Goal: Transaction & Acquisition: Book appointment/travel/reservation

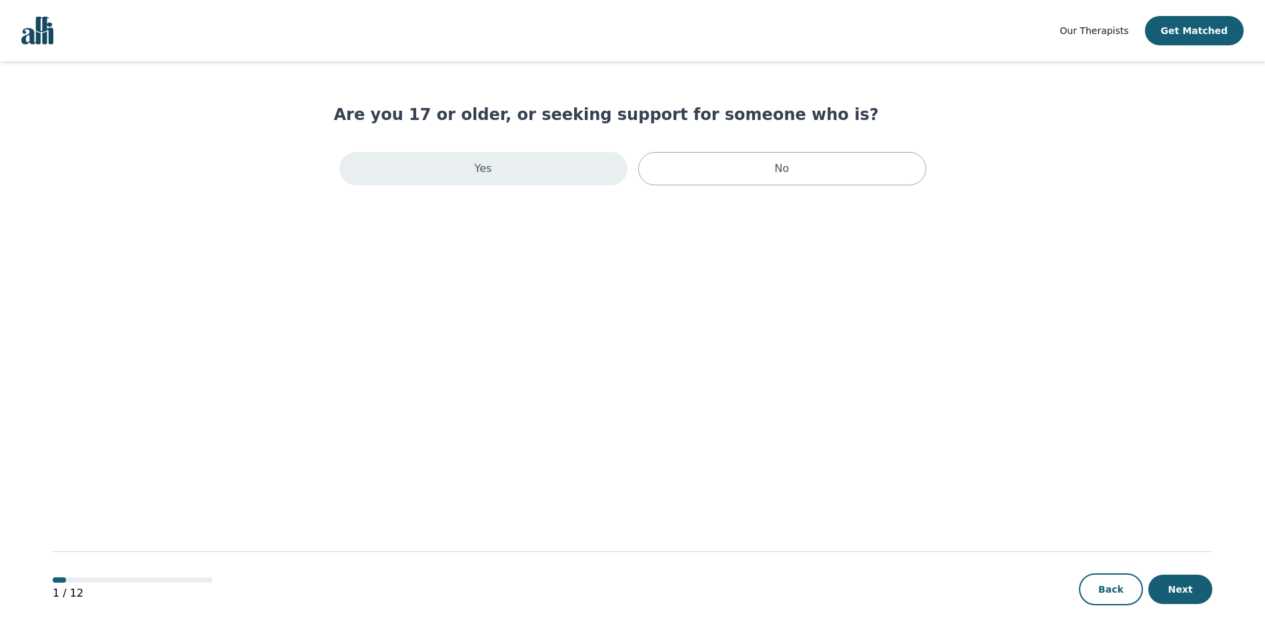
click at [453, 181] on div "Yes" at bounding box center [484, 168] width 288 height 33
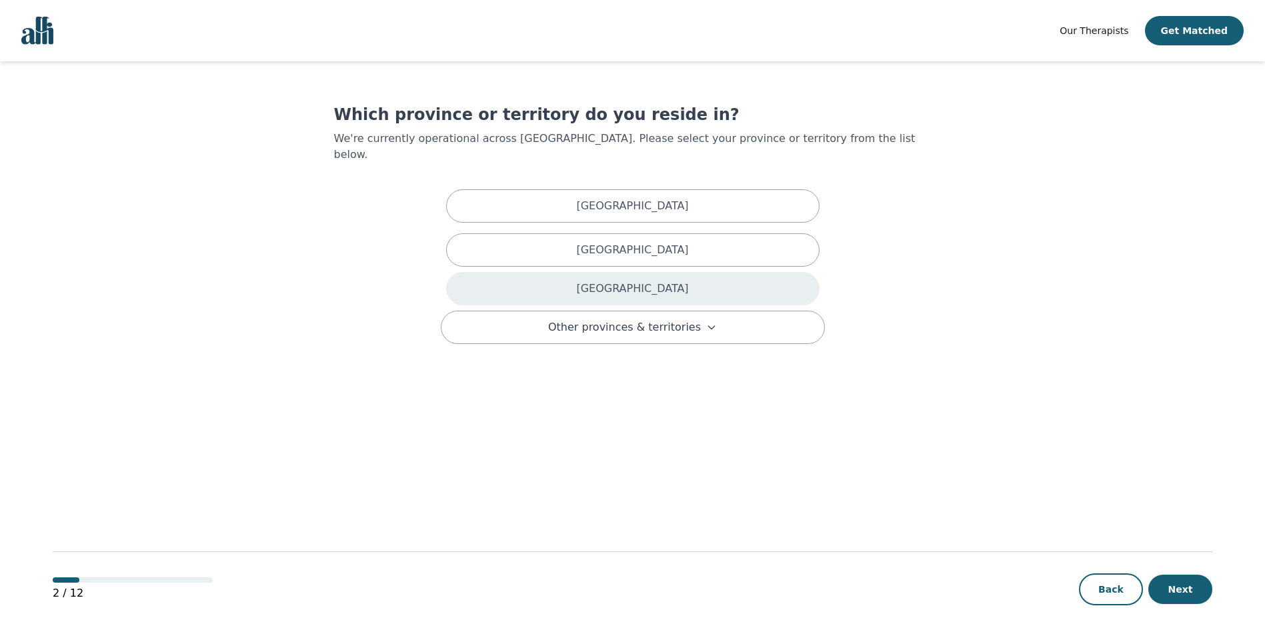
click at [616, 281] on p "[GEOGRAPHIC_DATA]" at bounding box center [632, 289] width 112 height 16
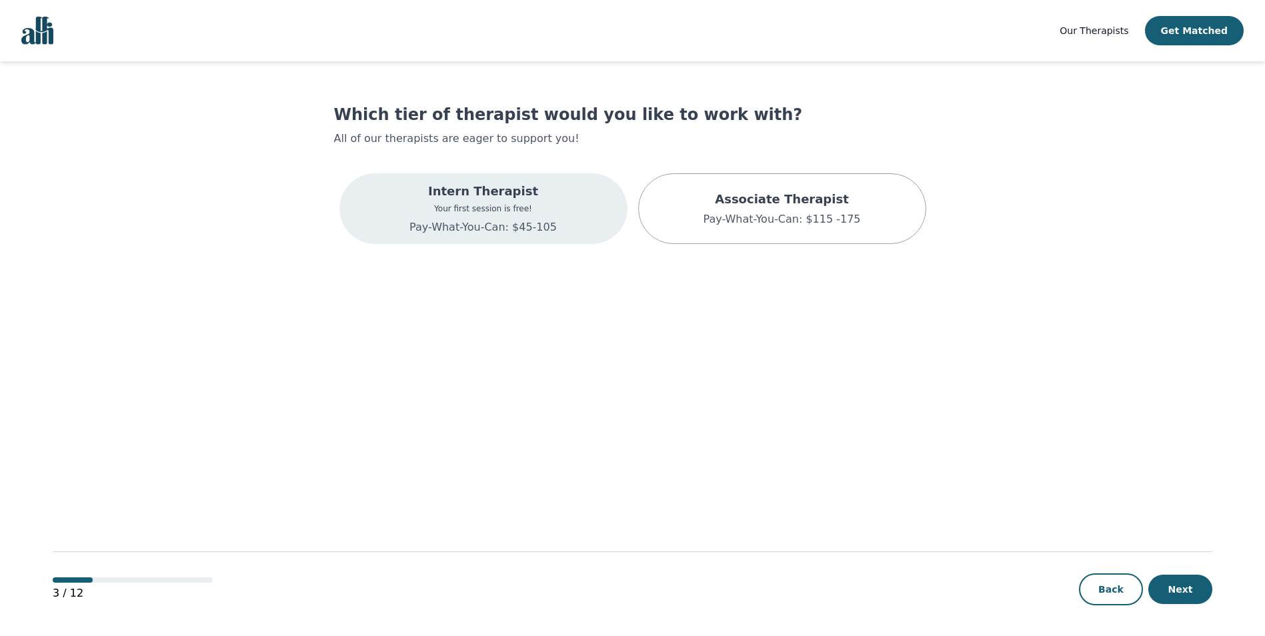
click at [584, 200] on div "Intern Therapist Your first session is free! Pay-What-You-Can: $45-105" at bounding box center [484, 208] width 288 height 71
click at [571, 226] on p "Pay-What-You-Can: $45-105" at bounding box center [501, 230] width 219 height 16
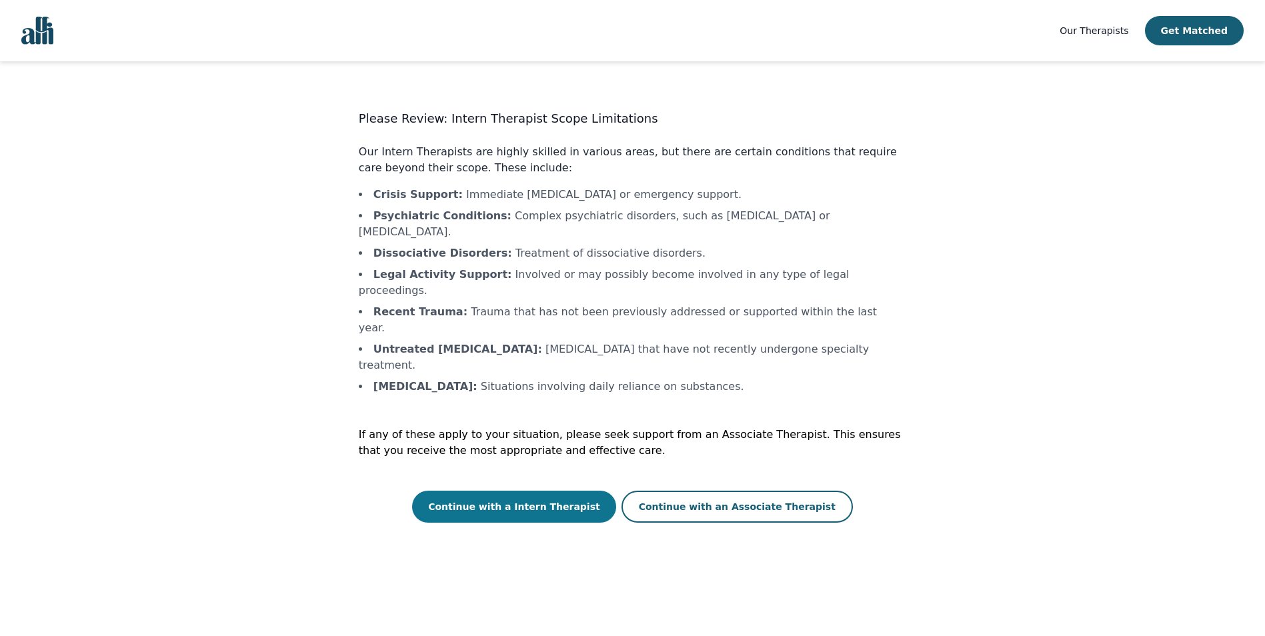
click at [508, 491] on button "Continue with a Intern Therapist" at bounding box center [514, 507] width 204 height 32
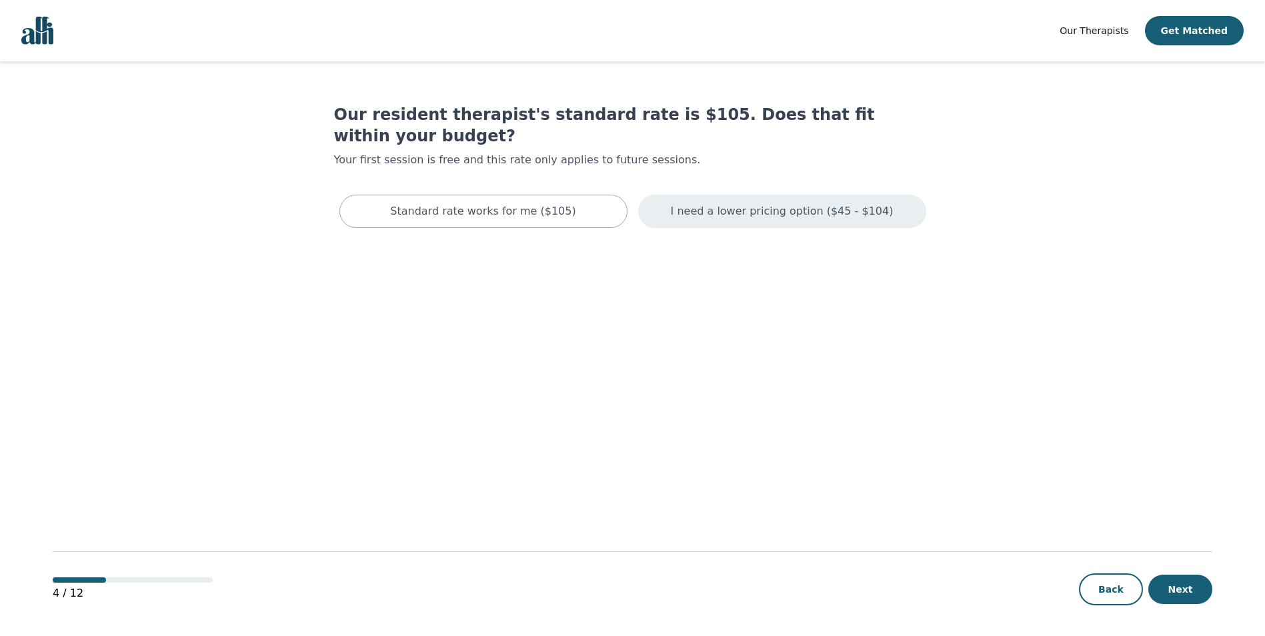
click at [863, 203] on p "I need a lower pricing option ($45 - $104)" at bounding box center [782, 211] width 223 height 16
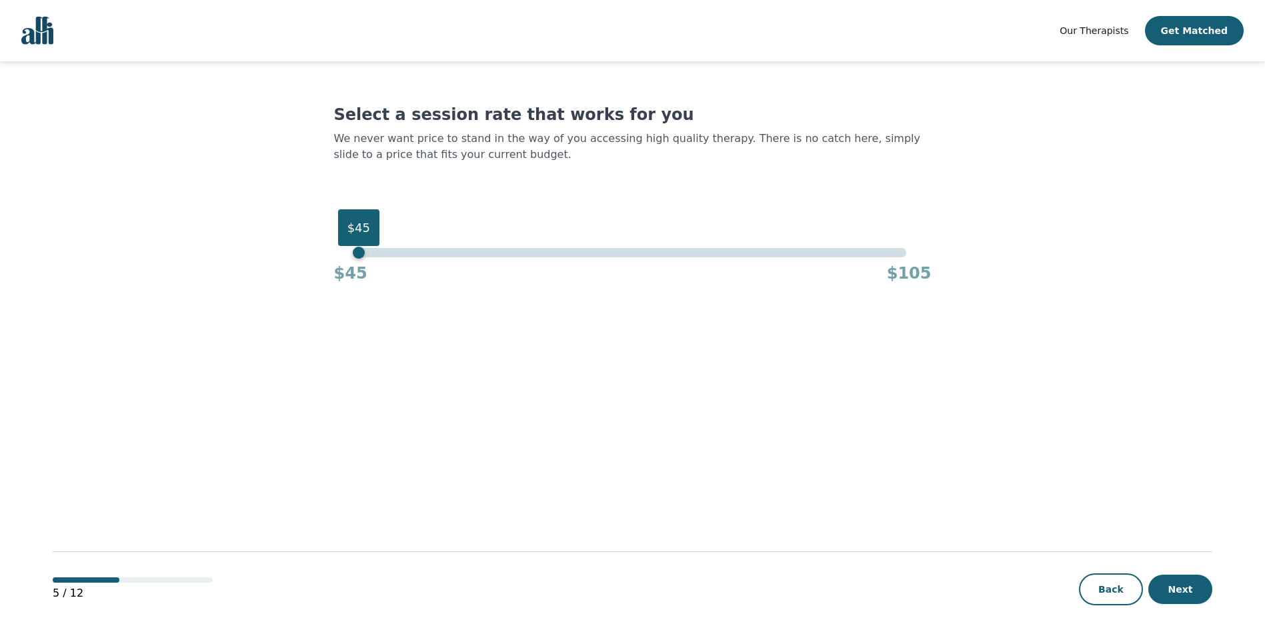
drag, startPoint x: 909, startPoint y: 253, endPoint x: 206, endPoint y: 273, distance: 703.4
click at [204, 275] on main "Select a session rate that works for you We never want price to stand in the wa…" at bounding box center [633, 349] width 1160 height 576
drag, startPoint x: 1188, startPoint y: 587, endPoint x: 1175, endPoint y: 594, distance: 14.6
click at [1187, 588] on button "Next" at bounding box center [1181, 589] width 64 height 29
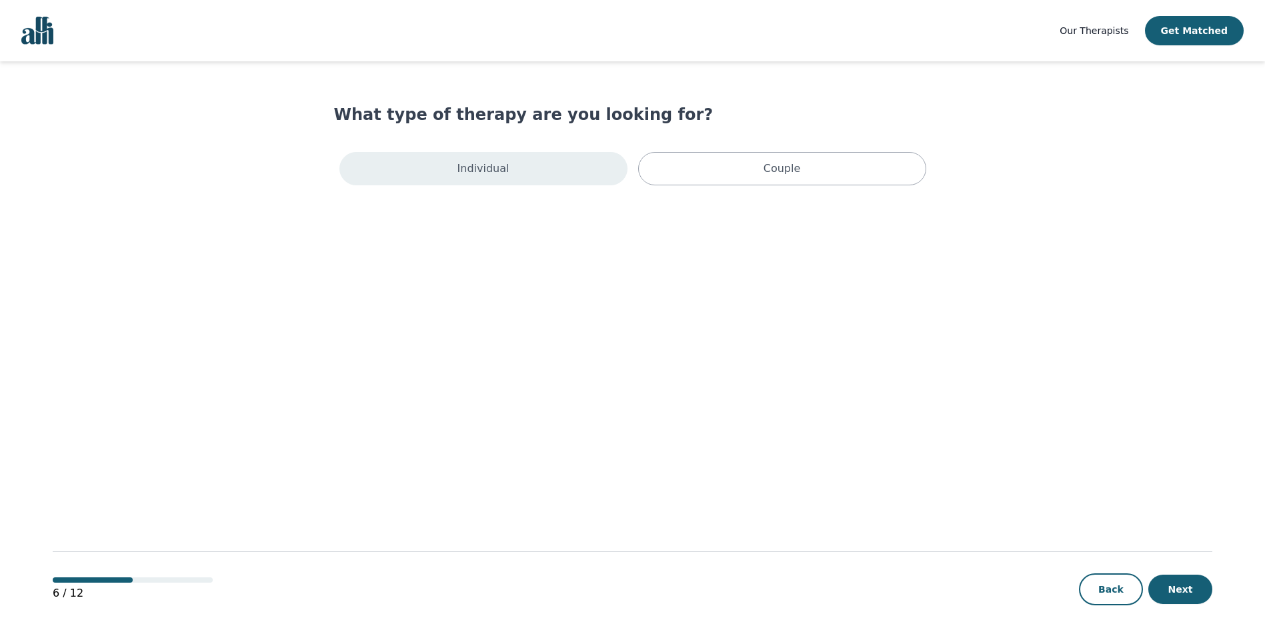
click at [565, 177] on div "Individual" at bounding box center [484, 168] width 288 height 33
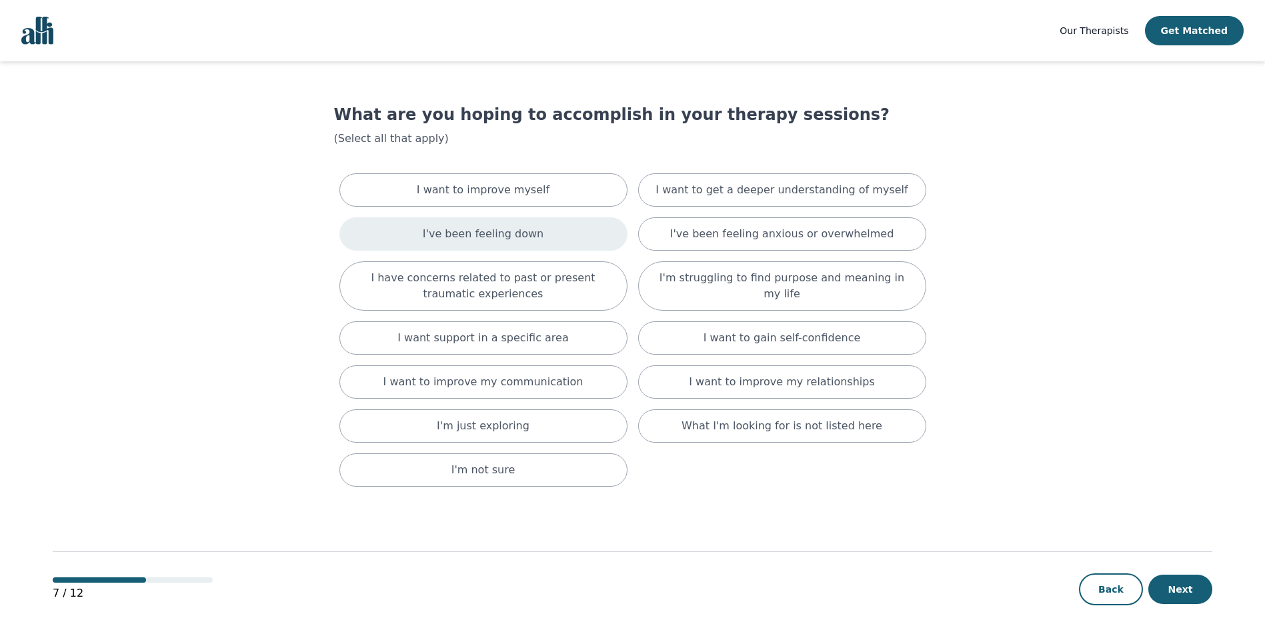
click at [560, 244] on div "I've been feeling down" at bounding box center [484, 233] width 288 height 33
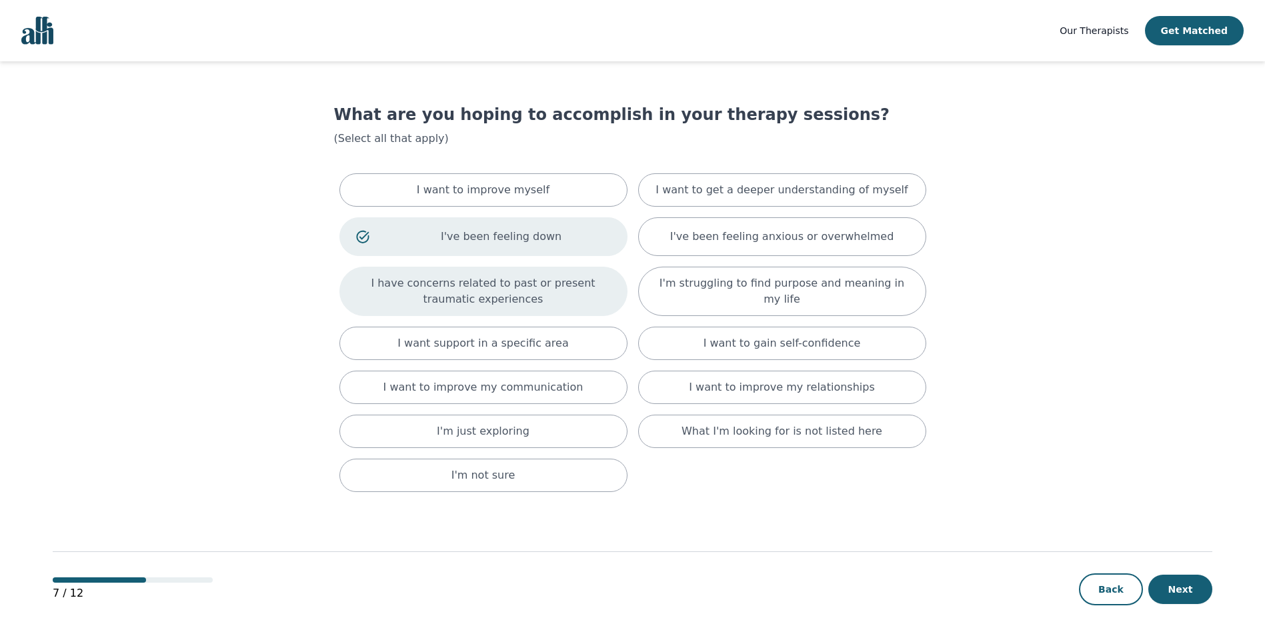
click at [584, 302] on p "I have concerns related to past or present traumatic experiences" at bounding box center [483, 292] width 255 height 32
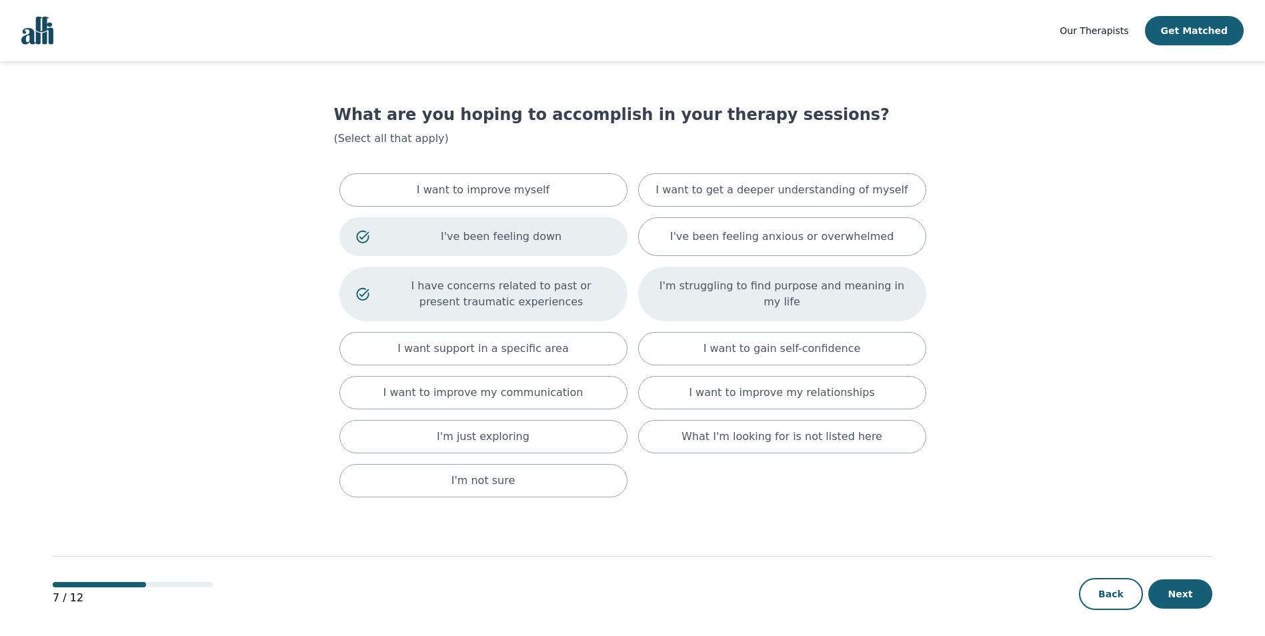
click at [730, 304] on div "I'm struggling to find purpose and meaning in my life" at bounding box center [782, 294] width 288 height 55
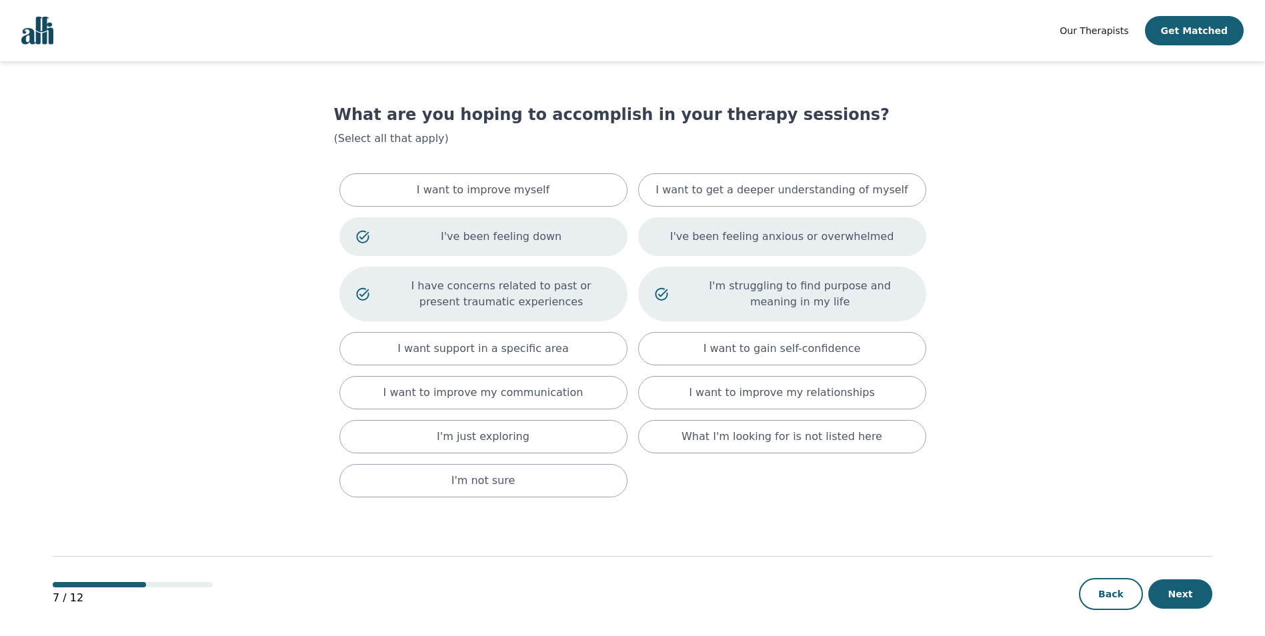
click at [746, 241] on p "I've been feeling anxious or overwhelmed" at bounding box center [782, 237] width 224 height 16
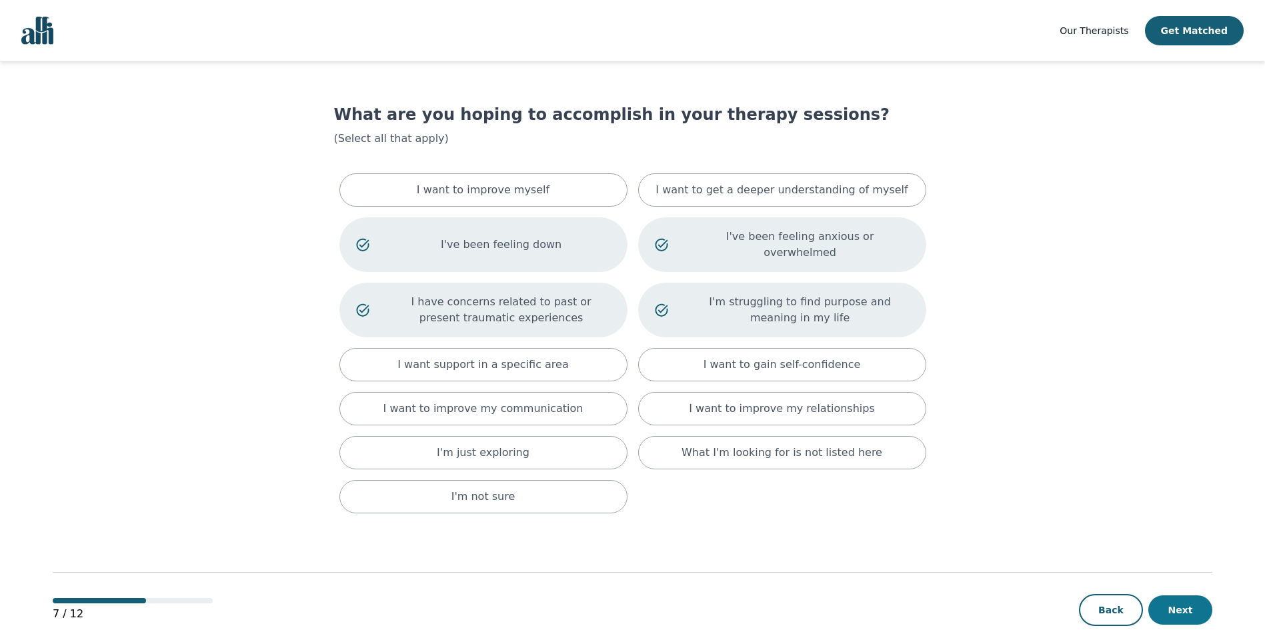
click at [1186, 596] on button "Next" at bounding box center [1181, 610] width 64 height 29
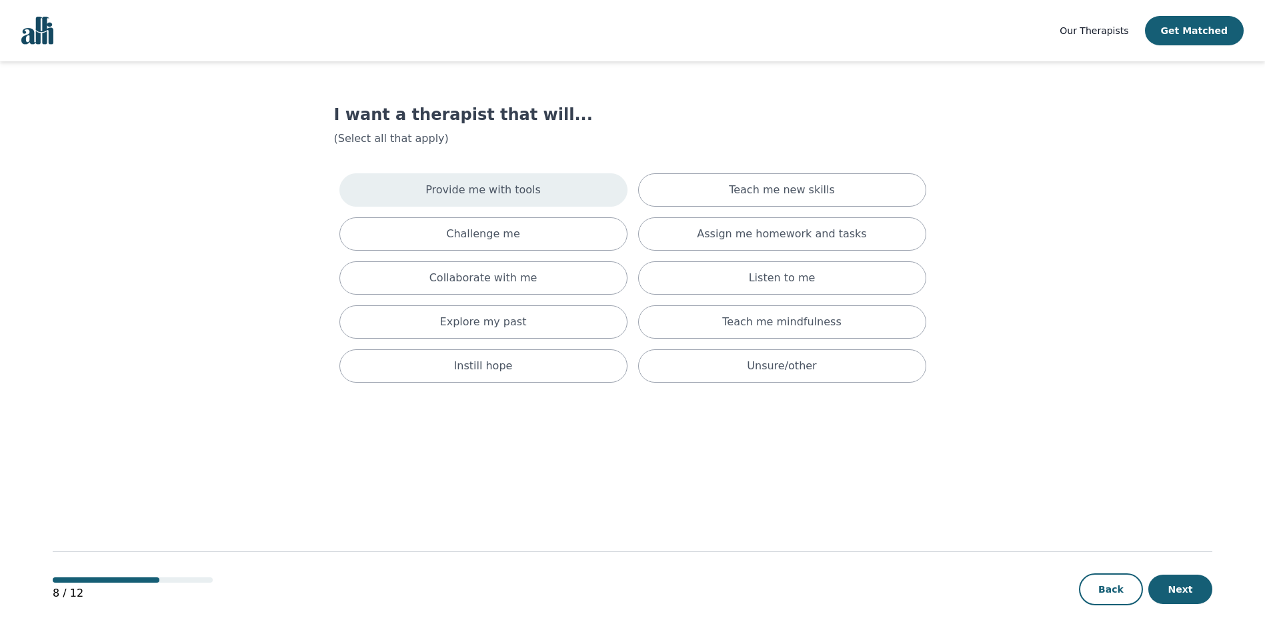
click at [488, 193] on p "Provide me with tools" at bounding box center [483, 190] width 115 height 16
click at [697, 288] on div "Listen to me" at bounding box center [782, 283] width 288 height 33
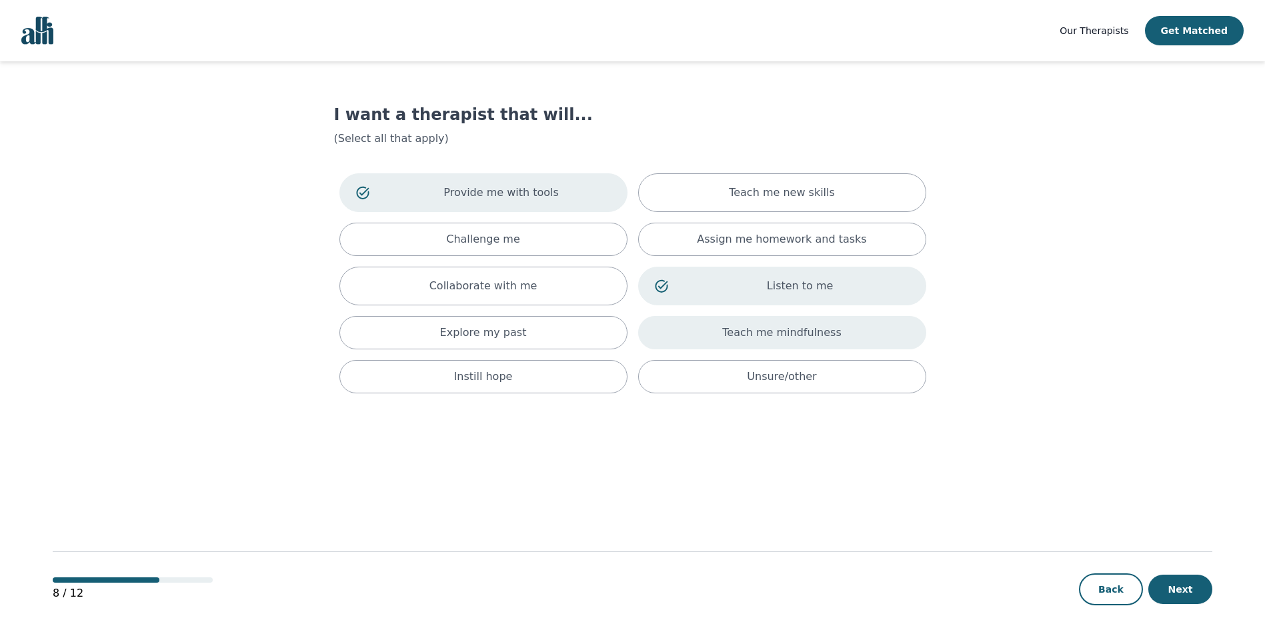
click at [711, 330] on div "Teach me mindfulness" at bounding box center [782, 332] width 288 height 33
click at [566, 247] on div "Challenge me" at bounding box center [484, 239] width 288 height 33
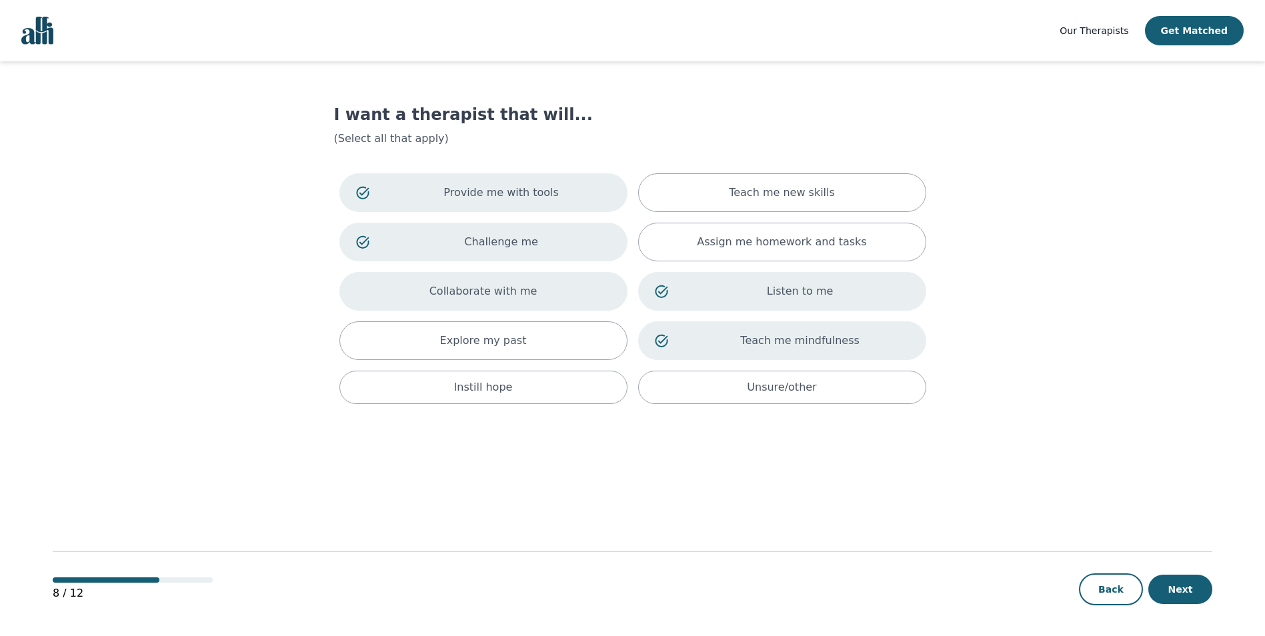
drag, startPoint x: 563, startPoint y: 299, endPoint x: 587, endPoint y: 296, distance: 24.2
click at [564, 299] on div "Collaborate with me" at bounding box center [484, 291] width 288 height 39
click at [749, 240] on p "Assign me homework and tasks" at bounding box center [781, 242] width 169 height 16
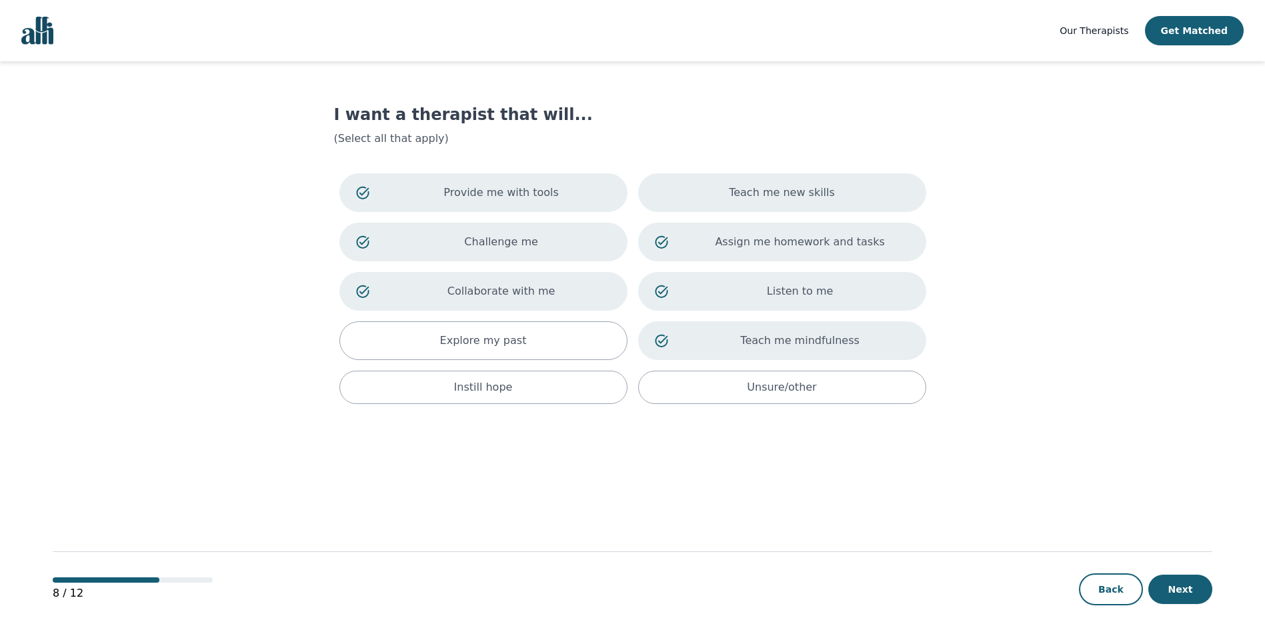
click at [760, 200] on p "Teach me new skills" at bounding box center [782, 193] width 106 height 16
click at [1176, 592] on button "Next" at bounding box center [1181, 589] width 64 height 29
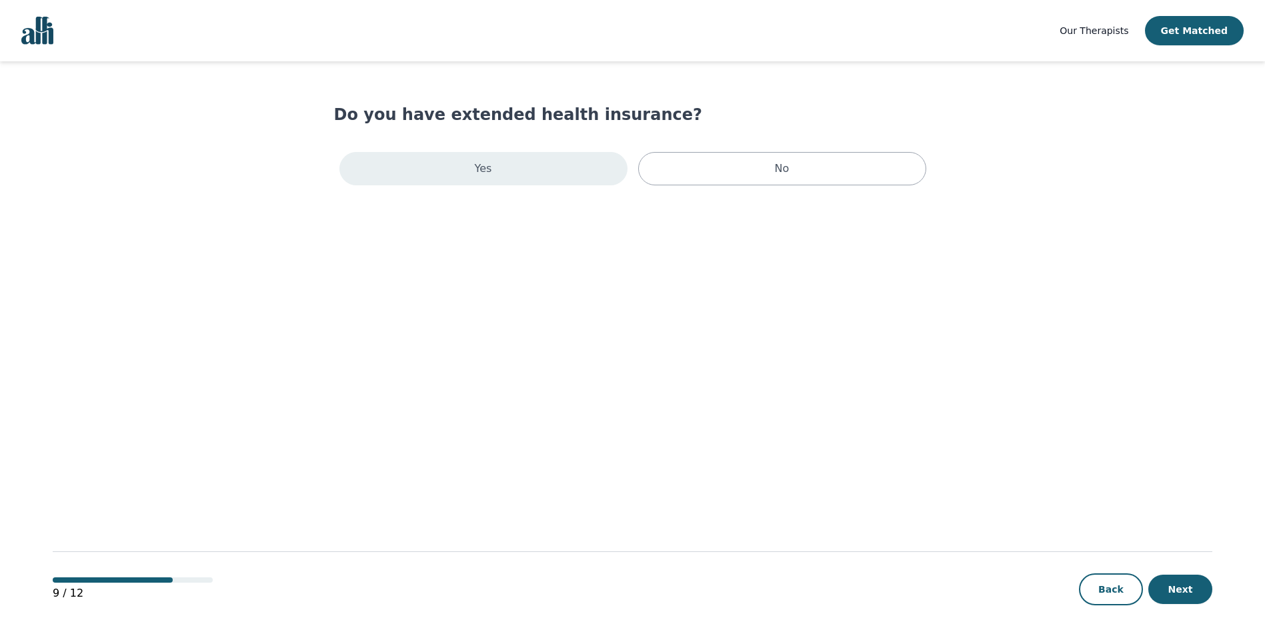
click at [599, 179] on div "Yes" at bounding box center [484, 168] width 288 height 33
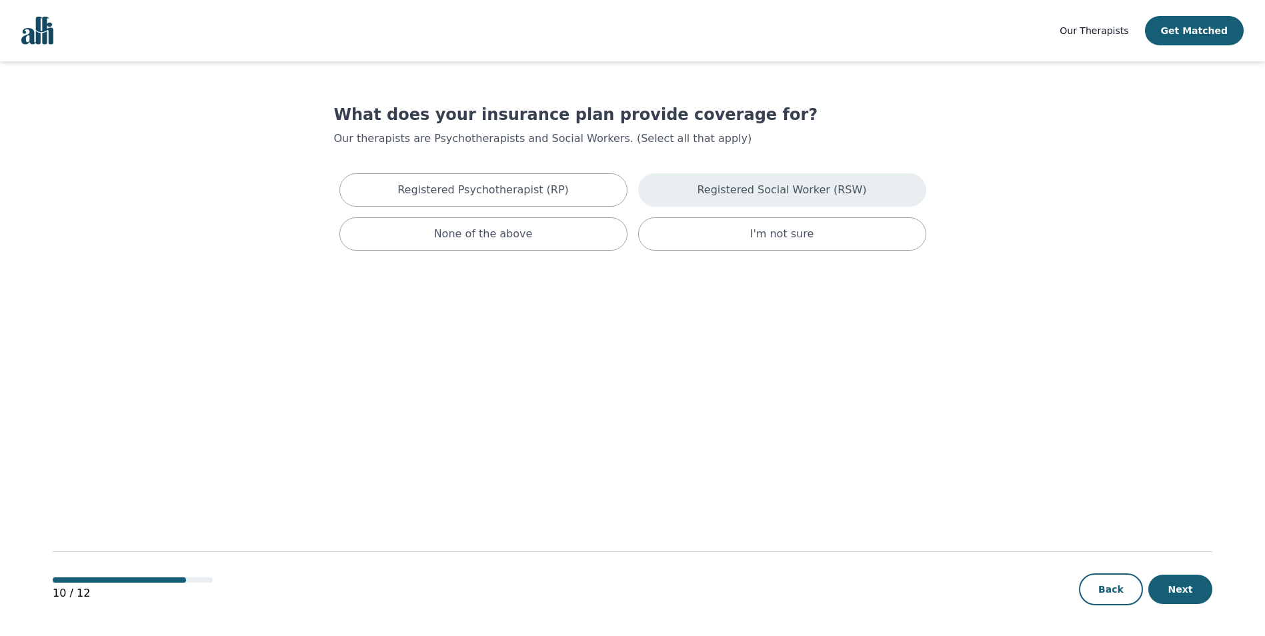
click at [809, 194] on p "Registered Social Worker (RSW)" at bounding box center [781, 190] width 169 height 16
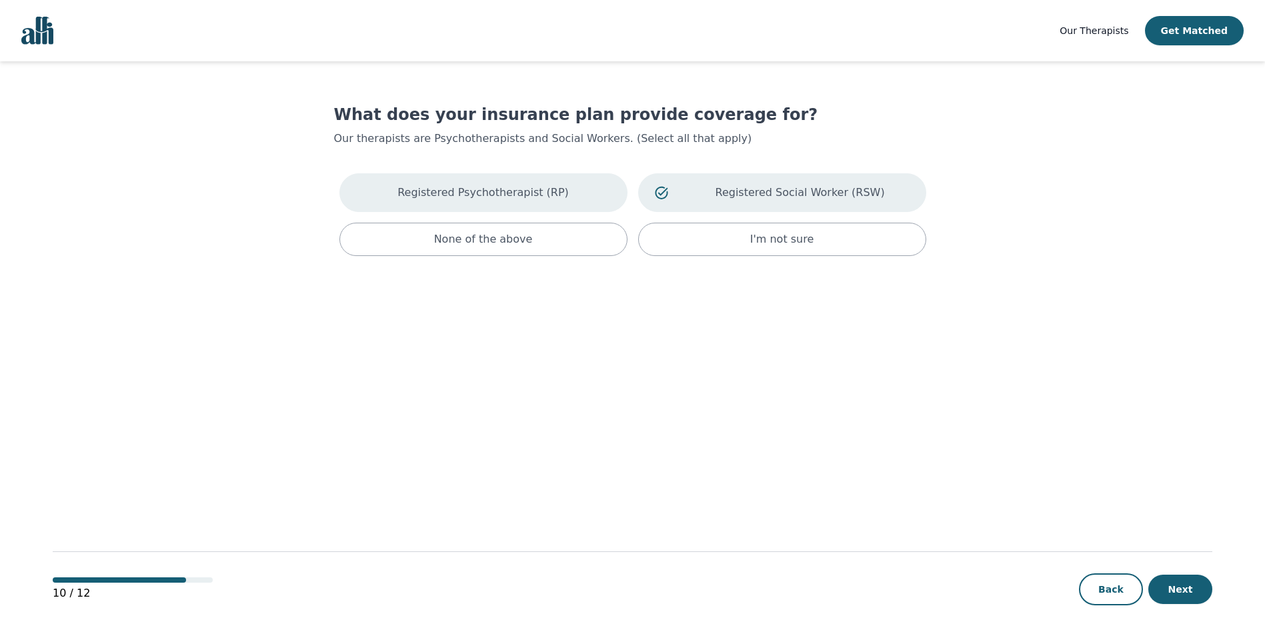
click at [604, 205] on div "Registered Psychotherapist (RP)" at bounding box center [484, 192] width 288 height 39
click at [1172, 596] on button "Next" at bounding box center [1181, 589] width 64 height 29
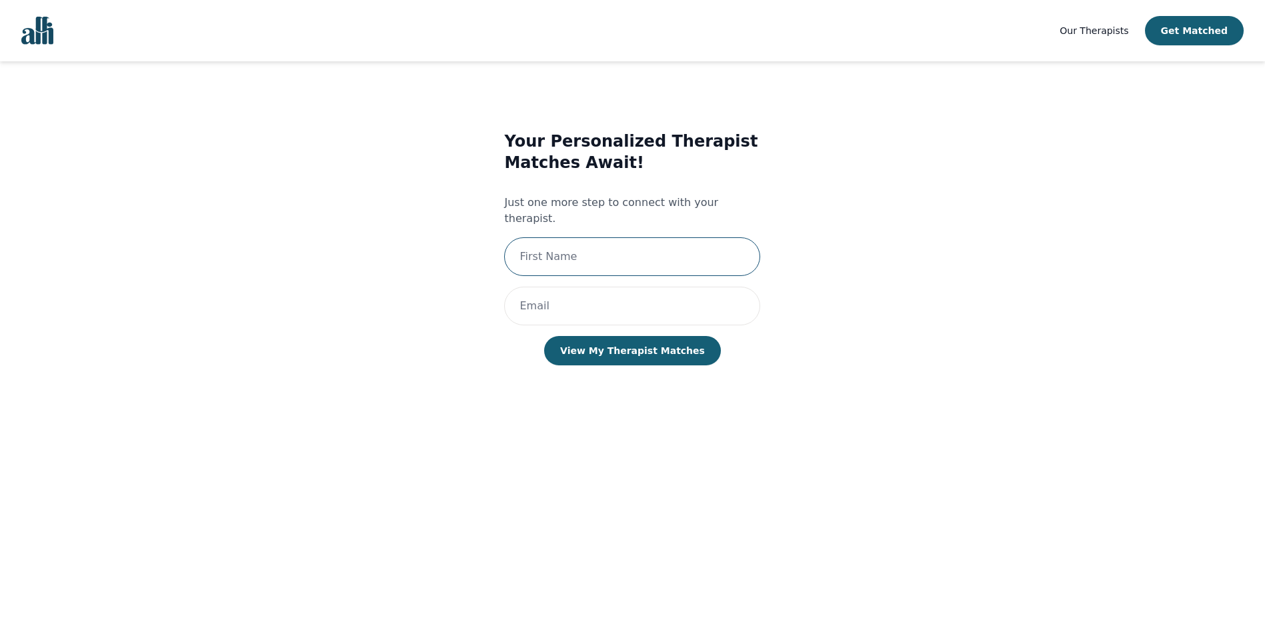
click at [618, 247] on input "text" at bounding box center [632, 256] width 256 height 39
type input "[PERSON_NAME]"
type input "[EMAIL_ADDRESS][DOMAIN_NAME]"
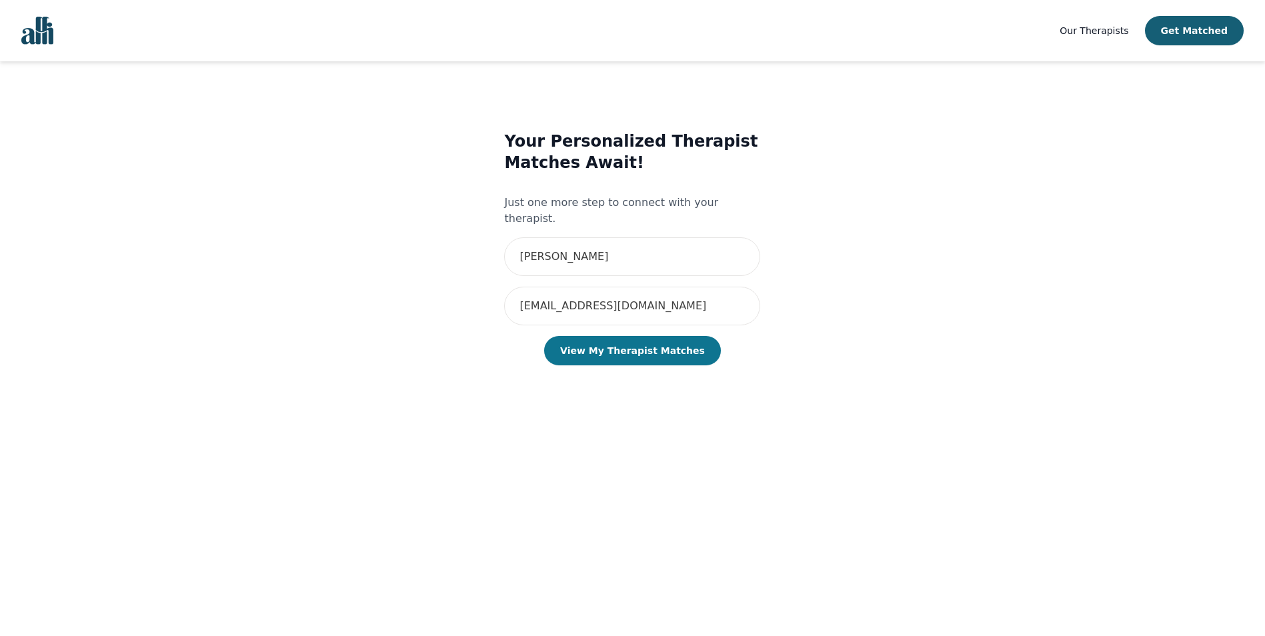
click at [639, 340] on button "View My Therapist Matches" at bounding box center [632, 350] width 177 height 29
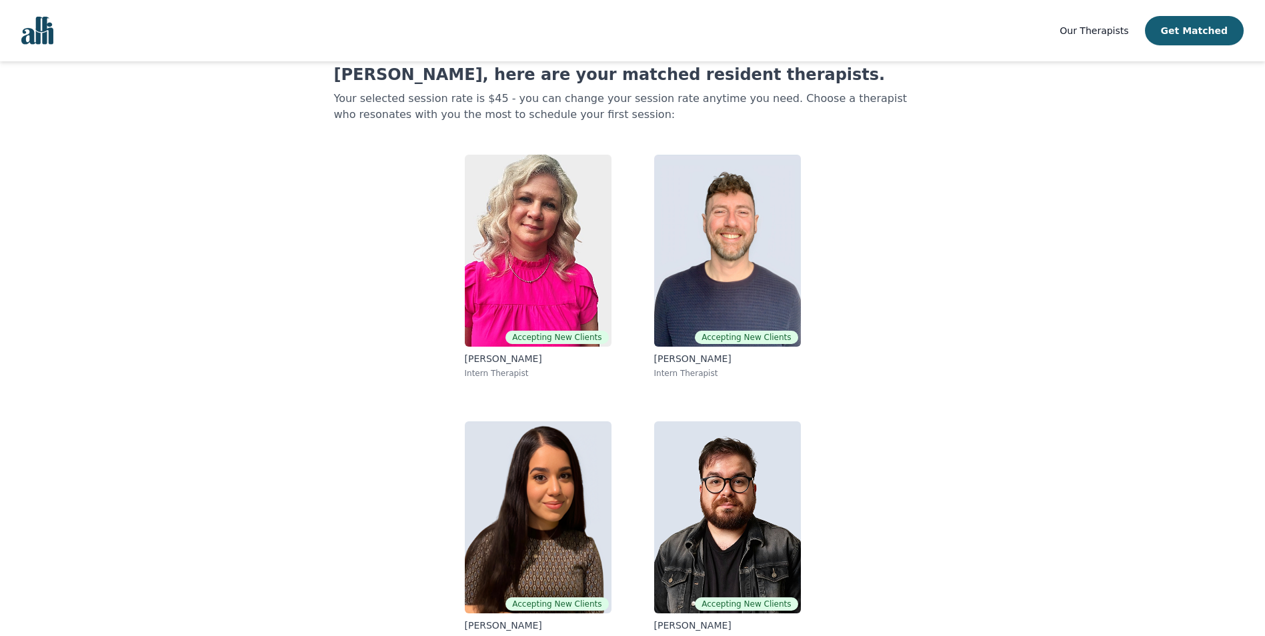
scroll to position [60, 0]
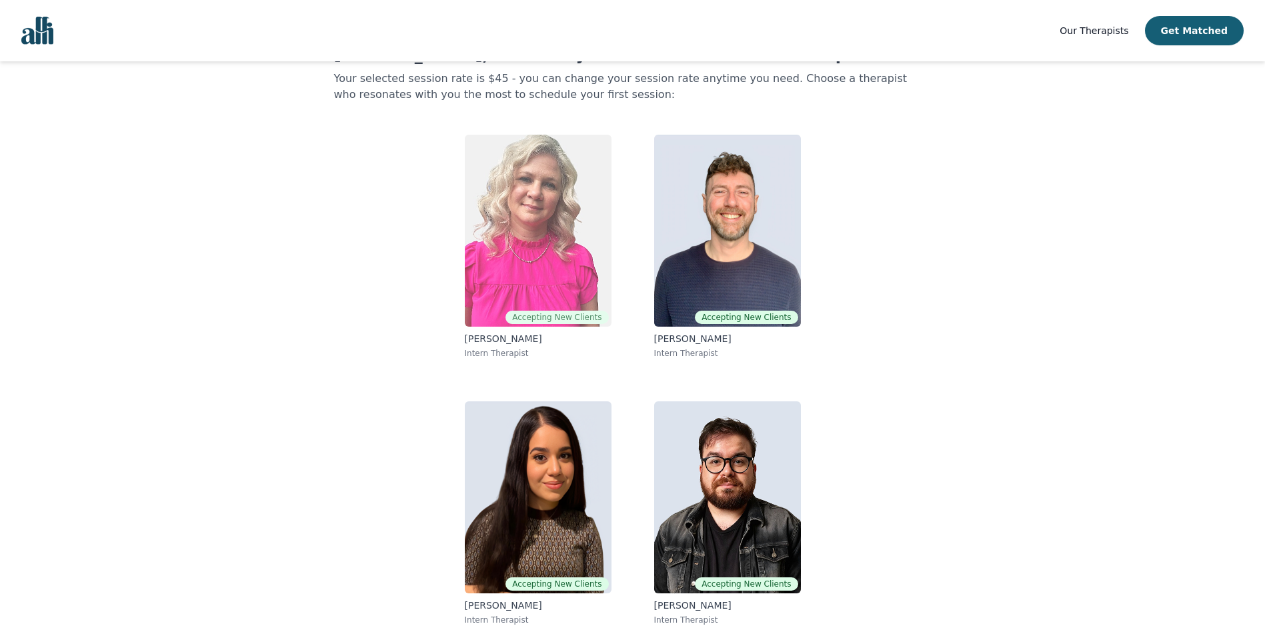
click at [500, 229] on img at bounding box center [538, 231] width 147 height 192
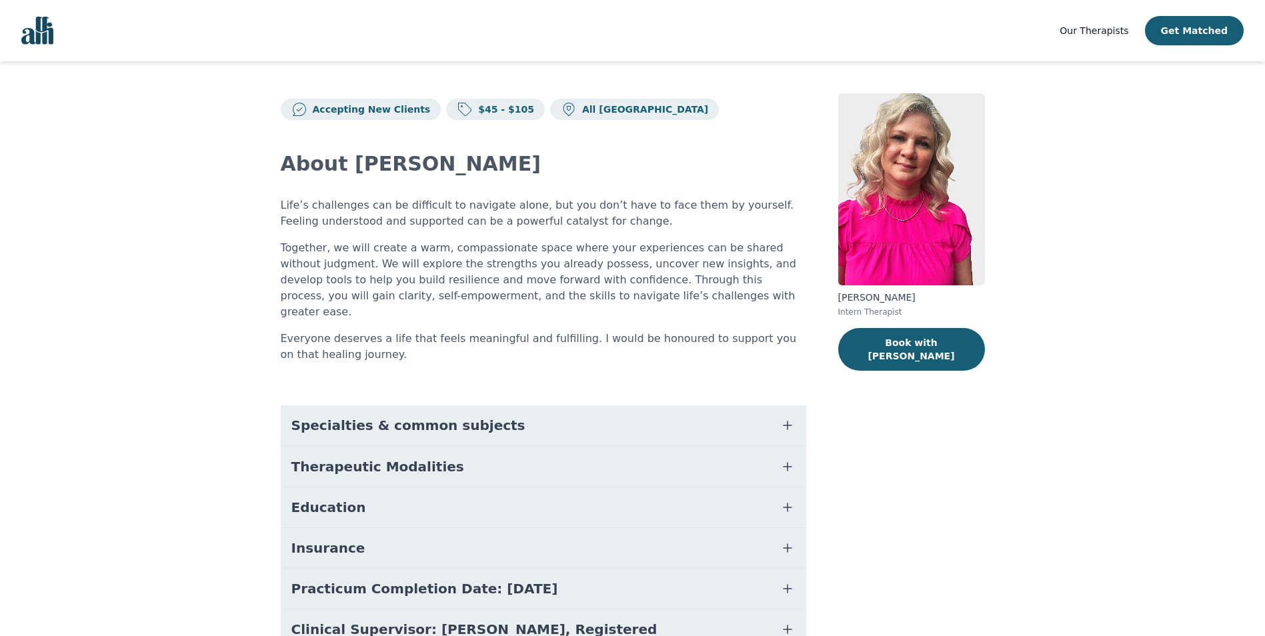
drag, startPoint x: 769, startPoint y: 400, endPoint x: 777, endPoint y: 403, distance: 8.4
click at [772, 406] on button "Specialties & common subjects" at bounding box center [544, 426] width 526 height 40
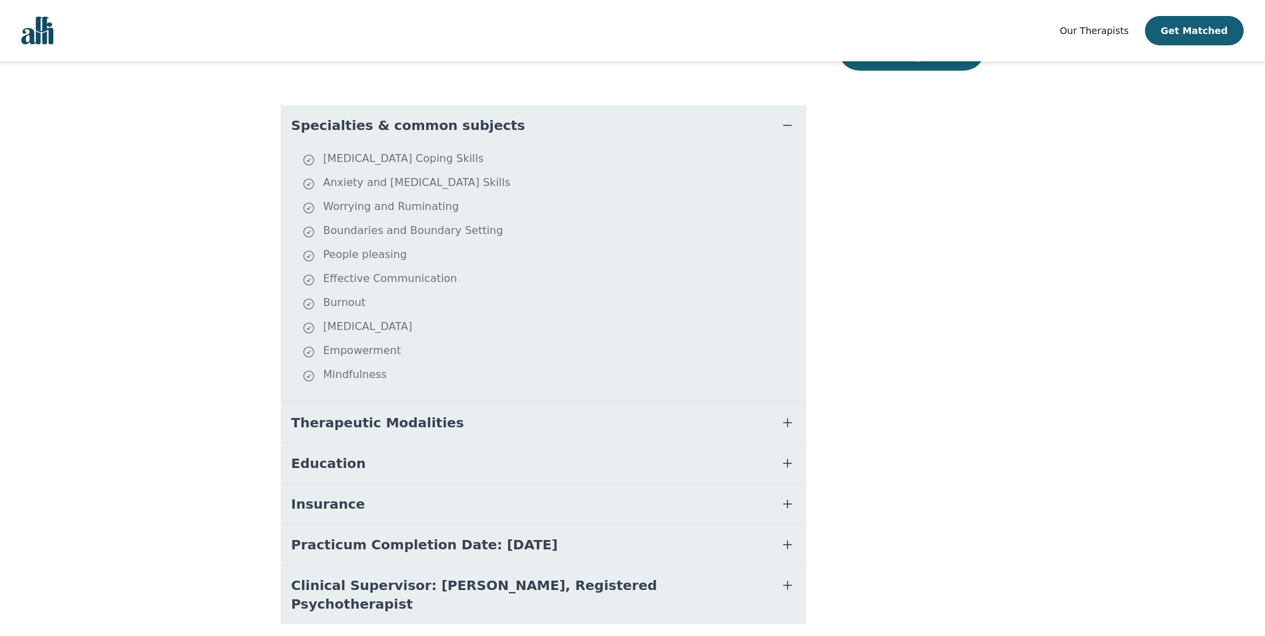
scroll to position [318, 0]
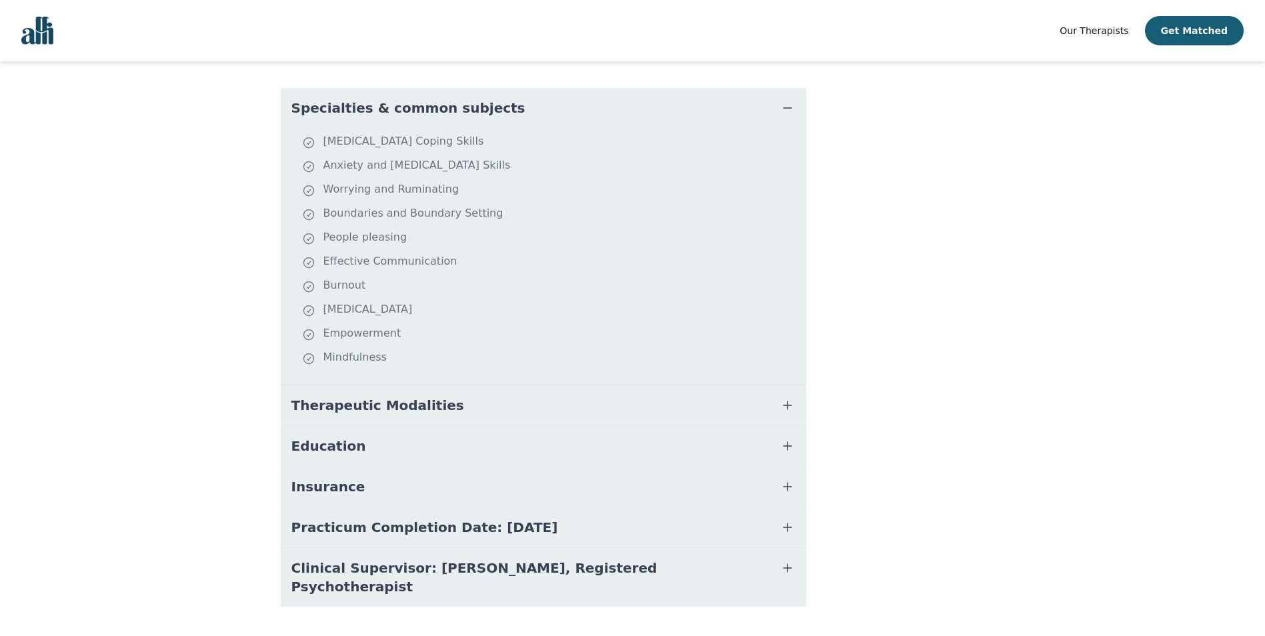
click at [784, 438] on icon "button" at bounding box center [788, 446] width 16 height 16
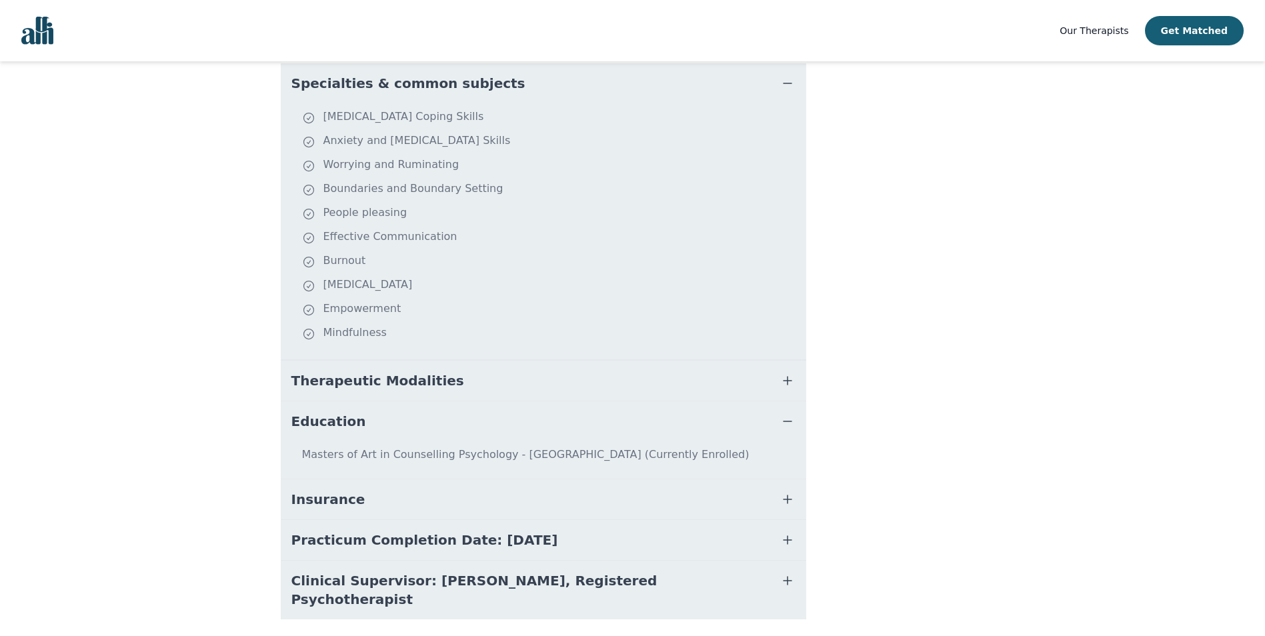
scroll to position [355, 0]
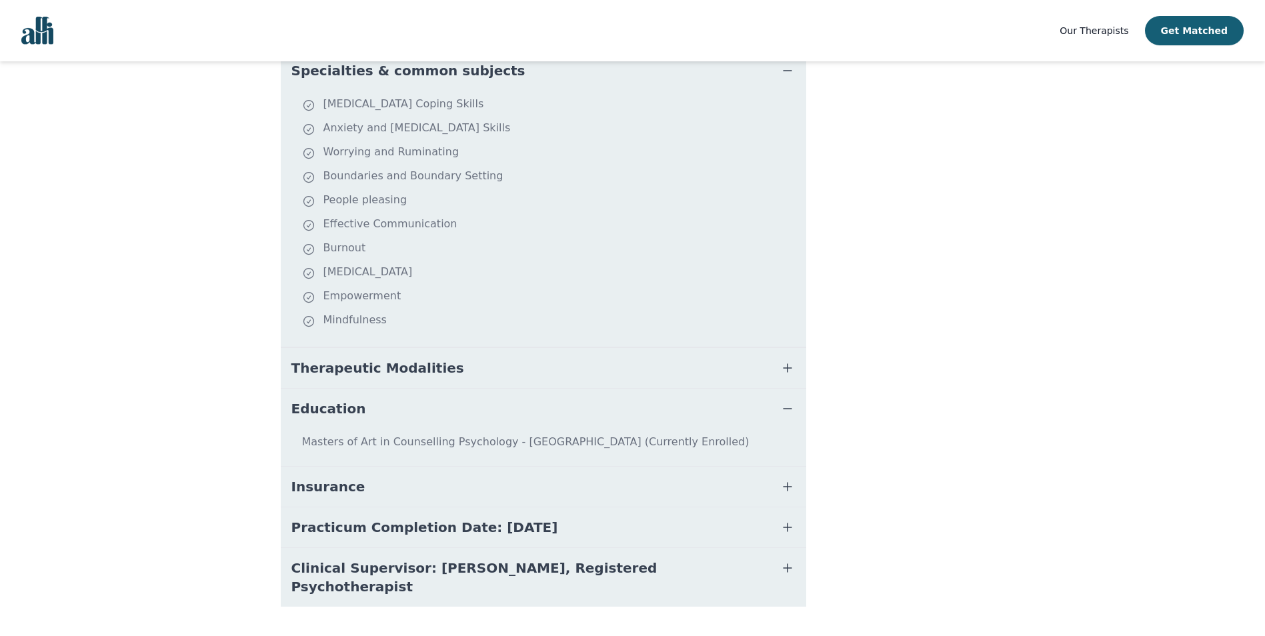
click at [781, 479] on icon "button" at bounding box center [788, 487] width 16 height 16
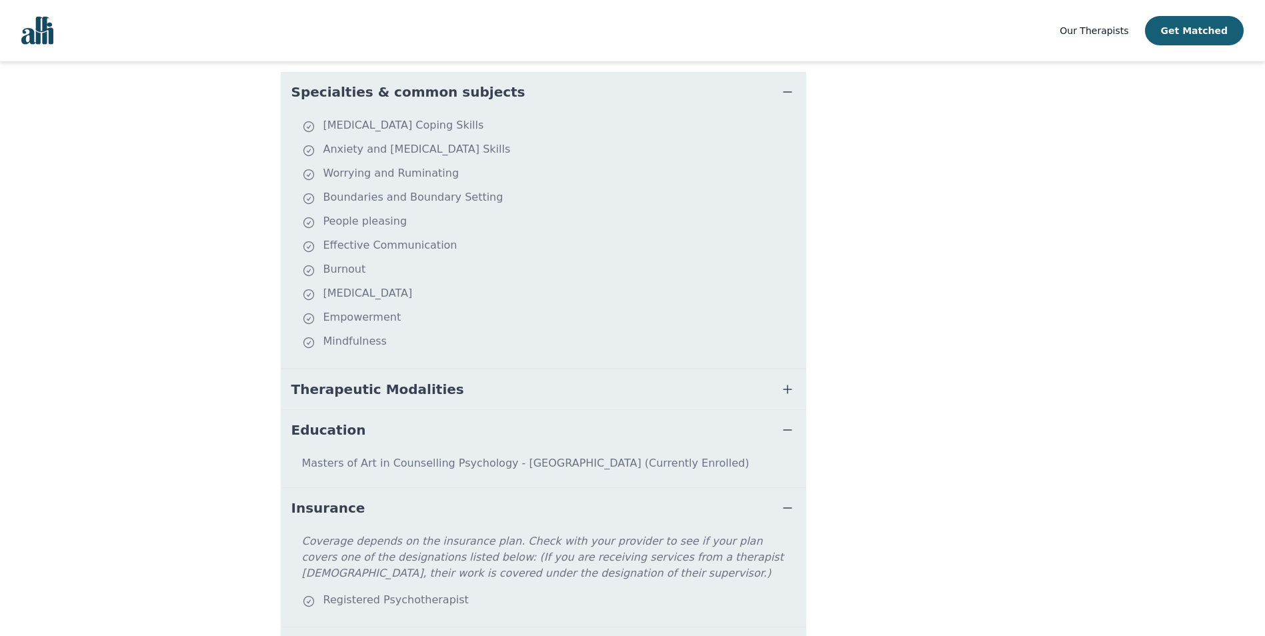
scroll to position [454, 0]
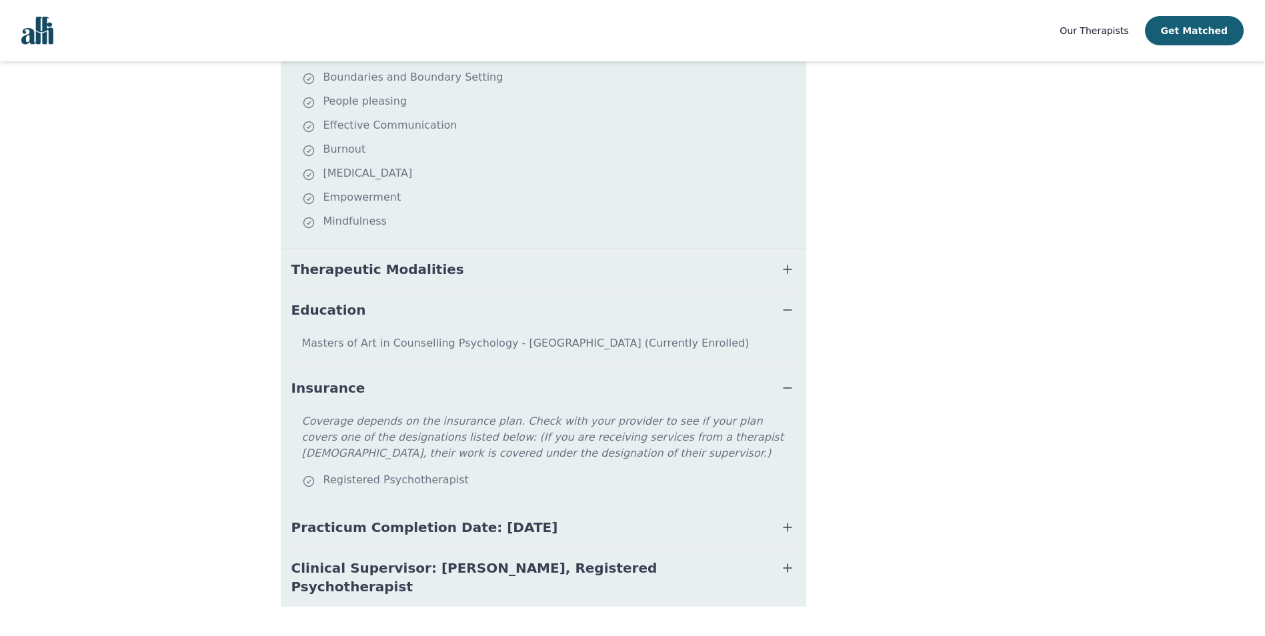
click at [796, 550] on button "Clinical Supervisor: [PERSON_NAME], Registered Psychotherapist" at bounding box center [544, 577] width 526 height 59
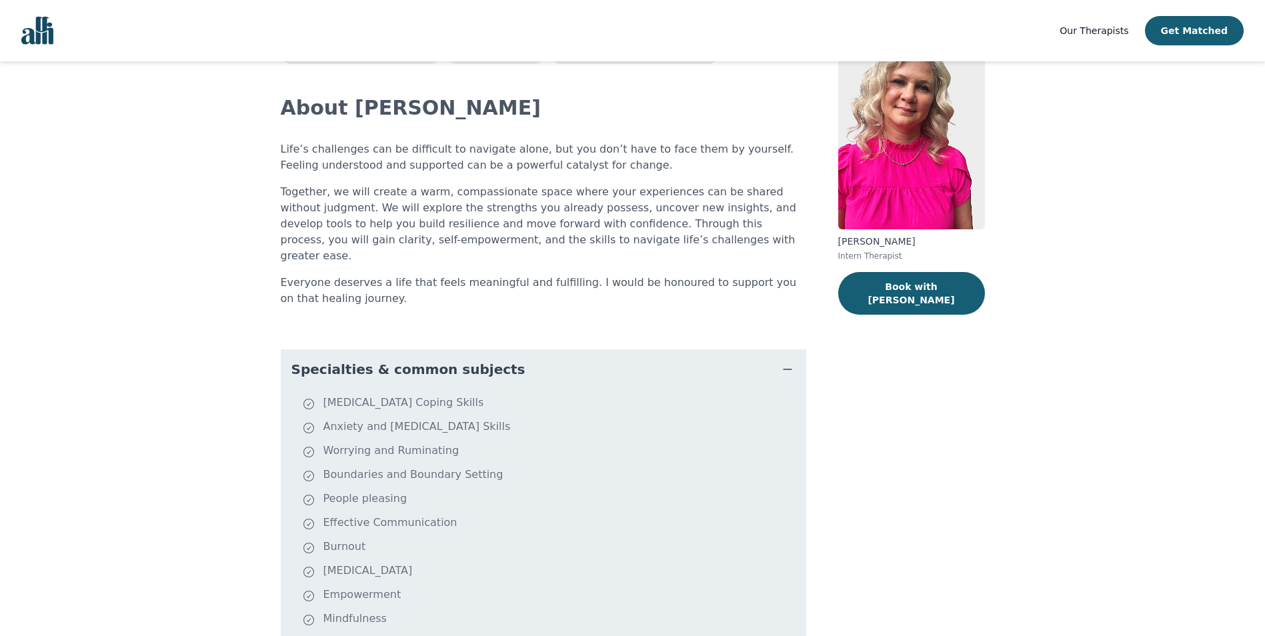
scroll to position [0, 0]
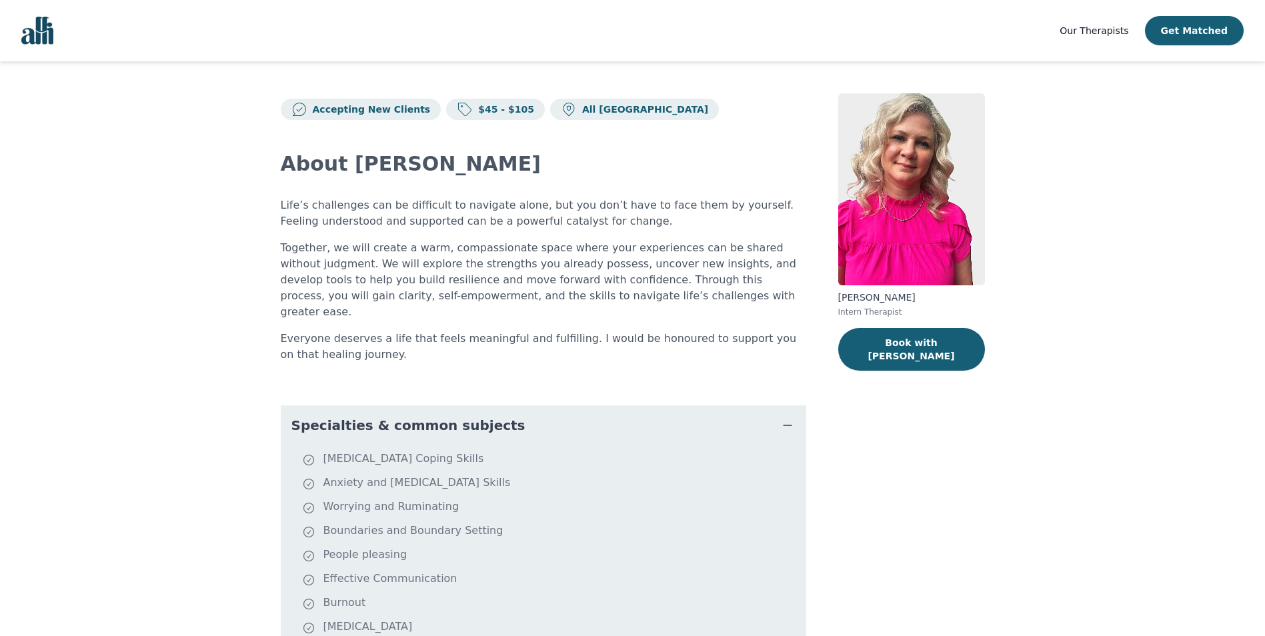
drag, startPoint x: 935, startPoint y: 342, endPoint x: 41, endPoint y: 33, distance: 946.6
click at [368, 274] on div "Accepting New Clients $45 - $105 All Canada About [PERSON_NAME] Life’s challeng…" at bounding box center [633, 635] width 768 height 1149
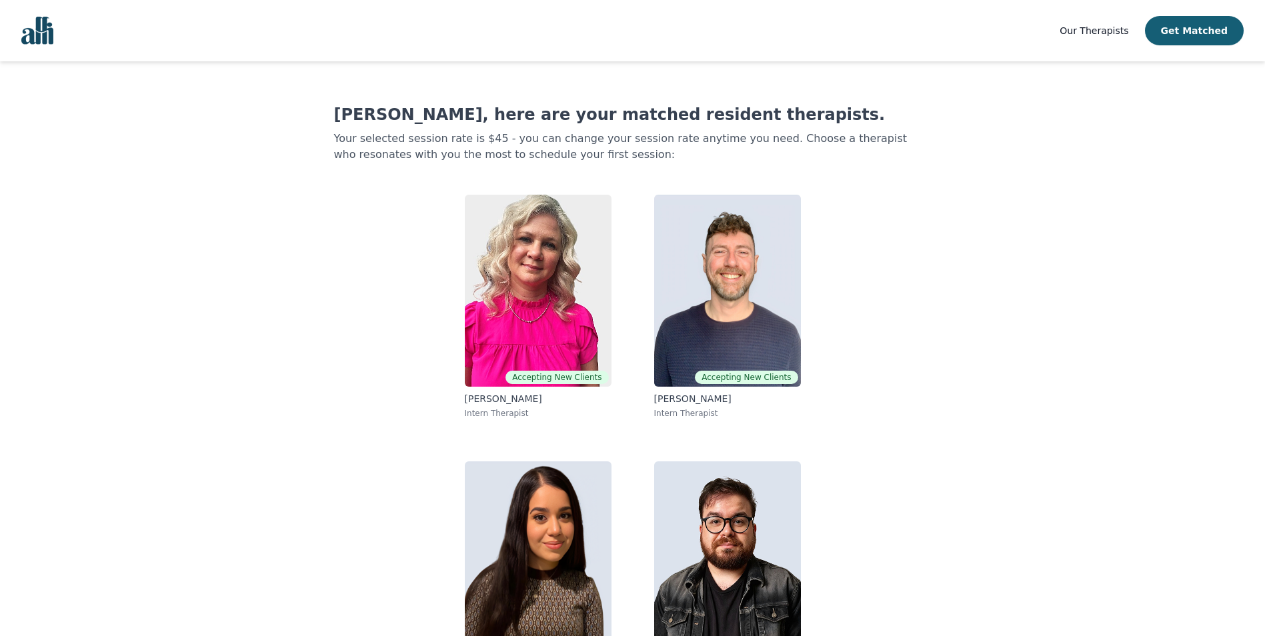
scroll to position [33, 0]
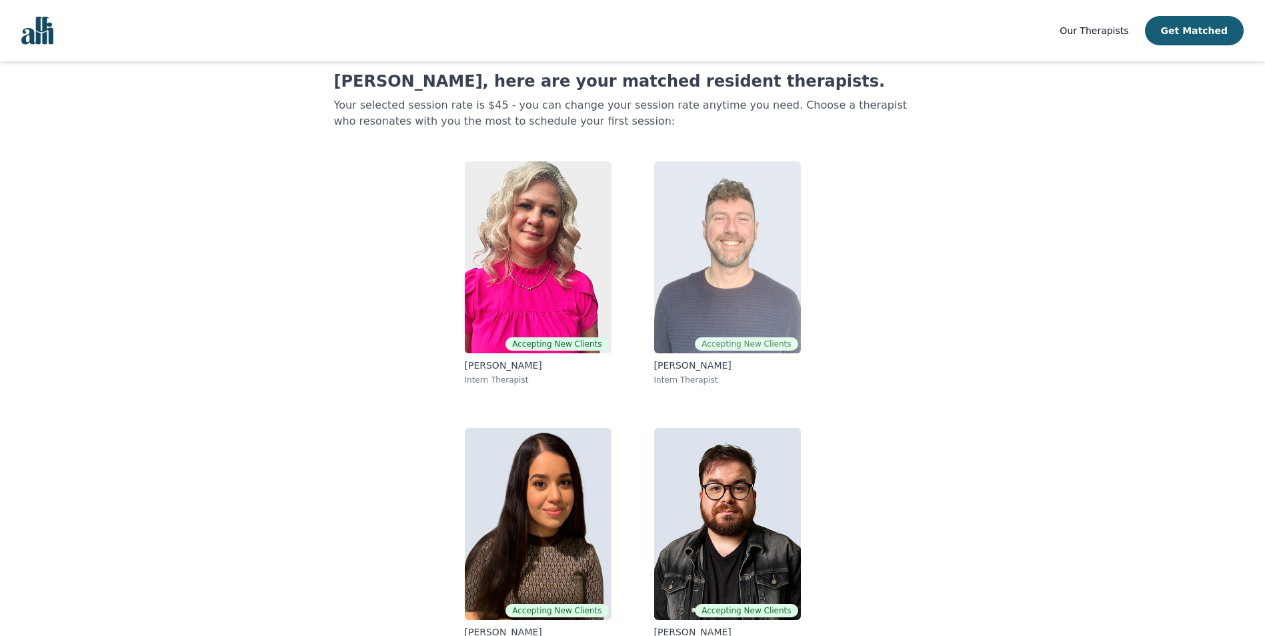
click at [694, 234] on img at bounding box center [727, 257] width 147 height 192
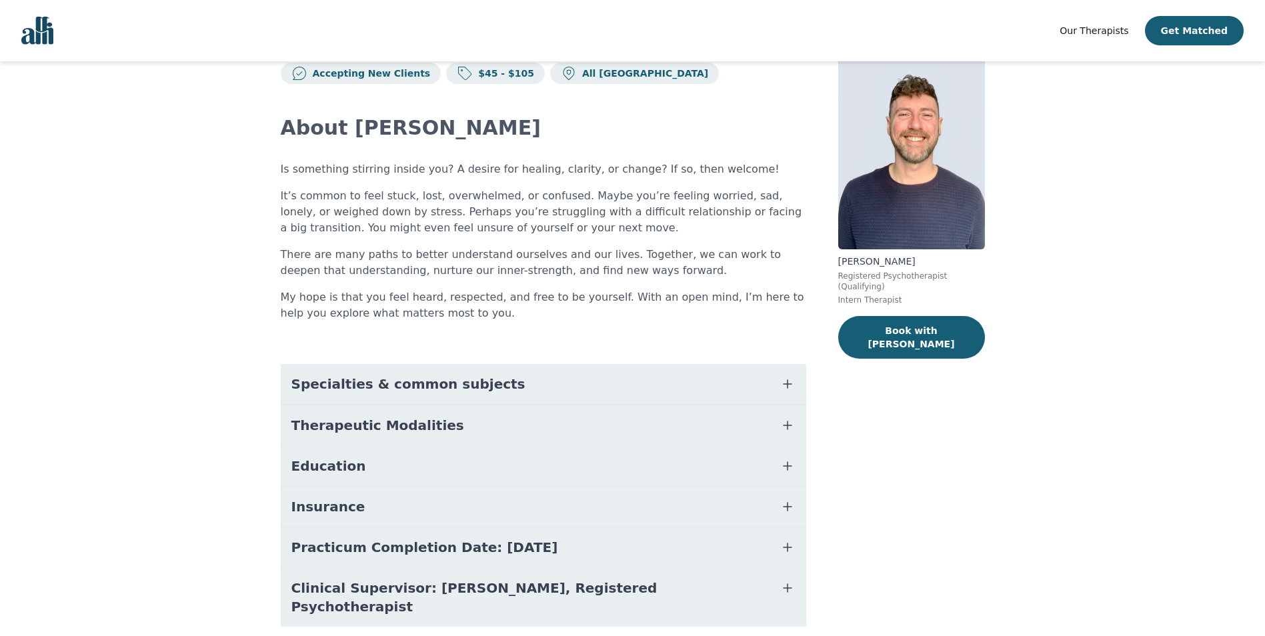
scroll to position [72, 0]
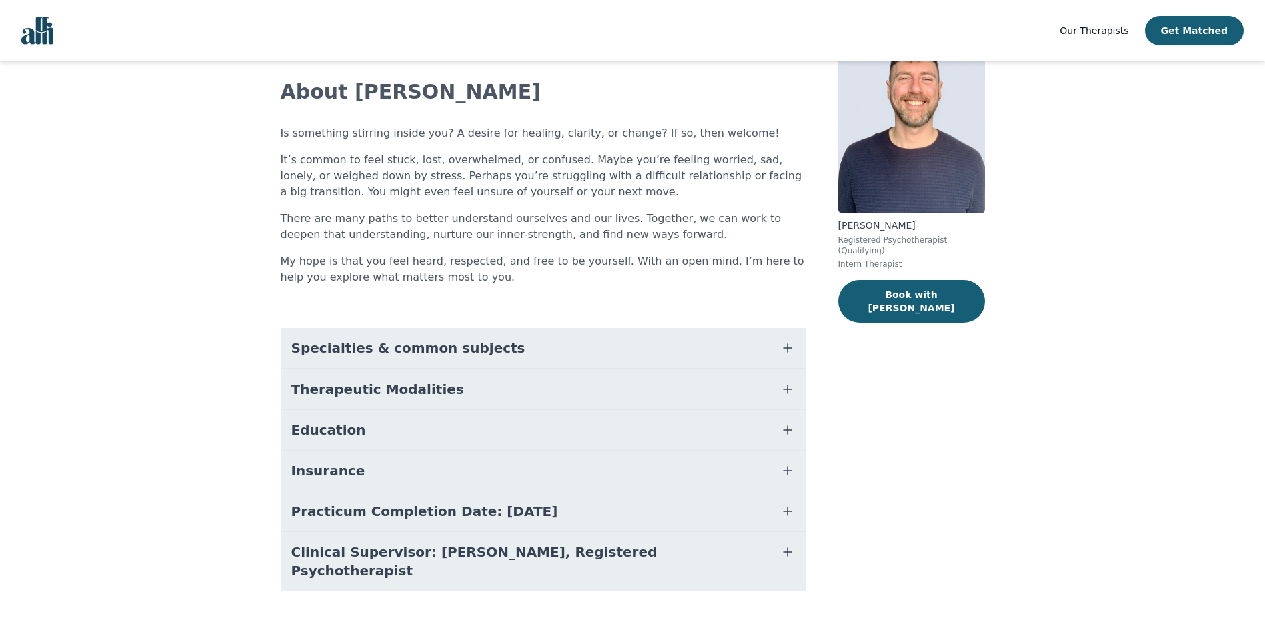
click at [788, 350] on icon "button" at bounding box center [788, 348] width 16 height 16
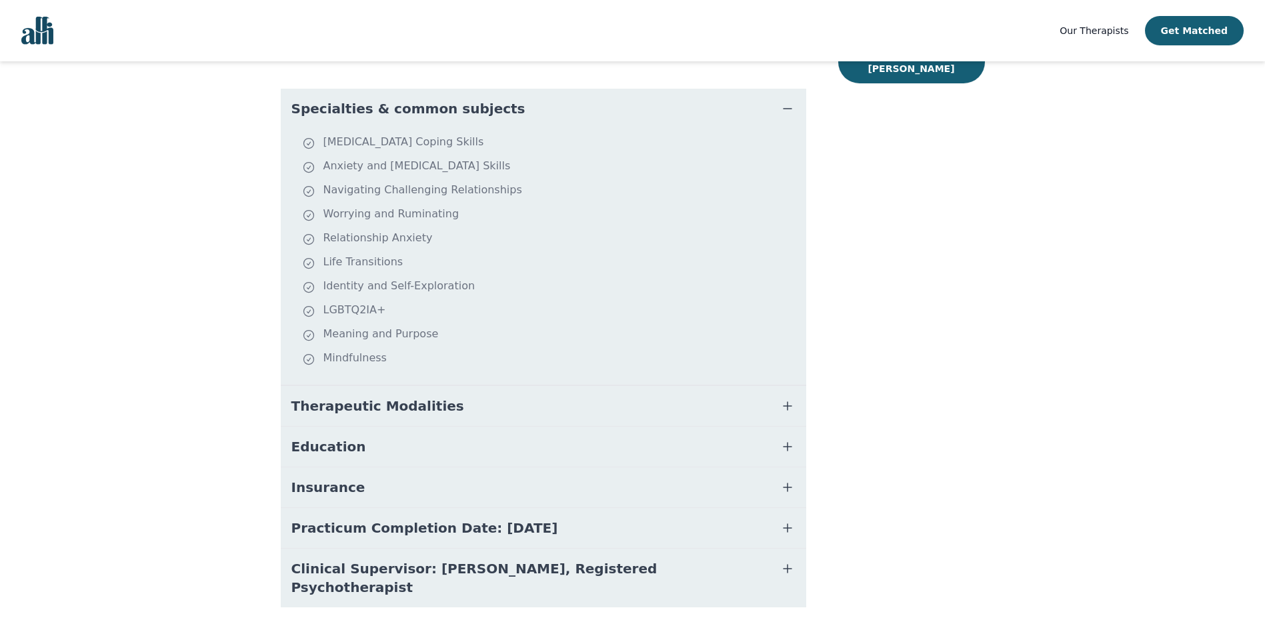
scroll to position [328, 0]
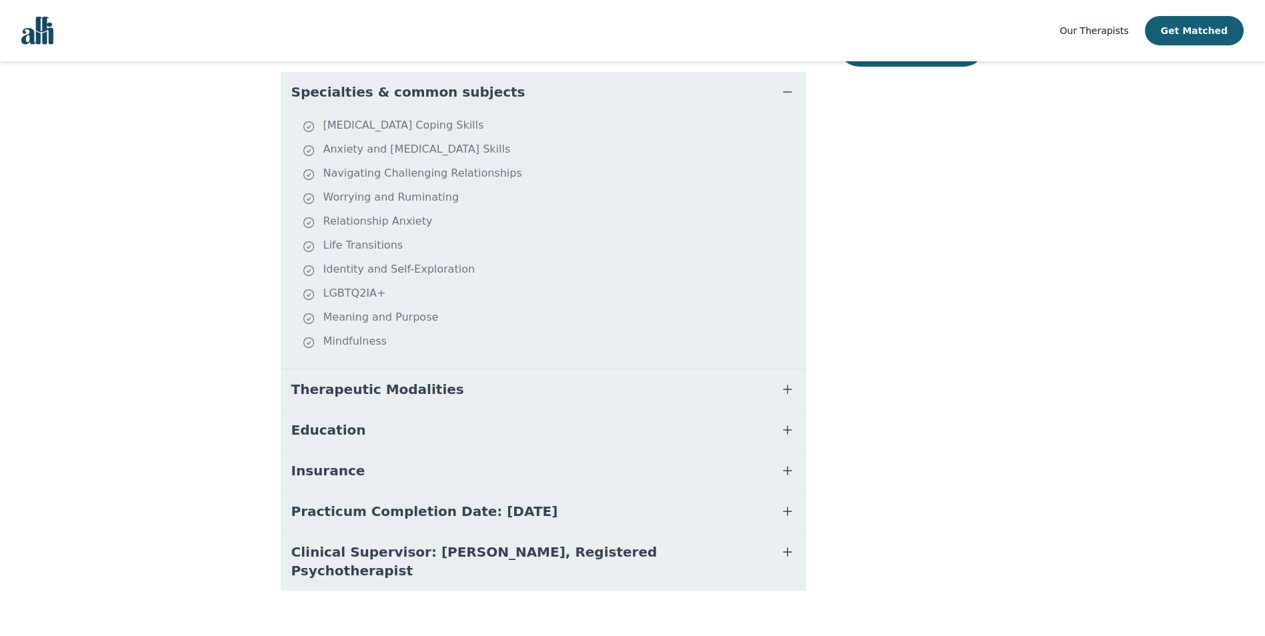
click at [784, 390] on icon "button" at bounding box center [788, 390] width 16 height 16
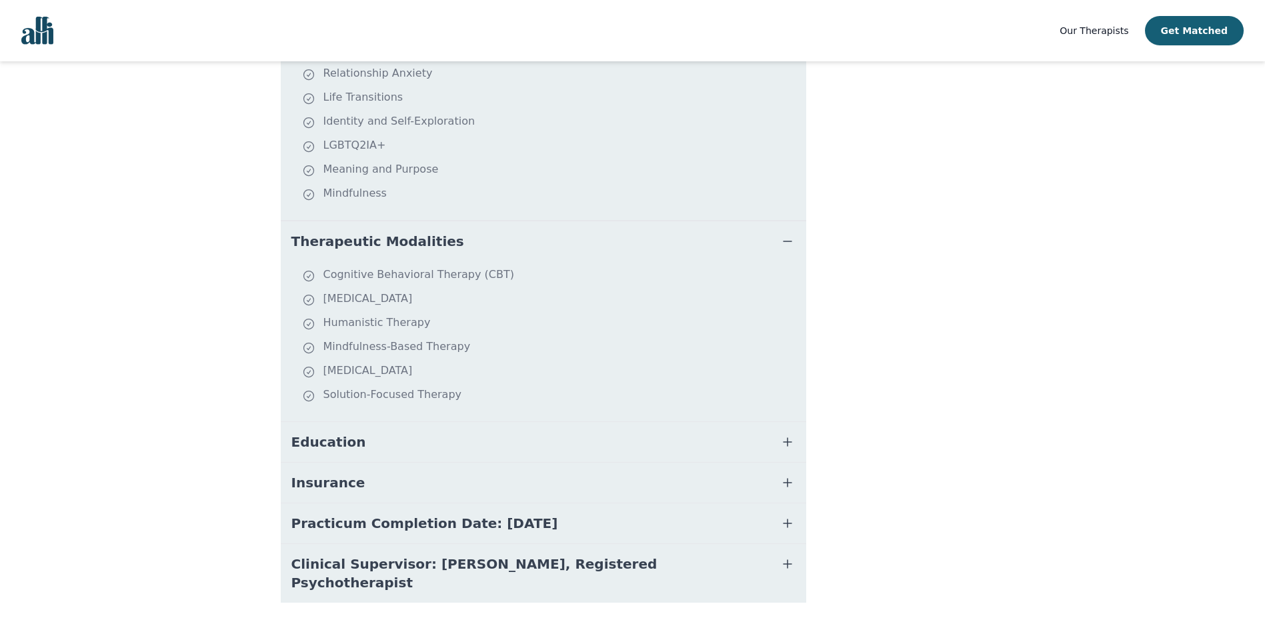
scroll to position [488, 0]
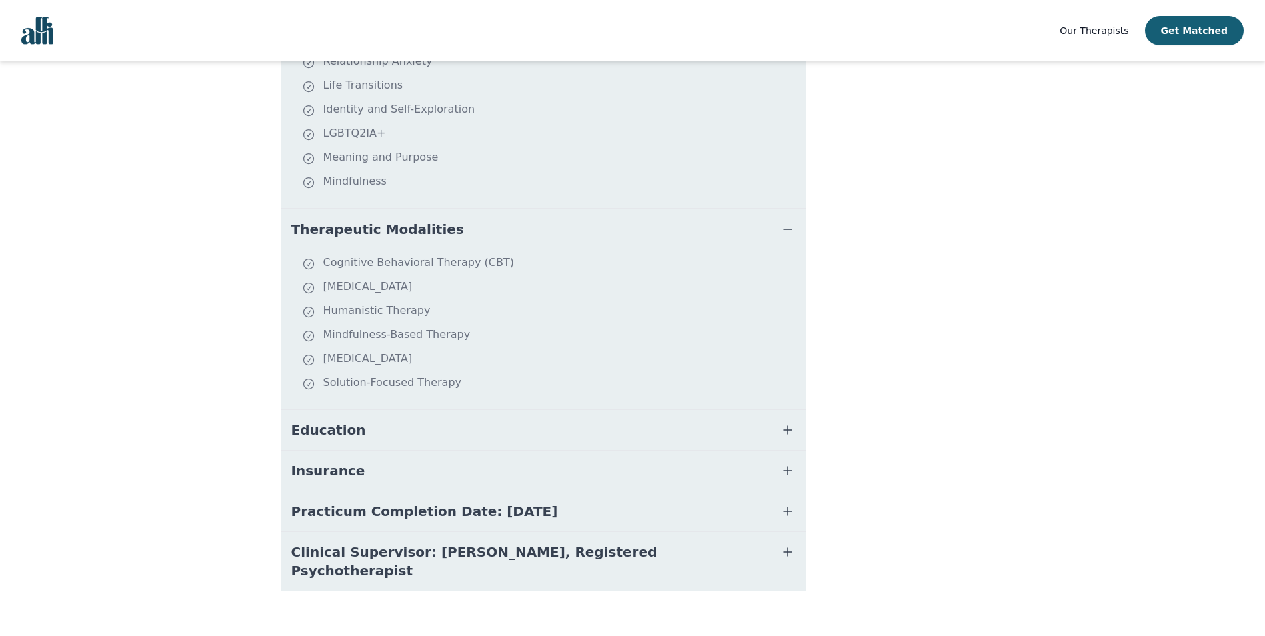
click at [791, 434] on icon "button" at bounding box center [788, 430] width 16 height 16
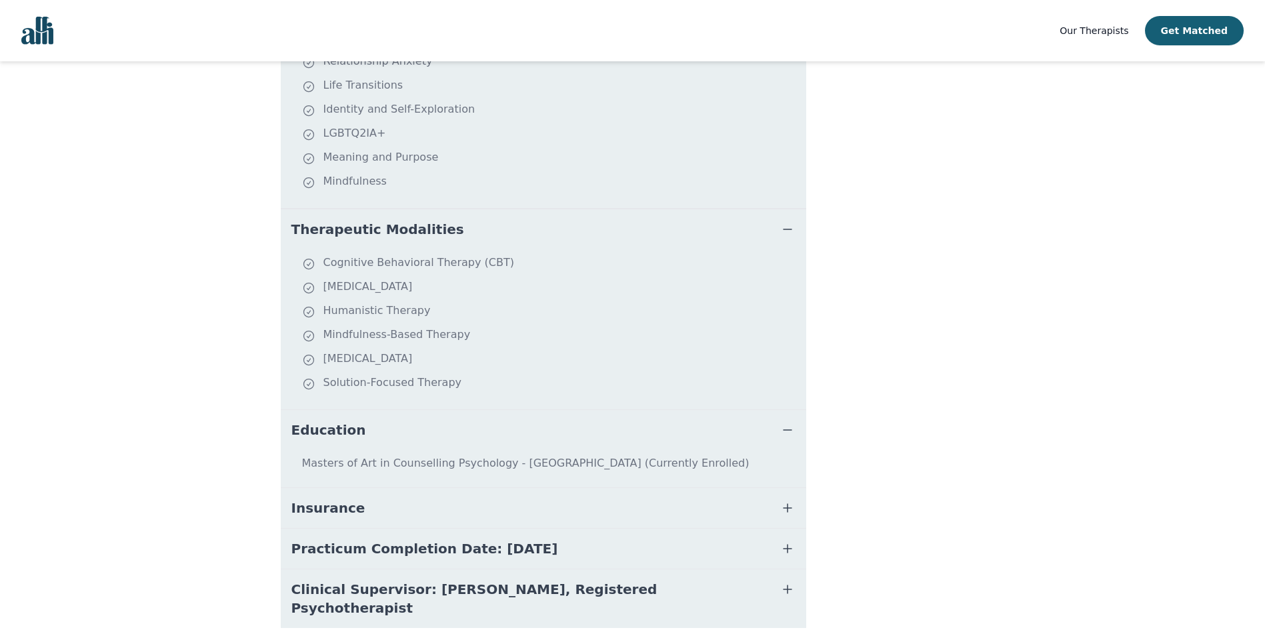
scroll to position [526, 0]
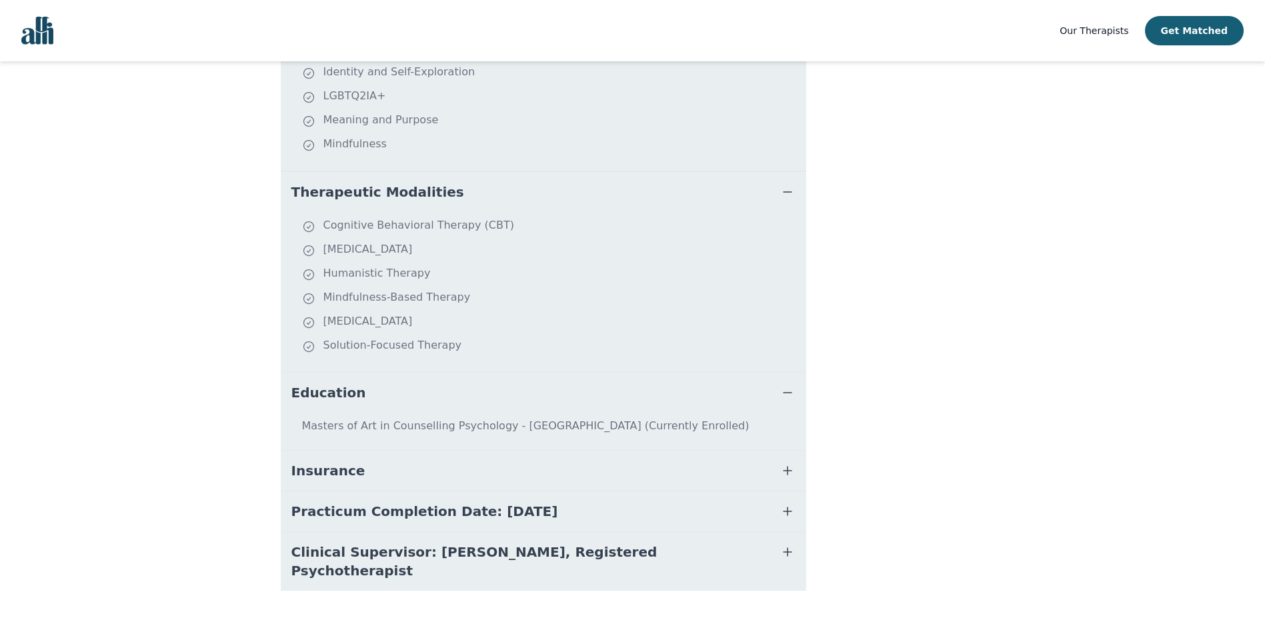
click at [792, 472] on icon "button" at bounding box center [788, 471] width 16 height 16
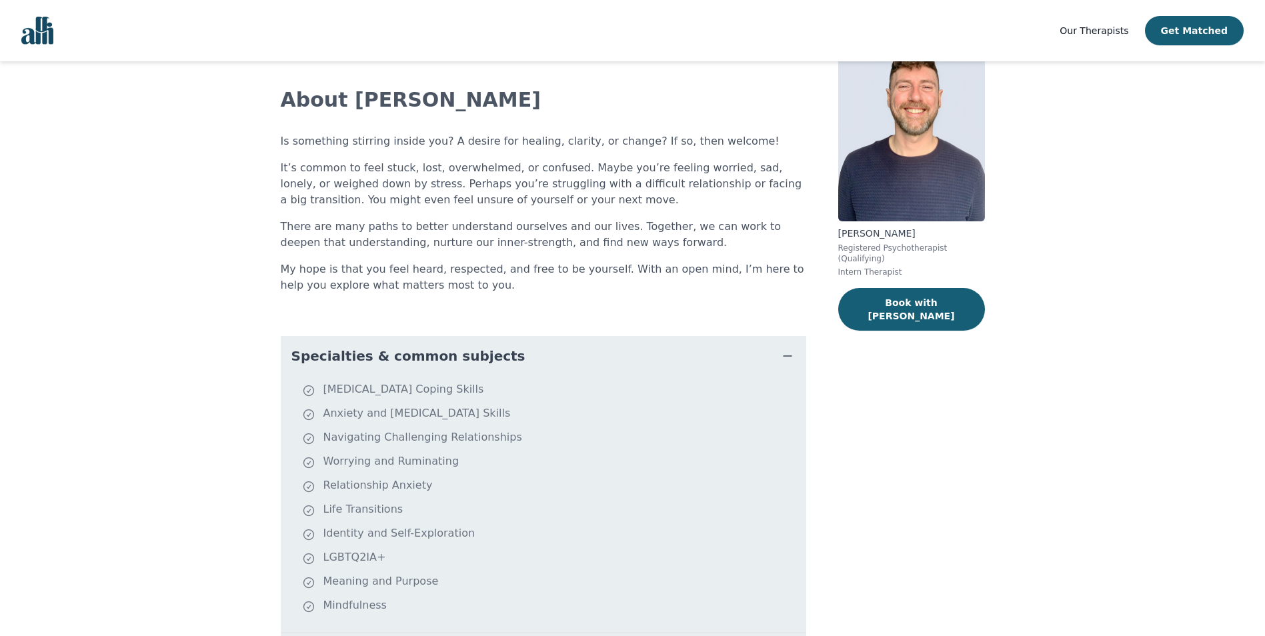
scroll to position [0, 0]
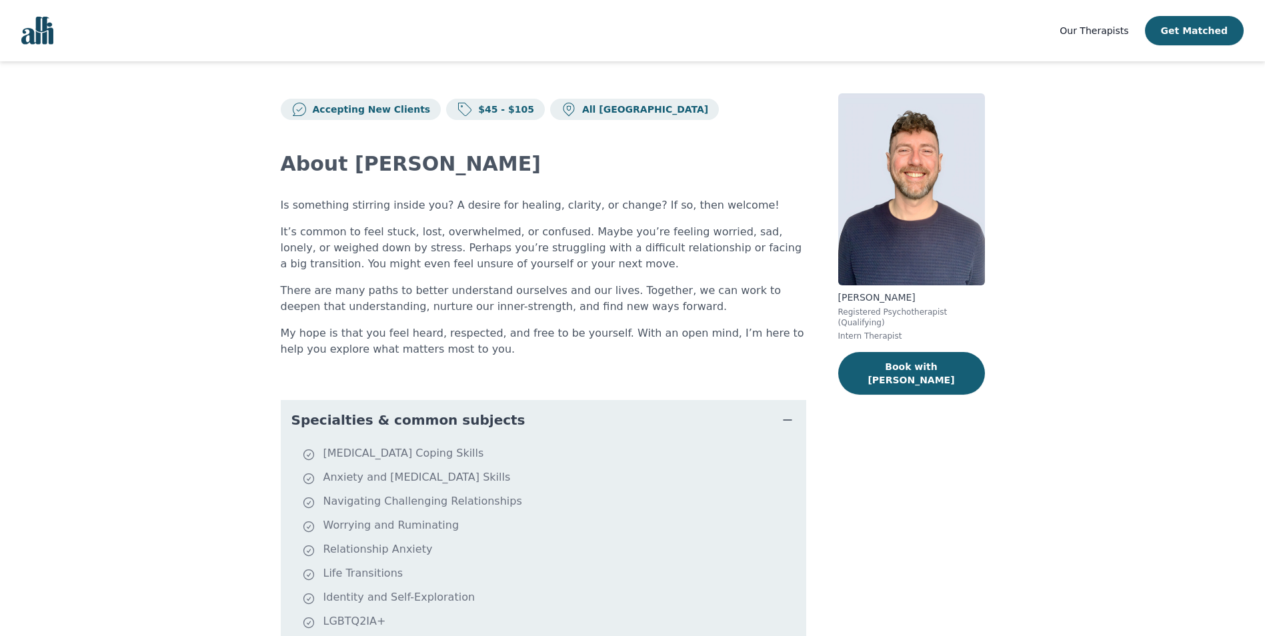
scroll to position [33, 0]
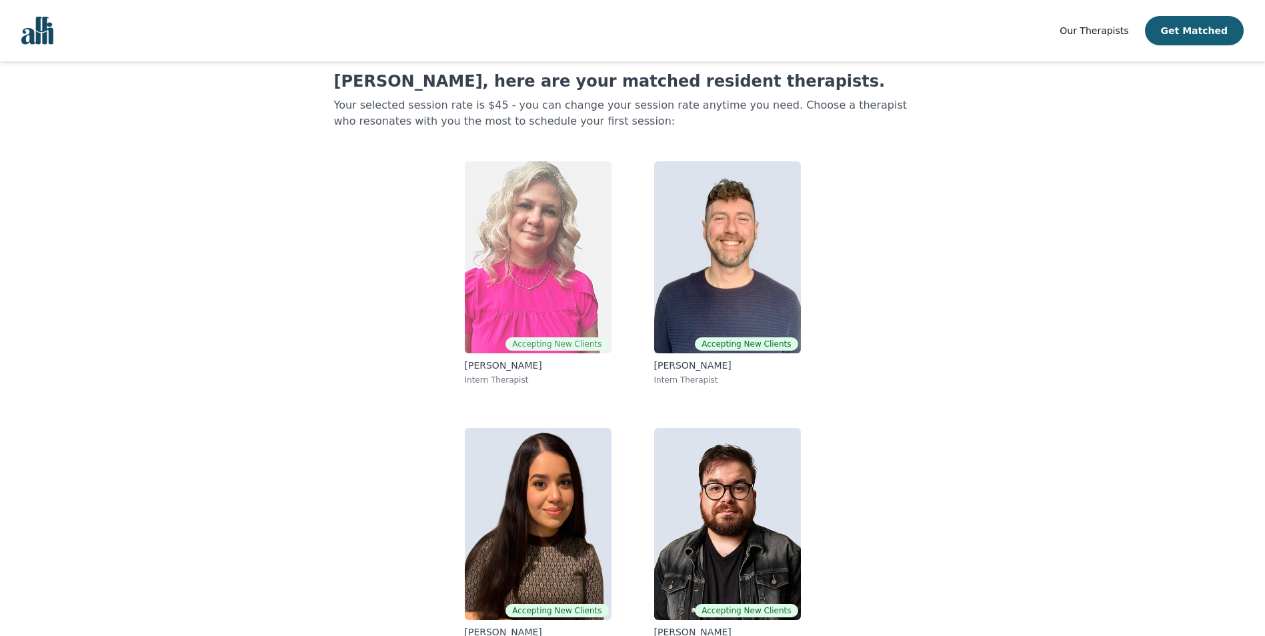
click at [507, 289] on img at bounding box center [538, 257] width 147 height 192
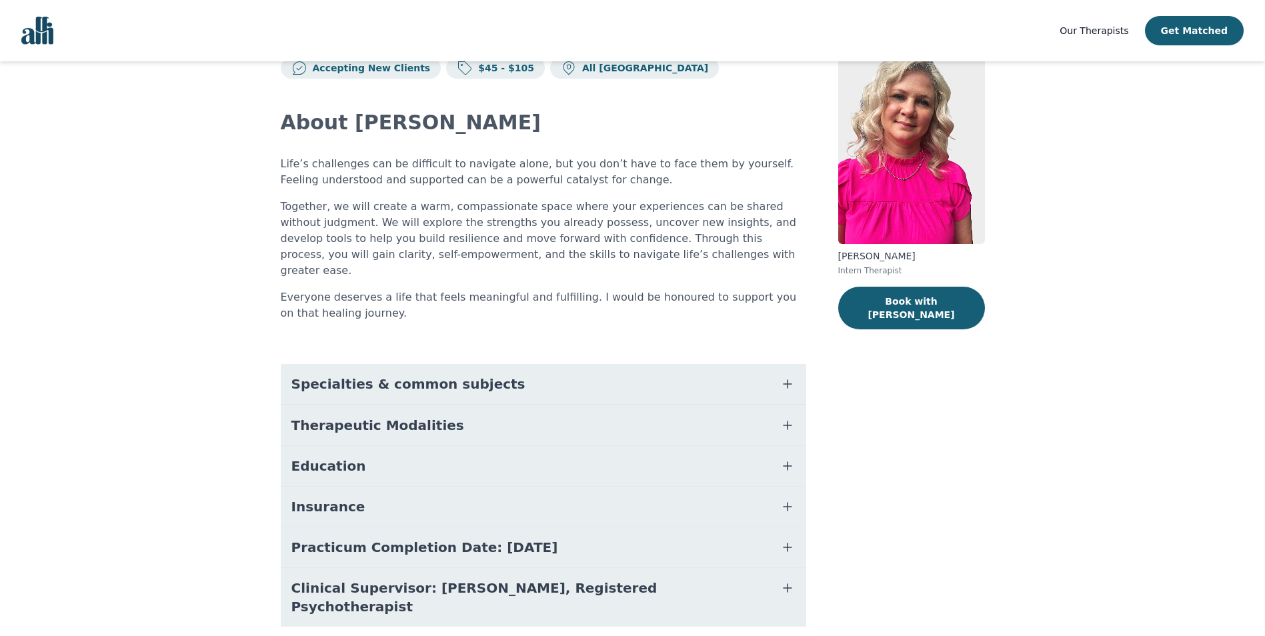
scroll to position [61, 0]
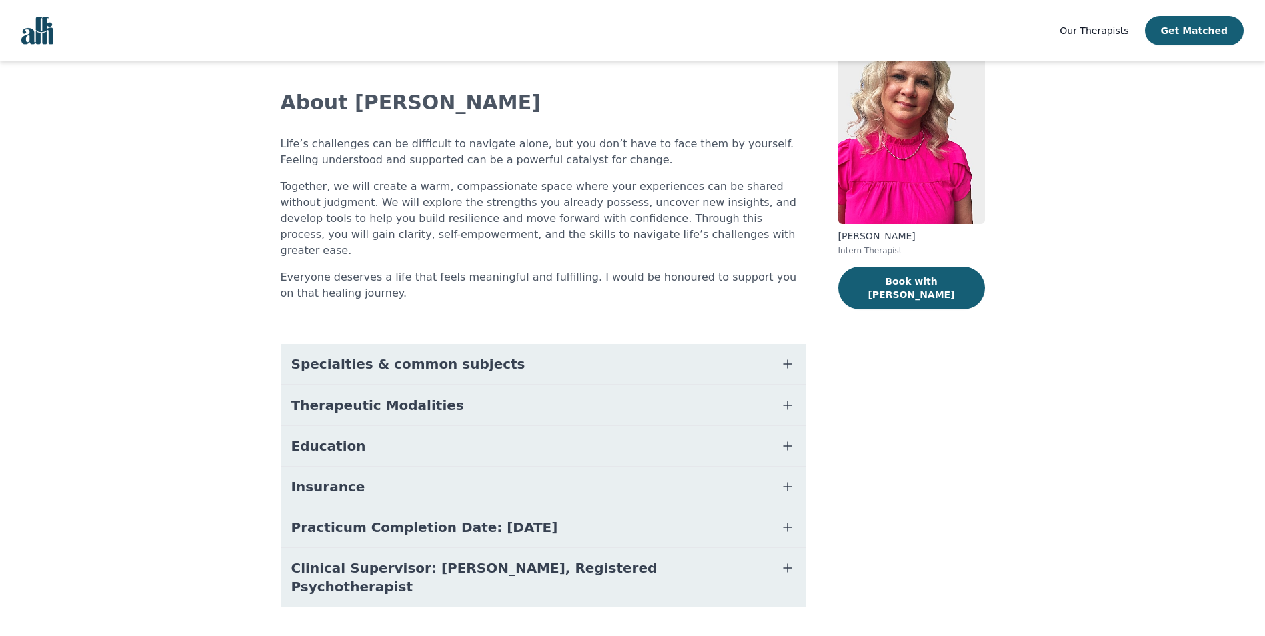
click at [790, 398] on icon "button" at bounding box center [788, 406] width 16 height 16
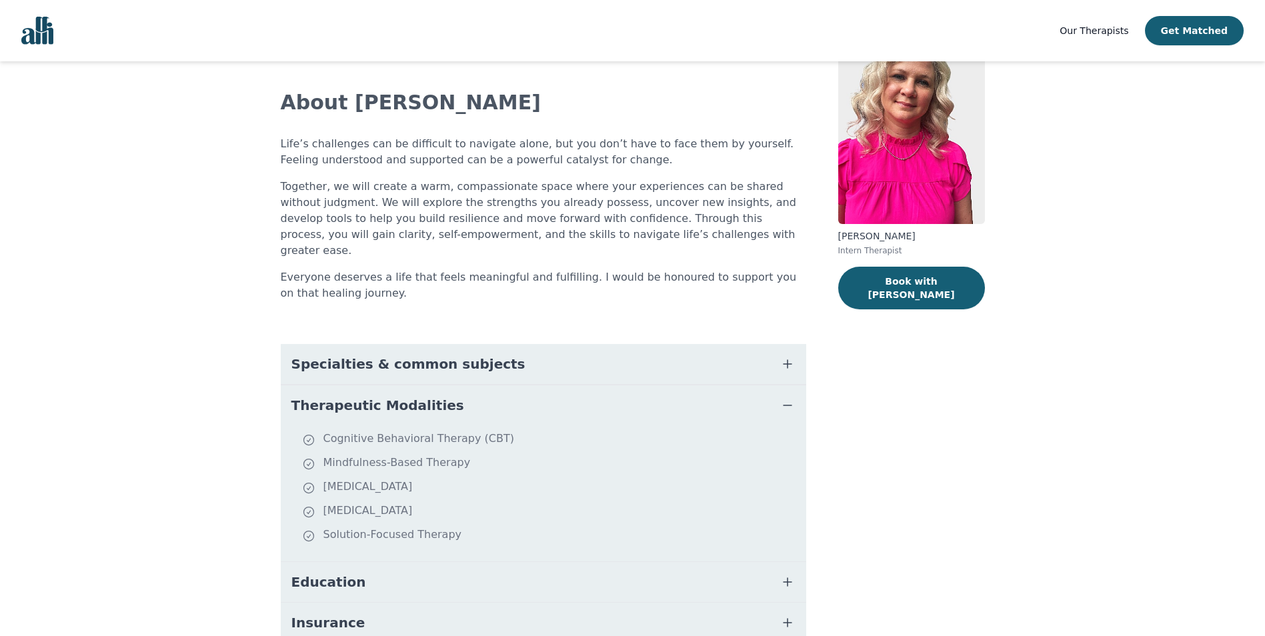
scroll to position [33, 0]
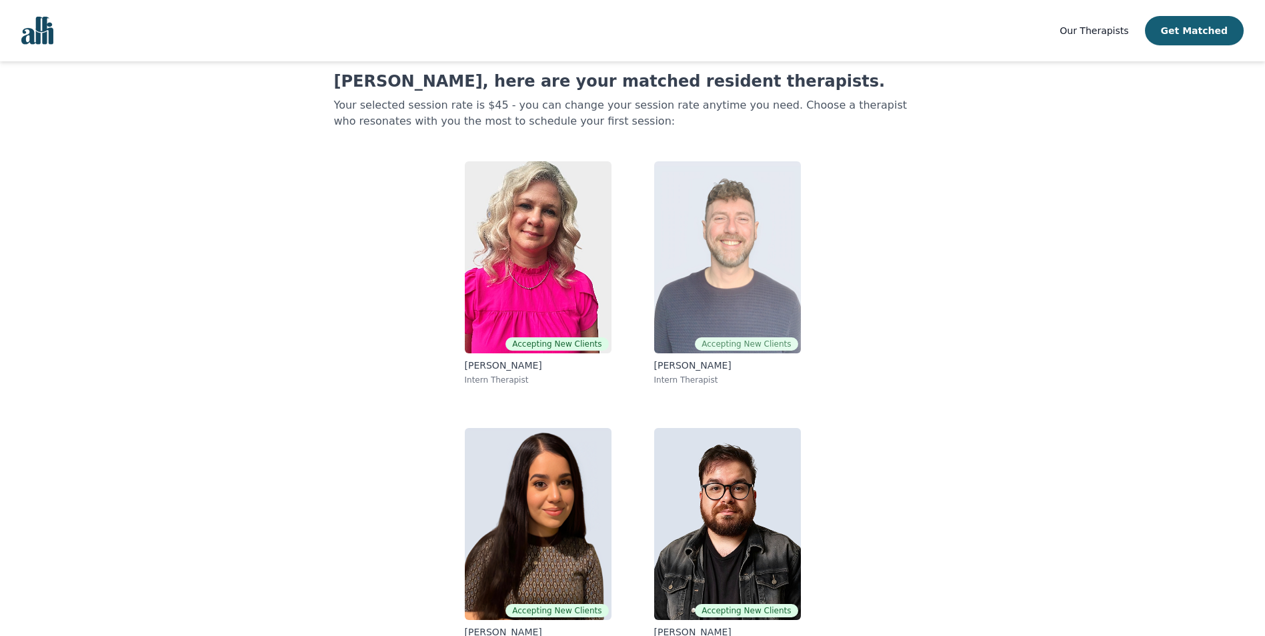
click at [726, 254] on img at bounding box center [727, 257] width 147 height 192
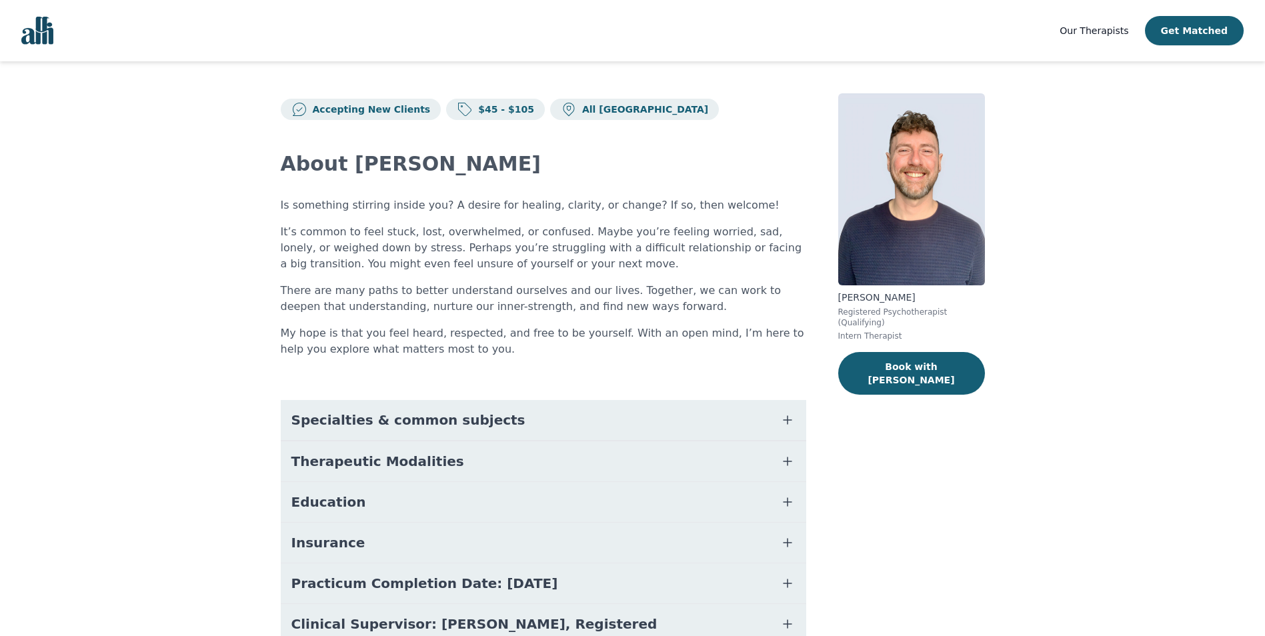
click at [790, 464] on icon "button" at bounding box center [788, 462] width 16 height 16
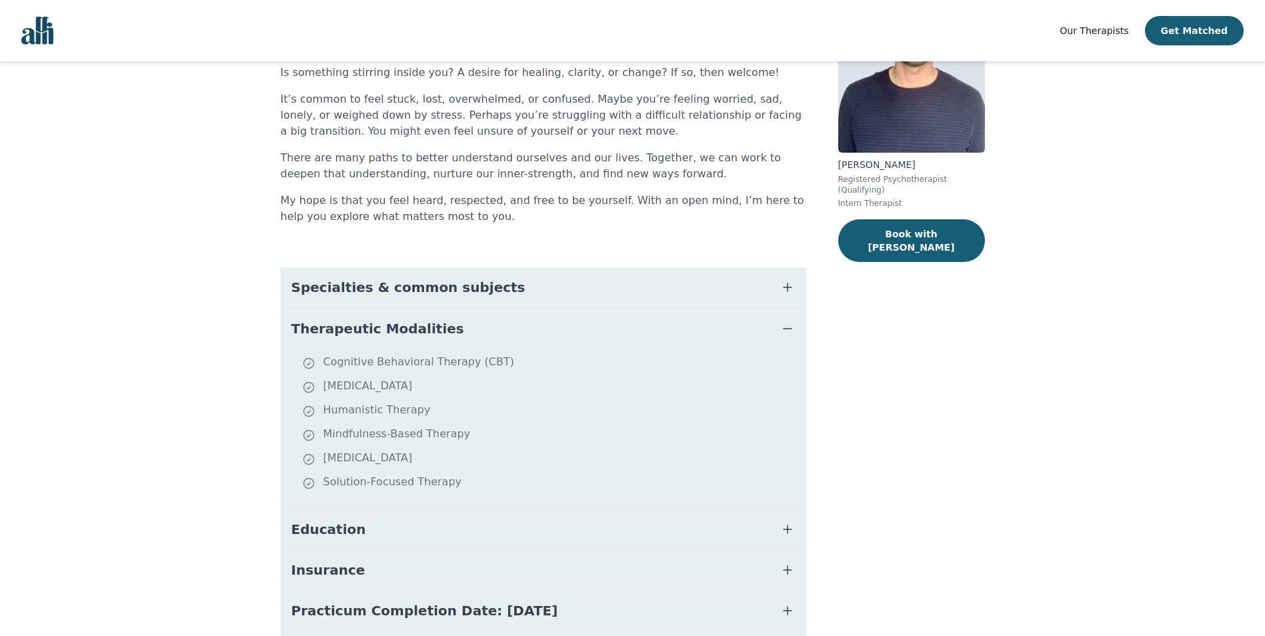
scroll to position [133, 0]
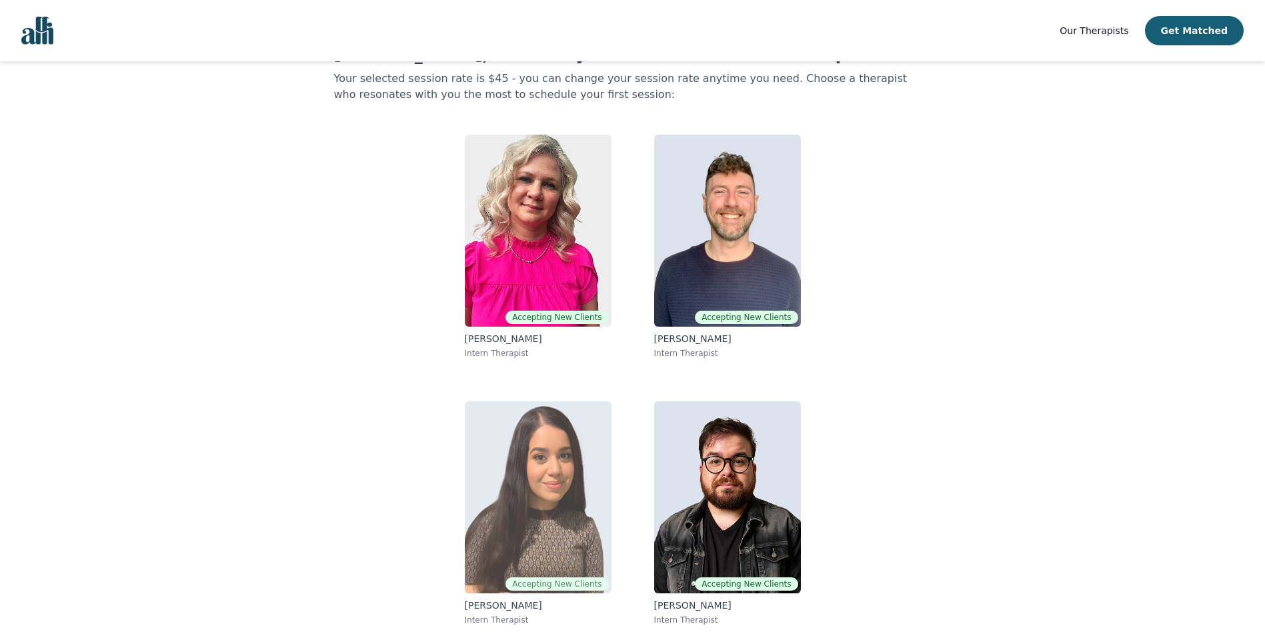
click at [573, 443] on img at bounding box center [538, 498] width 147 height 192
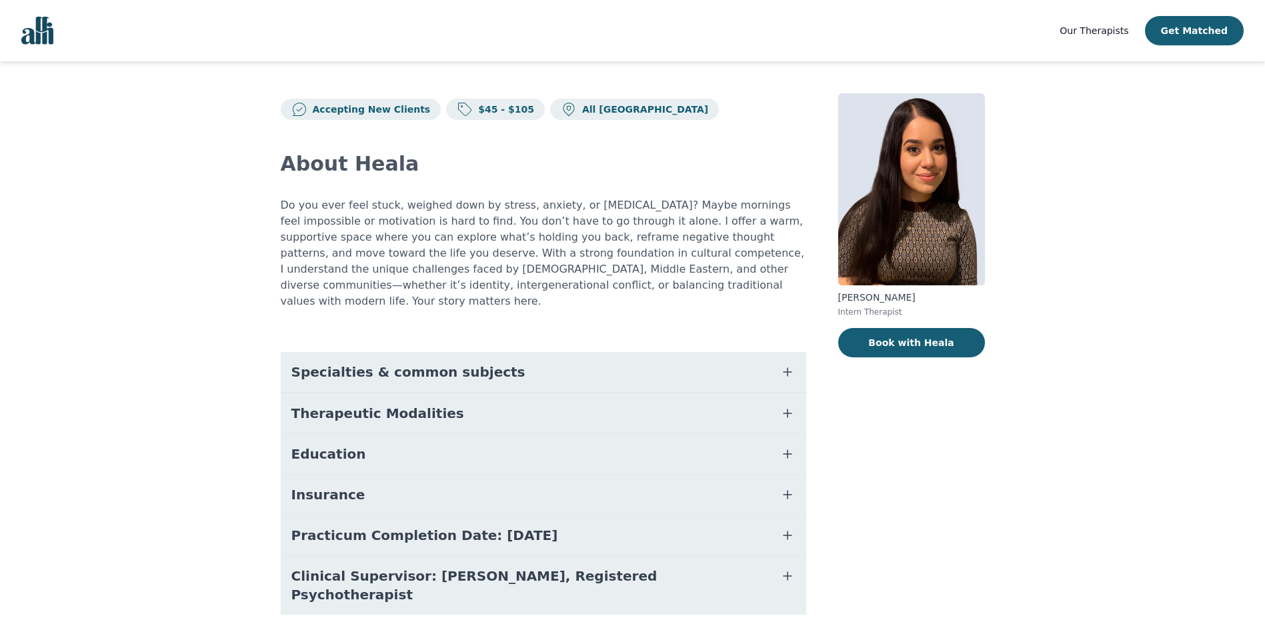
click at [785, 406] on icon "button" at bounding box center [788, 414] width 16 height 16
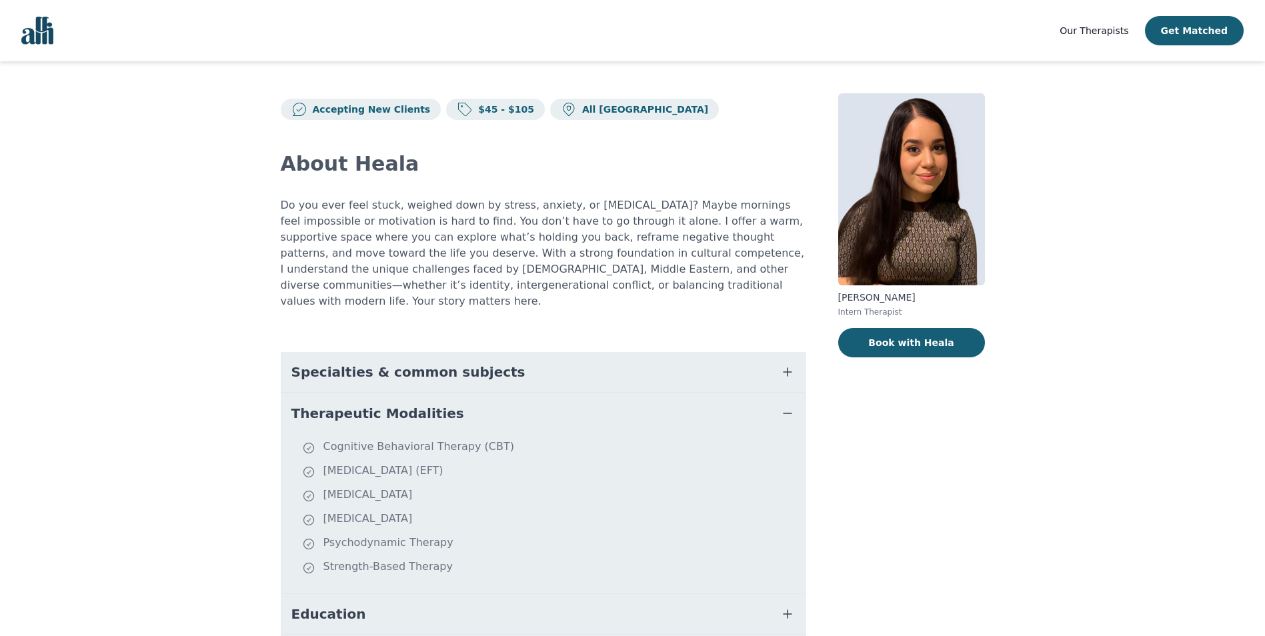
scroll to position [33, 0]
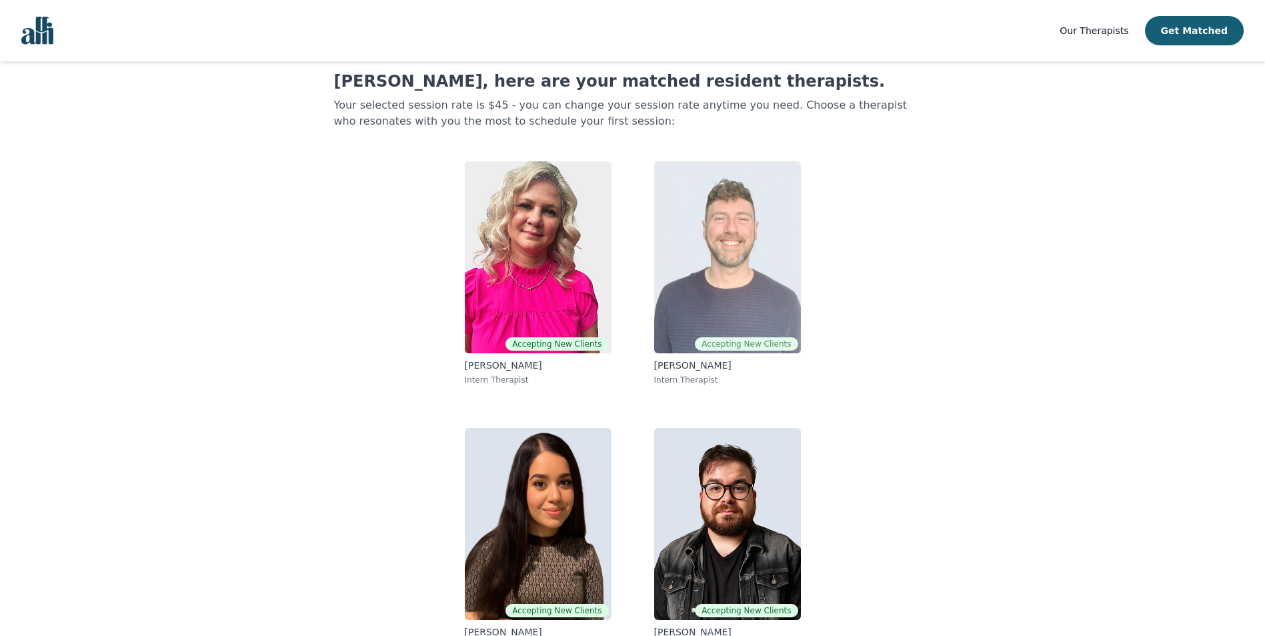
click at [760, 255] on img at bounding box center [727, 257] width 147 height 192
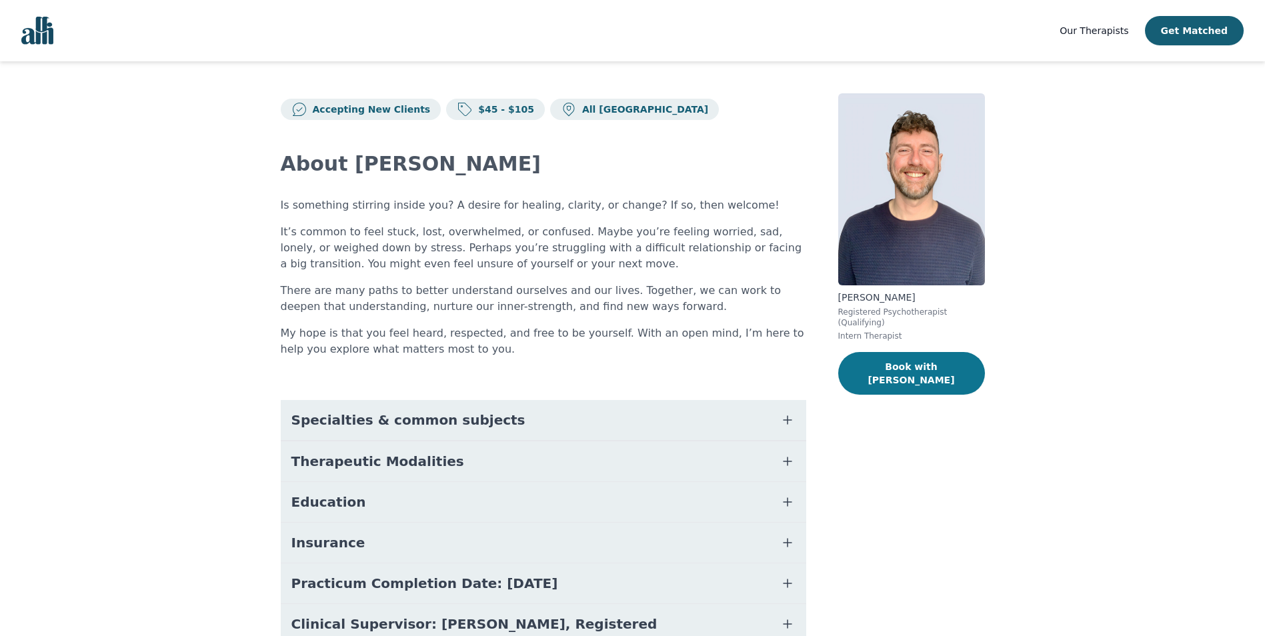
click at [913, 358] on button "Book with [PERSON_NAME]" at bounding box center [912, 373] width 147 height 43
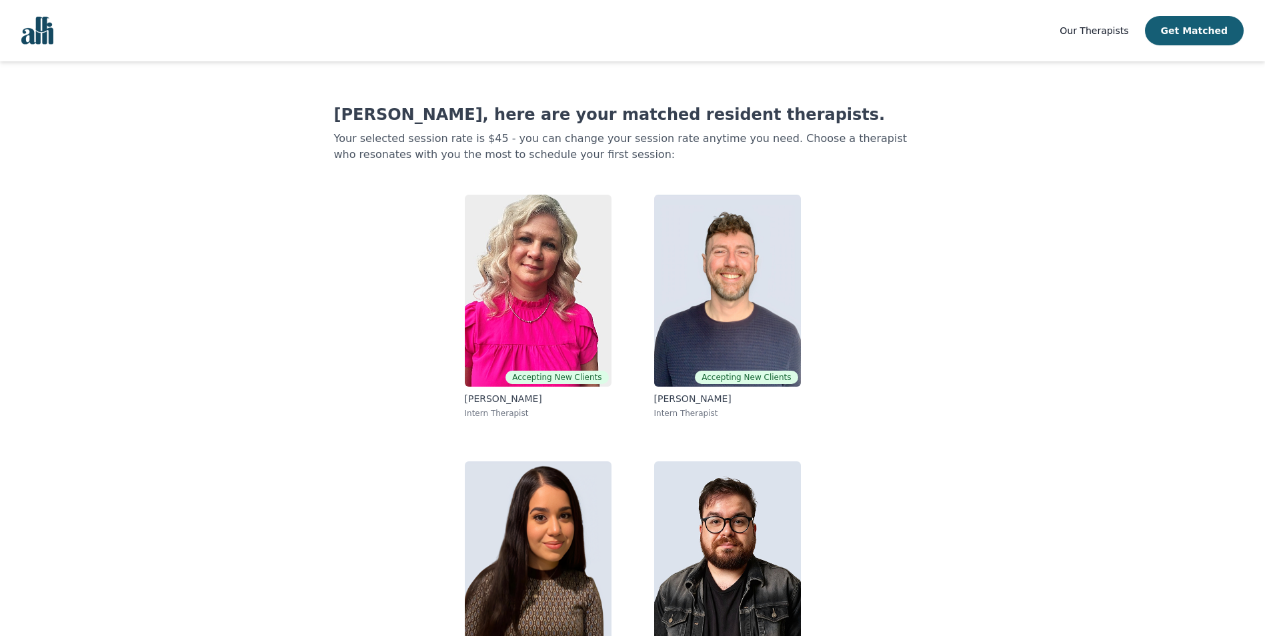
scroll to position [33, 0]
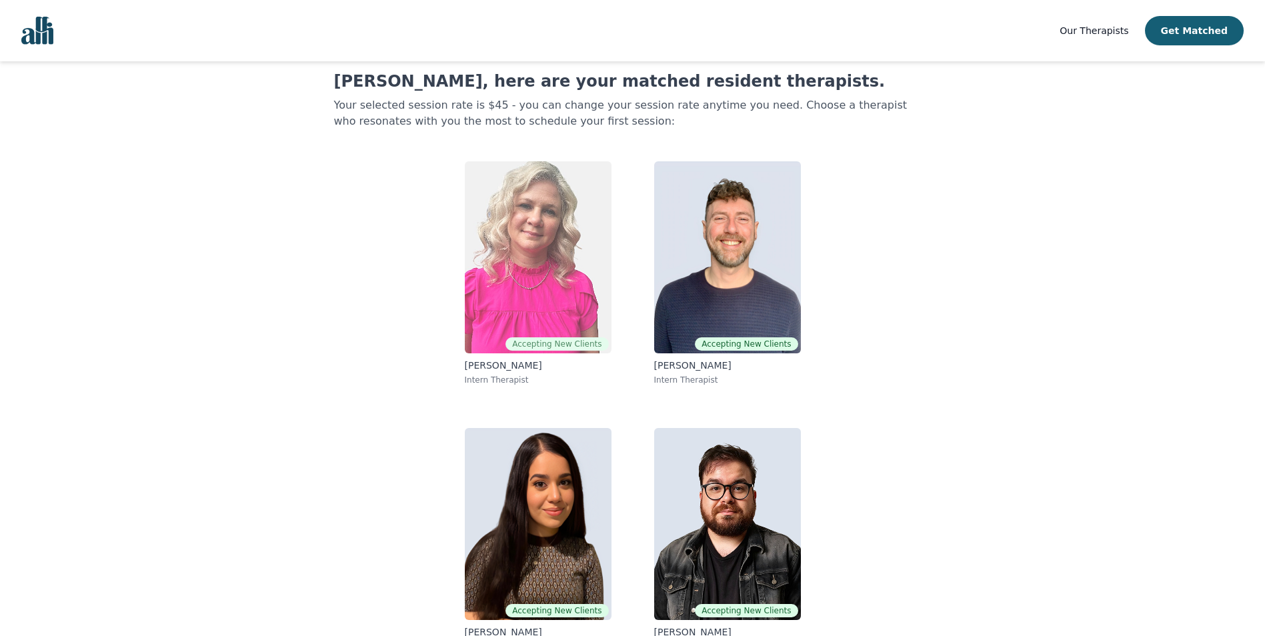
click at [504, 235] on img at bounding box center [538, 257] width 147 height 192
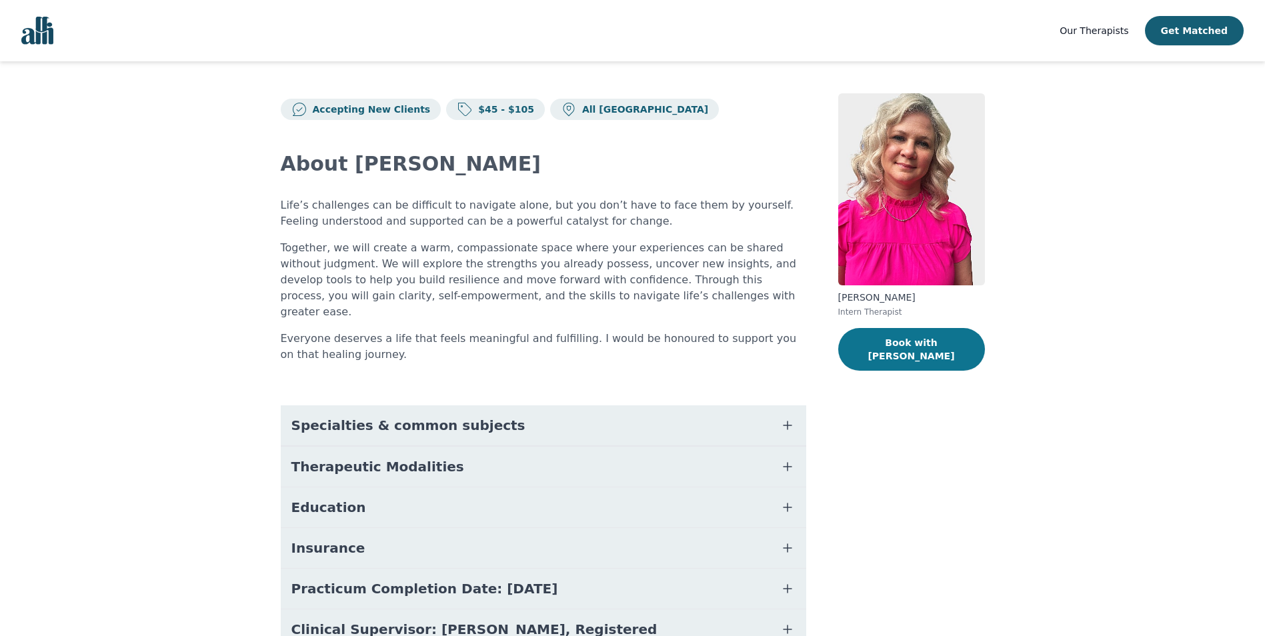
click at [905, 345] on button "Book with [PERSON_NAME]" at bounding box center [912, 349] width 147 height 43
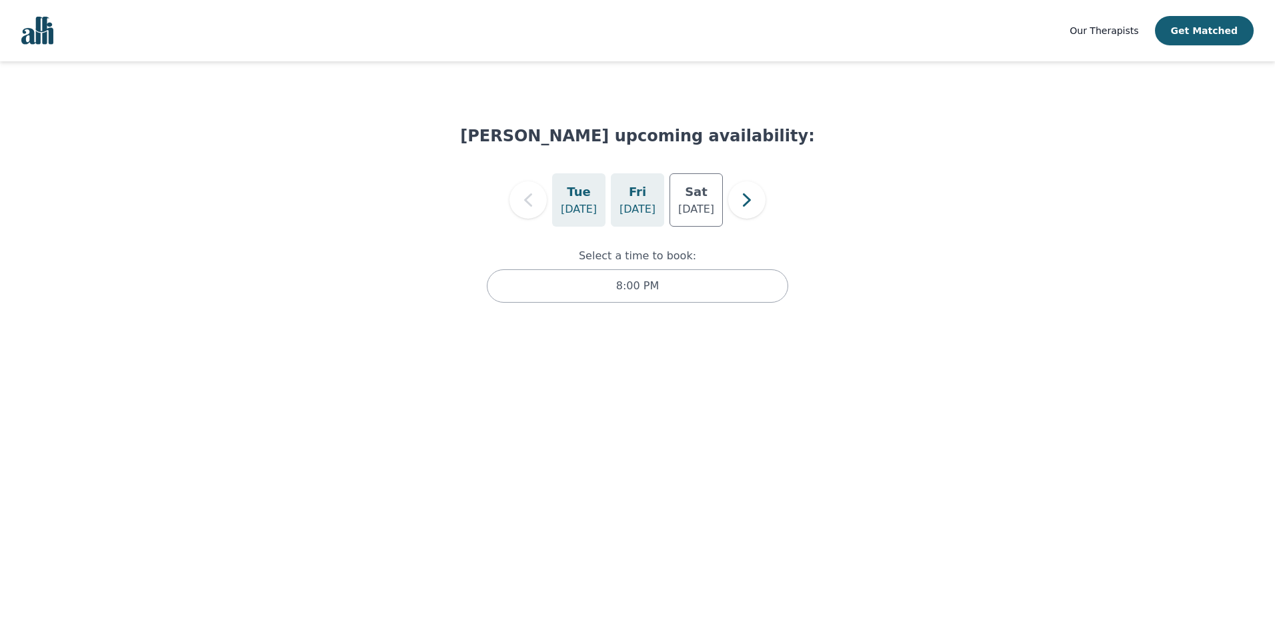
click at [621, 215] on p "[DATE]" at bounding box center [638, 209] width 36 height 16
click at [752, 197] on icon "button" at bounding box center [747, 200] width 27 height 27
click at [679, 223] on div "[DATE]" at bounding box center [696, 199] width 53 height 53
click at [652, 193] on div "[DATE]" at bounding box center [637, 199] width 53 height 53
click at [743, 206] on icon "button" at bounding box center [747, 200] width 27 height 27
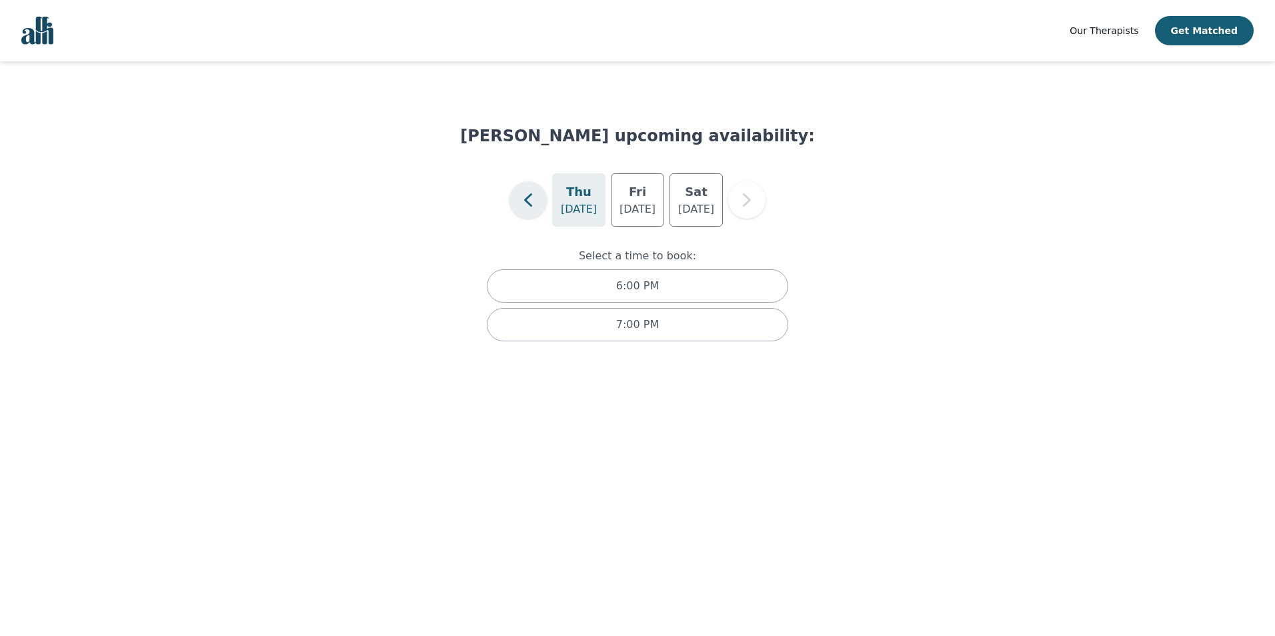
click at [536, 209] on icon "button" at bounding box center [528, 200] width 27 height 27
click at [638, 221] on div "[DATE]" at bounding box center [637, 199] width 53 height 53
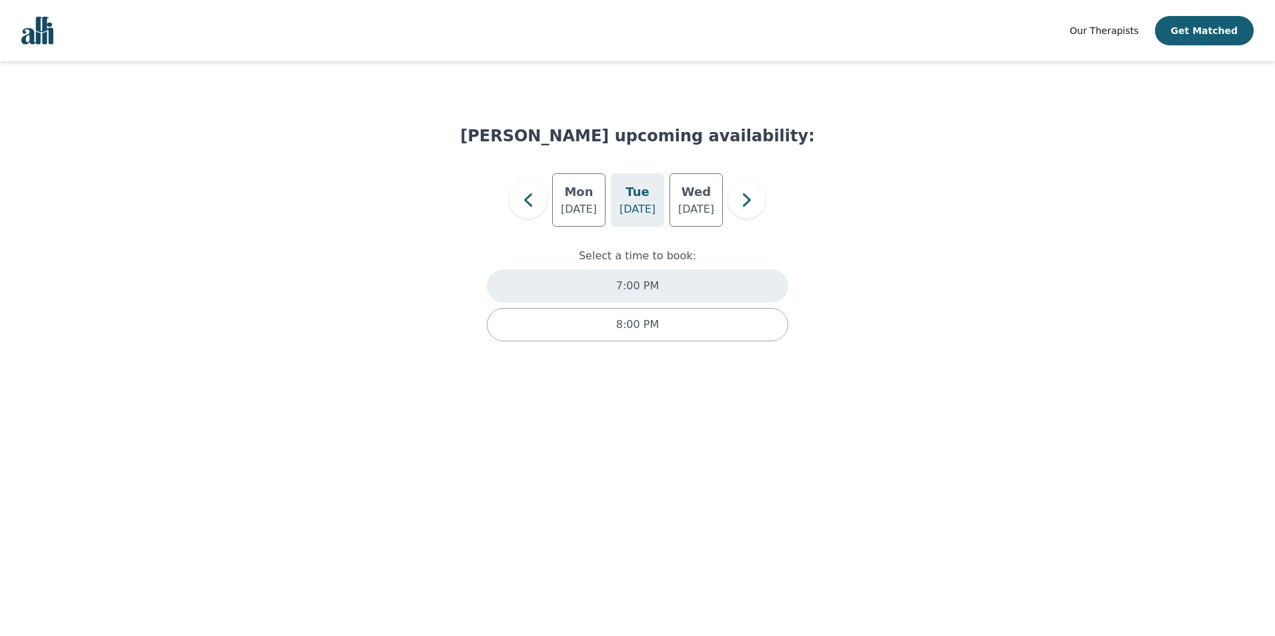
click at [656, 297] on div "7:00 PM" at bounding box center [638, 285] width 302 height 33
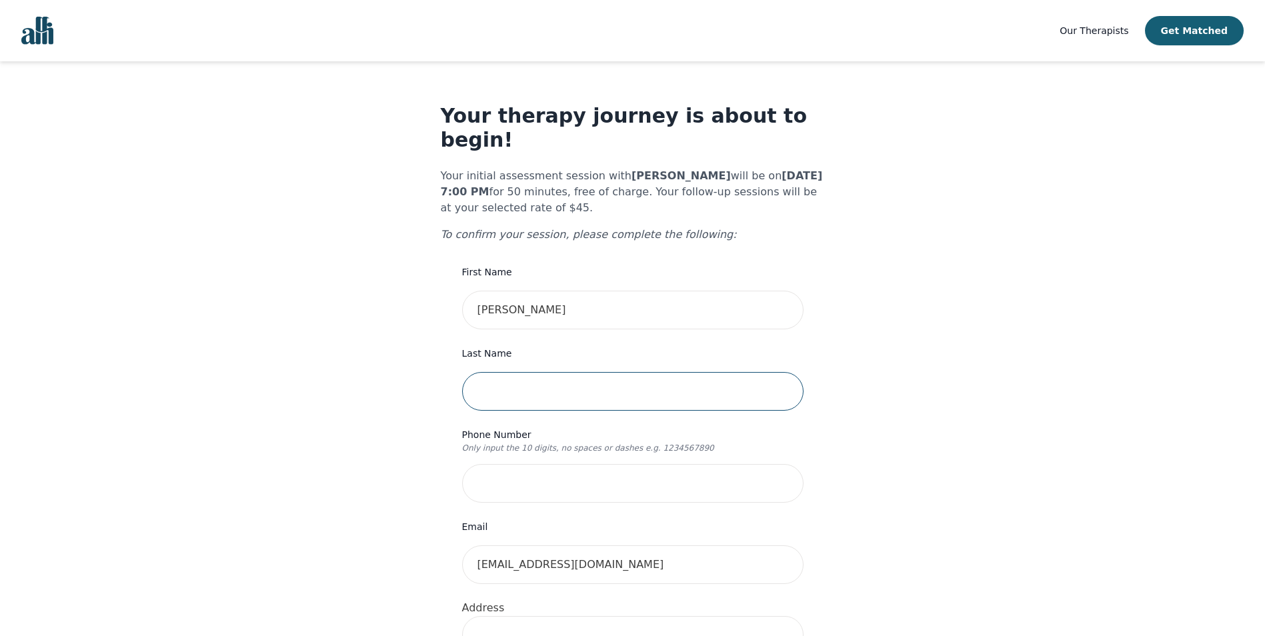
click at [594, 372] on input "text" at bounding box center [633, 391] width 342 height 39
type input "[PERSON_NAME]"
type input "217Argonaut circle"
type input "Argonaut Cir"
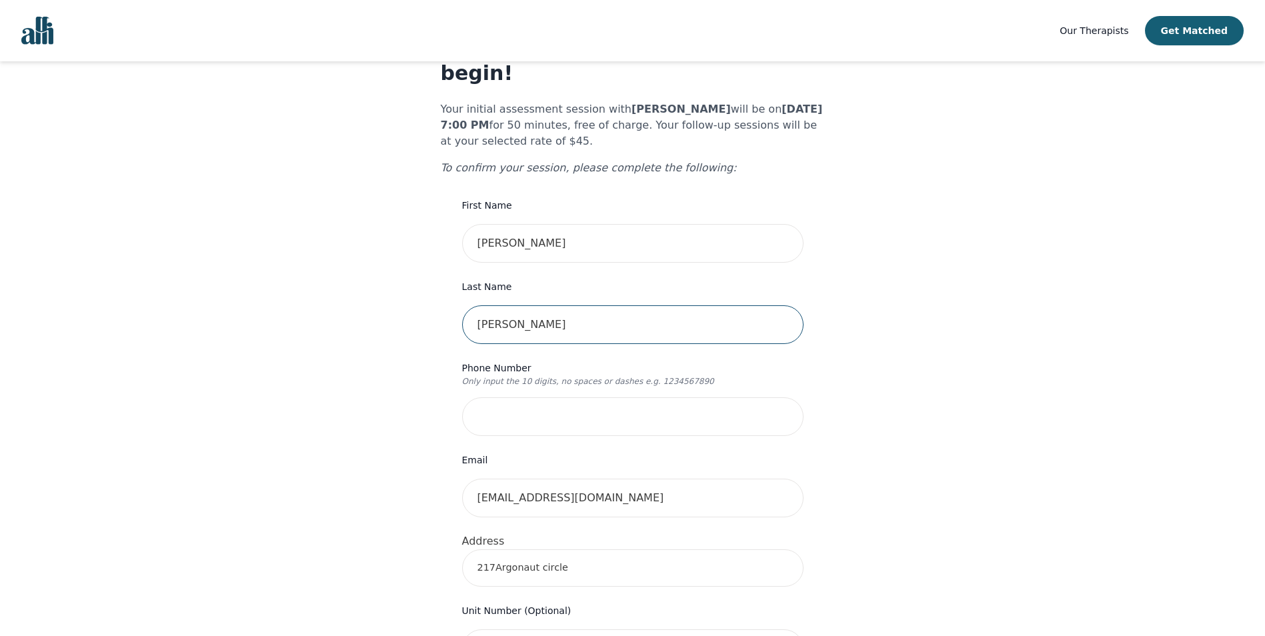
scroll to position [133, 0]
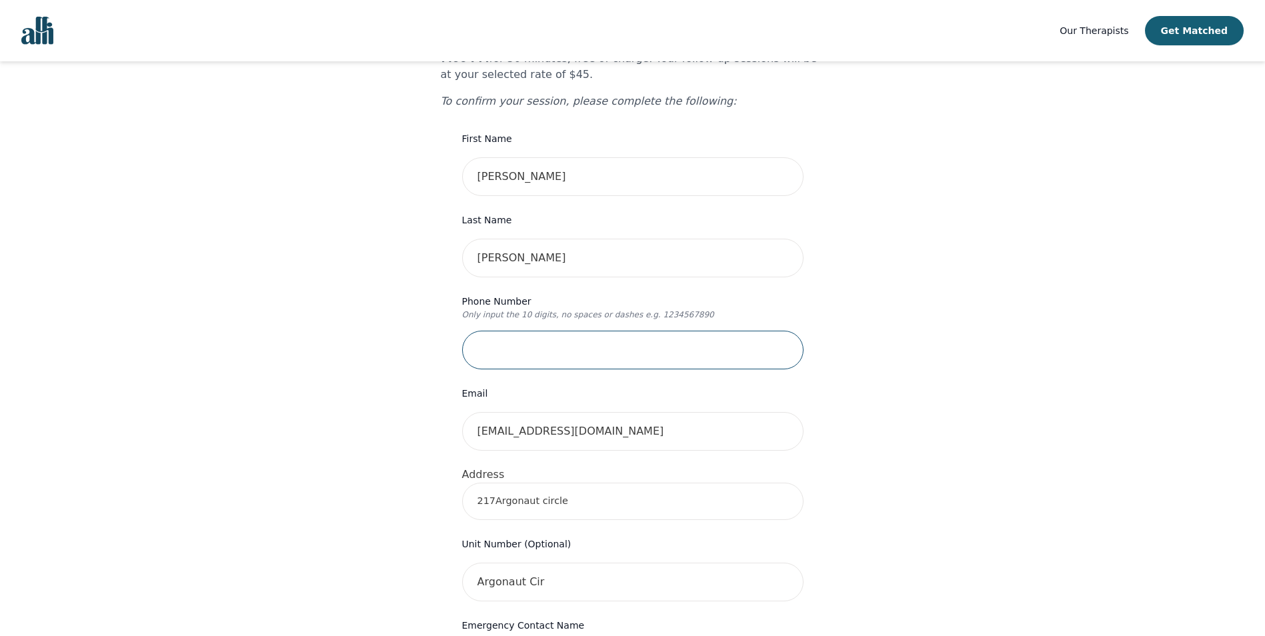
click at [537, 331] on input "tel" at bounding box center [633, 350] width 342 height 39
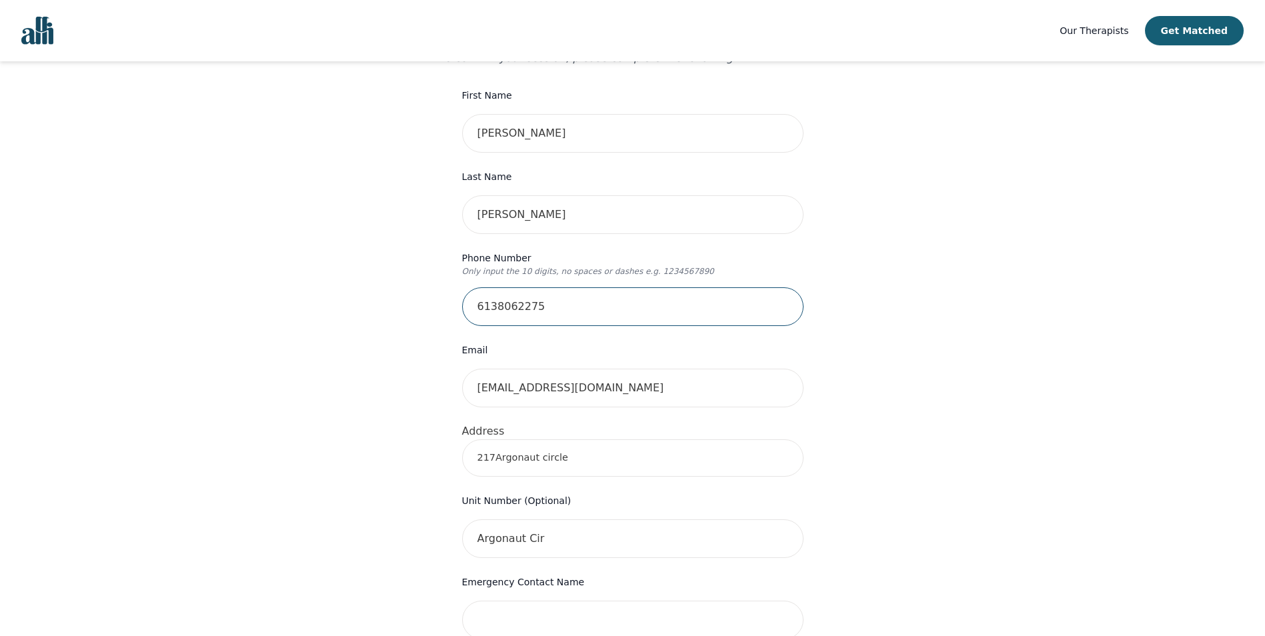
scroll to position [400, 0]
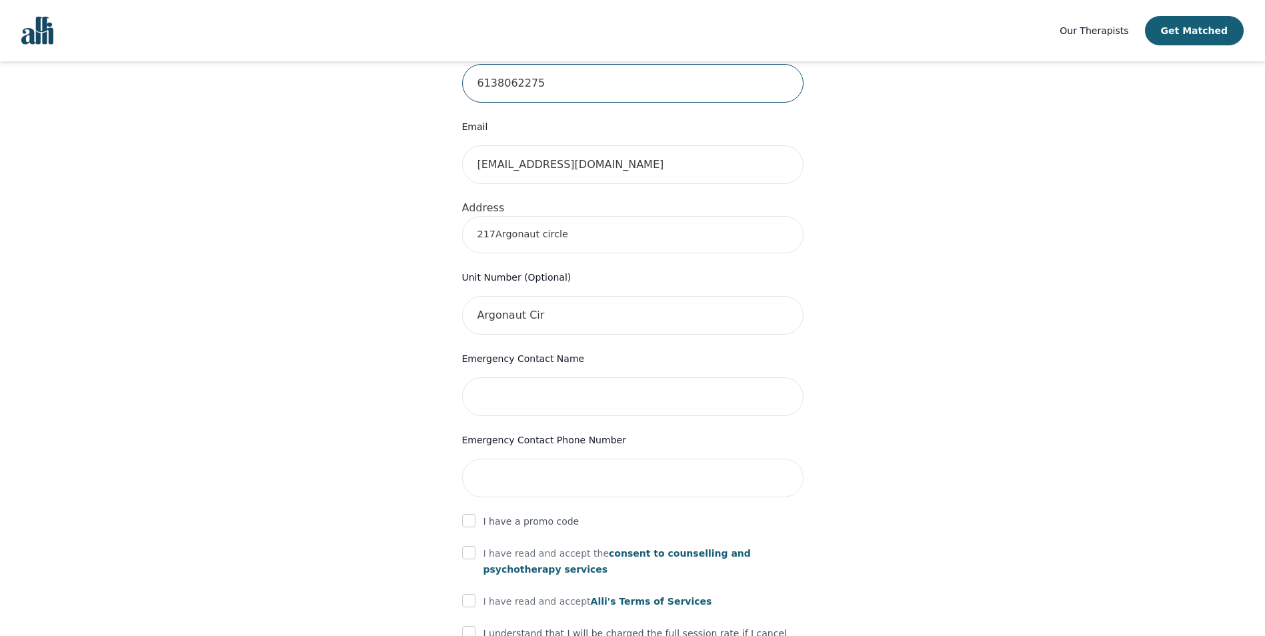
type input "6138062275"
click at [572, 378] on input "text" at bounding box center [633, 397] width 342 height 39
type input "[PERSON_NAME]"
type input "6133255535"
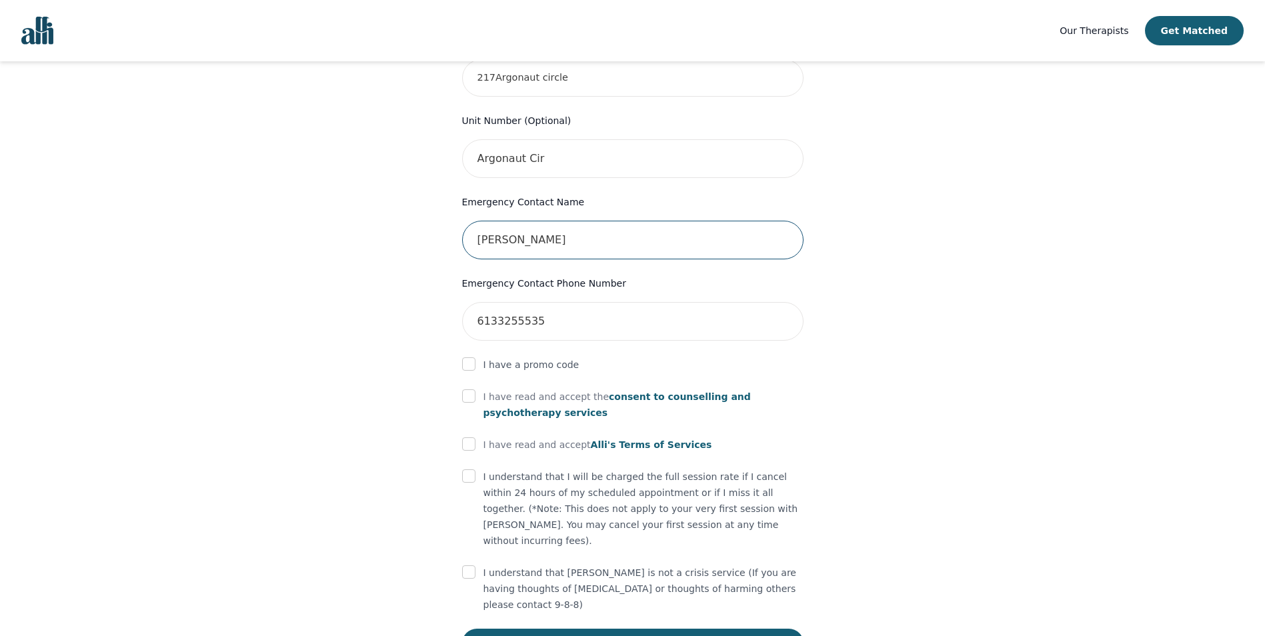
scroll to position [566, 0]
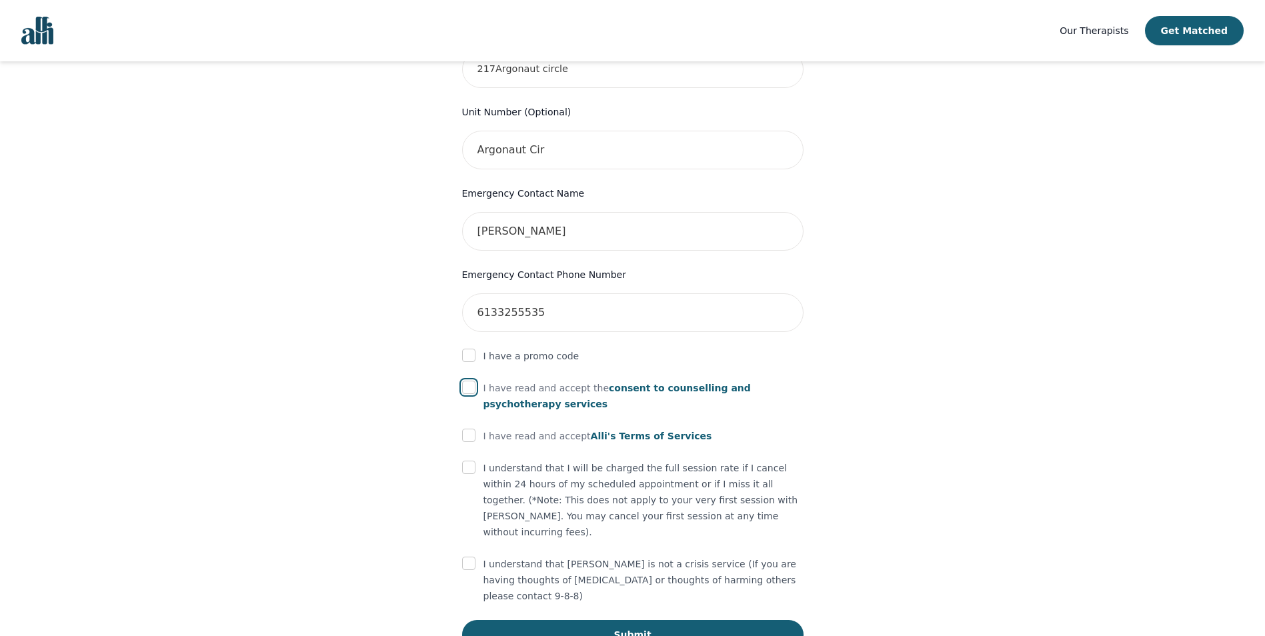
click at [468, 381] on input "checkbox" at bounding box center [468, 387] width 13 height 13
checkbox input "true"
click at [467, 429] on input "checkbox" at bounding box center [468, 435] width 13 height 13
checkbox input "true"
click at [464, 461] on input "checkbox" at bounding box center [468, 467] width 13 height 13
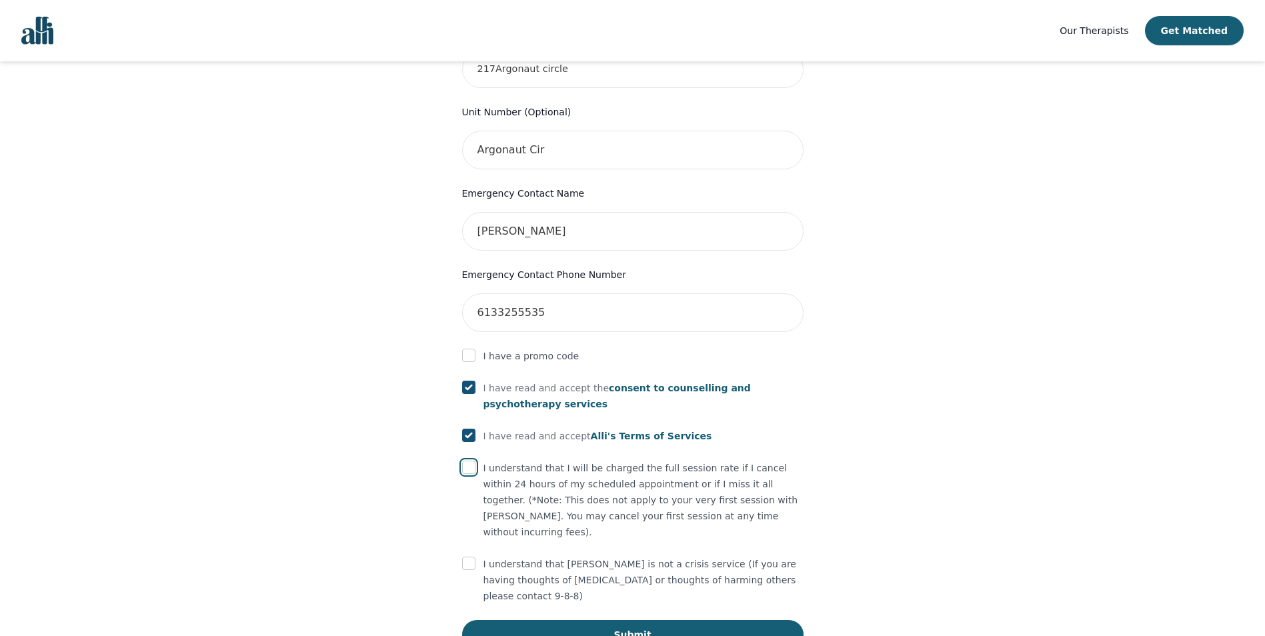
checkbox input "true"
click at [472, 557] on input "checkbox" at bounding box center [468, 563] width 13 height 13
checkbox input "true"
click at [614, 620] on button "Submit" at bounding box center [633, 634] width 342 height 29
click at [474, 349] on input "checkbox" at bounding box center [468, 355] width 13 height 13
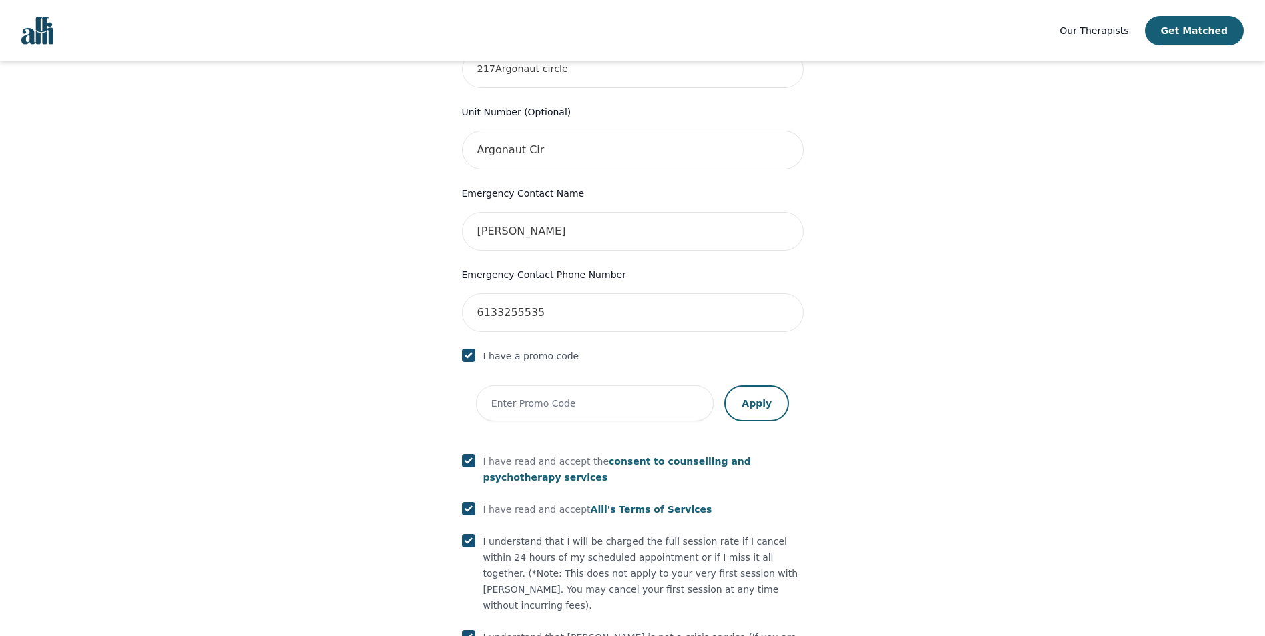
click at [468, 349] on input "checkbox" at bounding box center [468, 355] width 13 height 13
checkbox input "false"
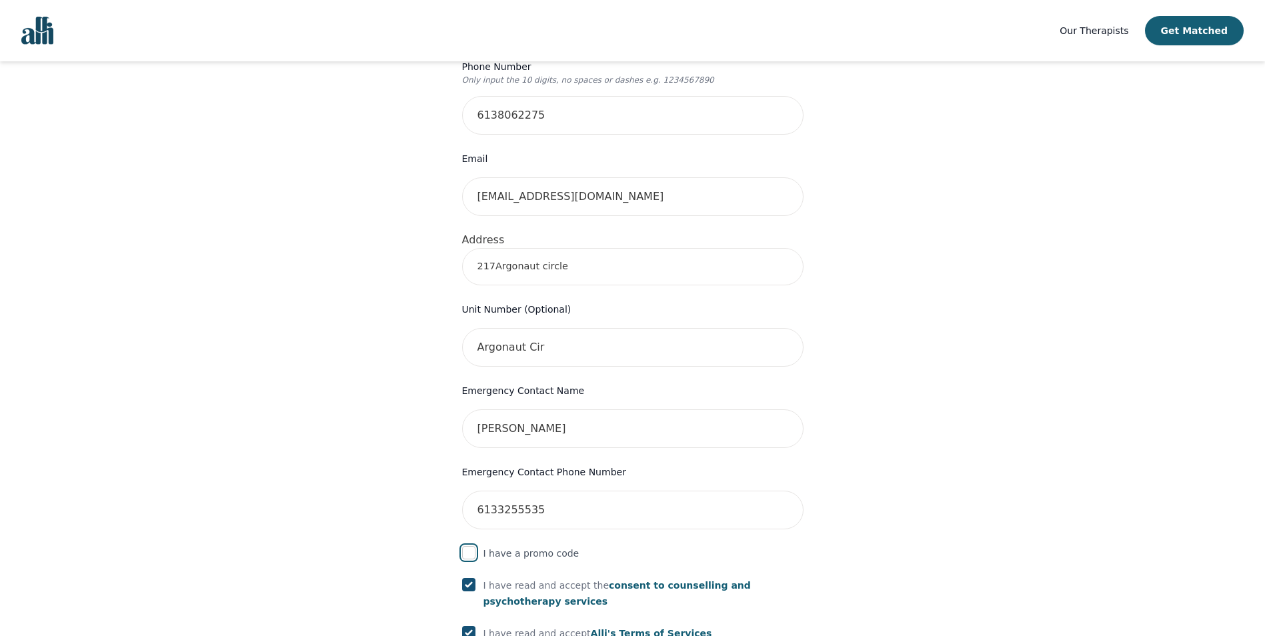
scroll to position [216, 0]
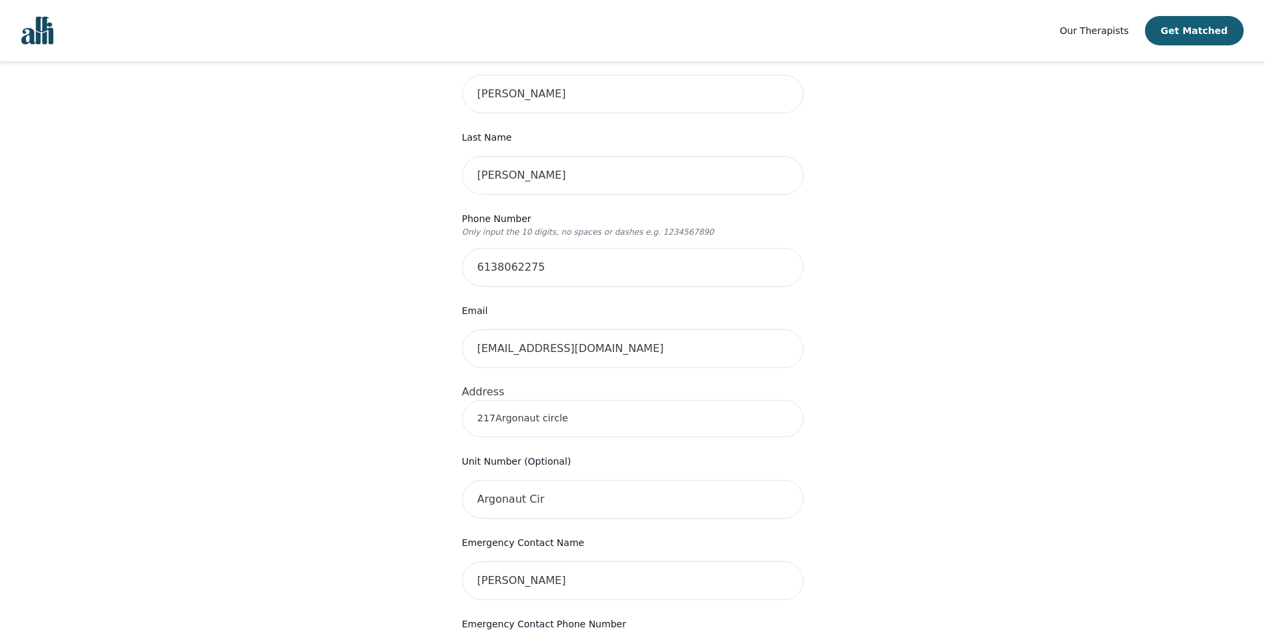
click at [594, 400] on input "217Argonaut circle" at bounding box center [633, 418] width 342 height 37
drag, startPoint x: 594, startPoint y: 395, endPoint x: 435, endPoint y: 388, distance: 159.6
click at [426, 386] on div "Your therapy journey is about to begin! Your initial assessment session with [P…" at bounding box center [632, 468] width 1233 height 1247
click at [569, 400] on input "217Argonaut circle" at bounding box center [633, 418] width 342 height 37
click at [576, 400] on input "217Argonaut circle" at bounding box center [633, 418] width 342 height 37
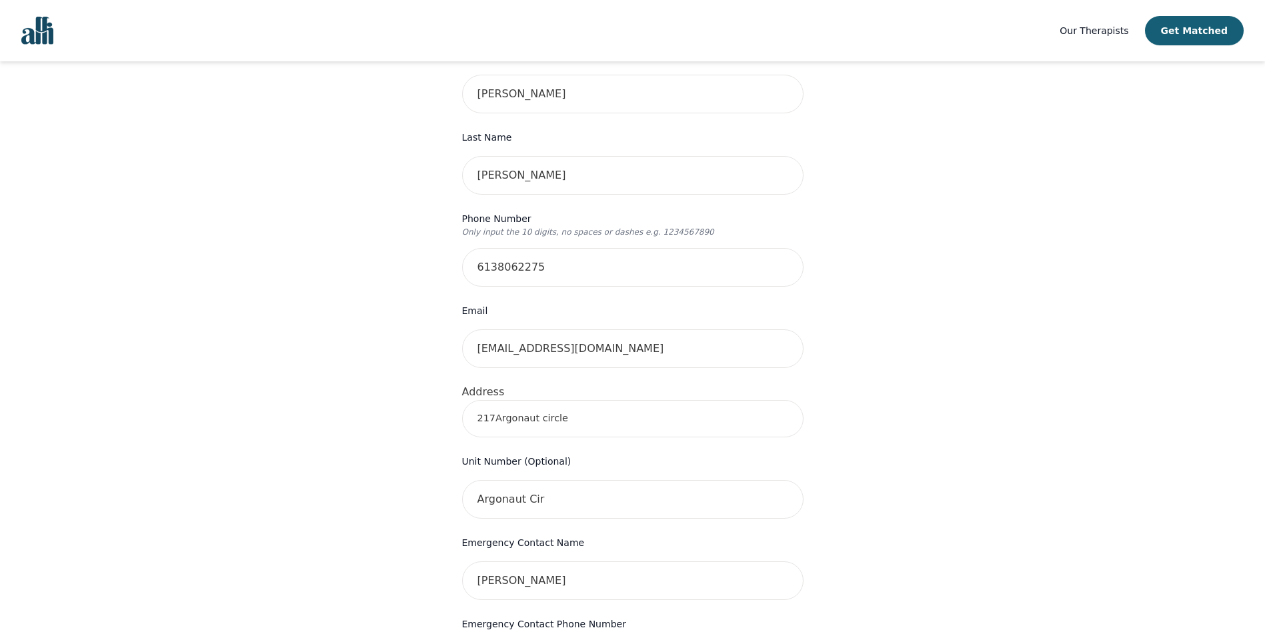
click at [710, 400] on input "217Argonaut circle" at bounding box center [633, 418] width 342 height 37
click at [603, 400] on input "217Argonaut circle" at bounding box center [633, 418] width 342 height 37
drag, startPoint x: 452, startPoint y: 387, endPoint x: 379, endPoint y: 380, distance: 73.0
click at [379, 380] on div "Your therapy journey is about to begin! Your initial assessment session with [P…" at bounding box center [632, 468] width 1233 height 1247
drag, startPoint x: 558, startPoint y: 484, endPoint x: 422, endPoint y: 463, distance: 137.6
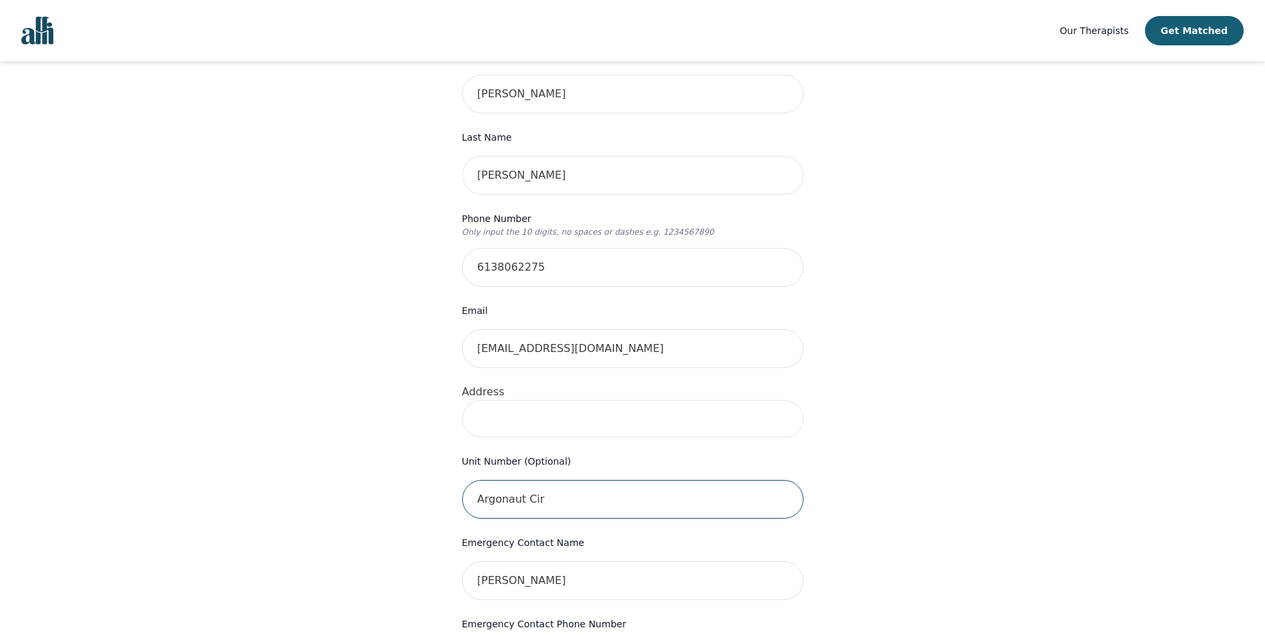
click at [422, 463] on div "Your therapy journey is about to begin! Your initial assessment session with [P…" at bounding box center [632, 468] width 1233 height 1247
click at [476, 408] on input at bounding box center [633, 418] width 342 height 37
type input "[STREET_ADDRESS]"
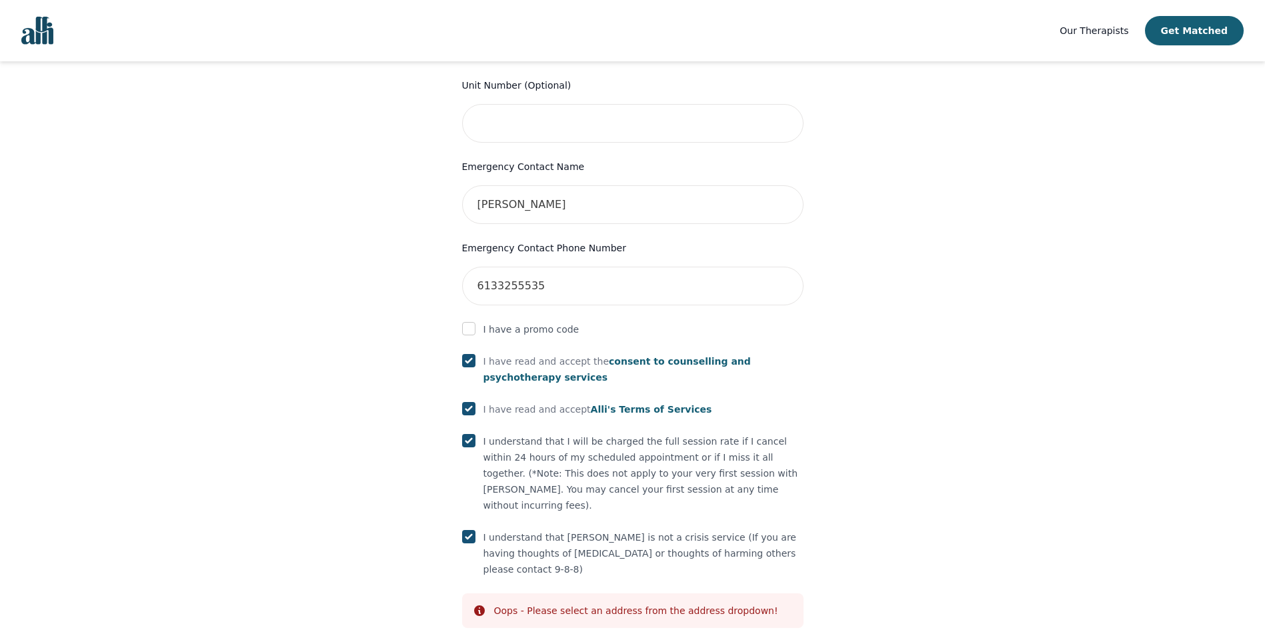
scroll to position [616, 0]
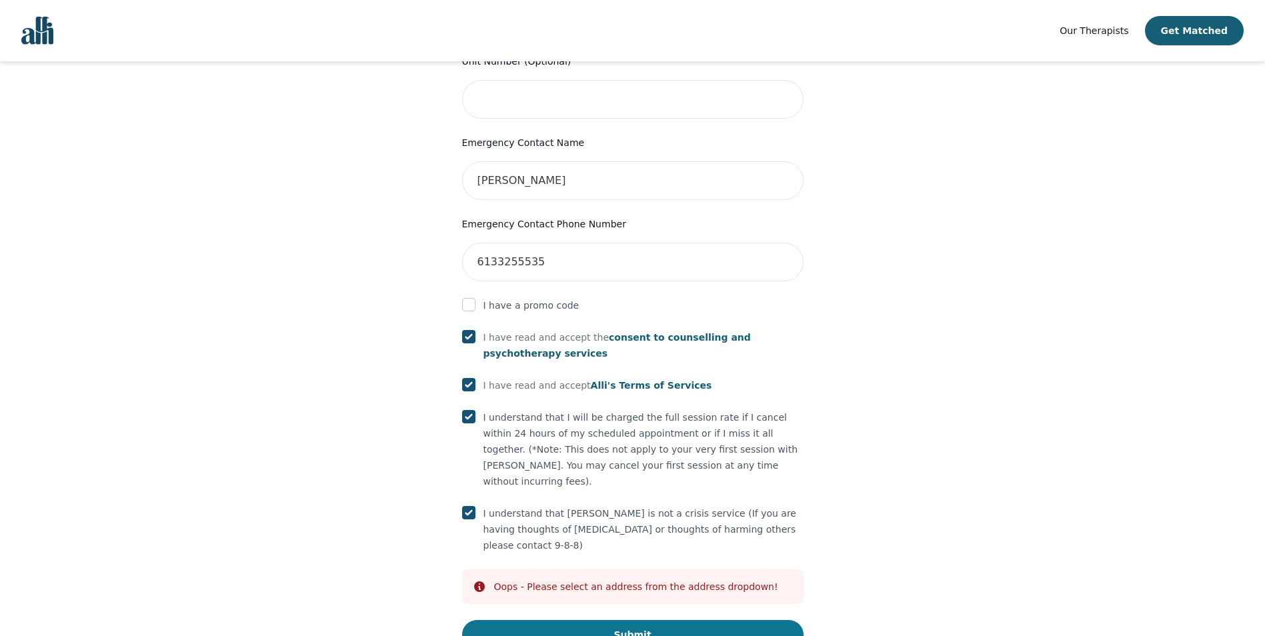
click at [594, 620] on button "Submit" at bounding box center [633, 634] width 342 height 29
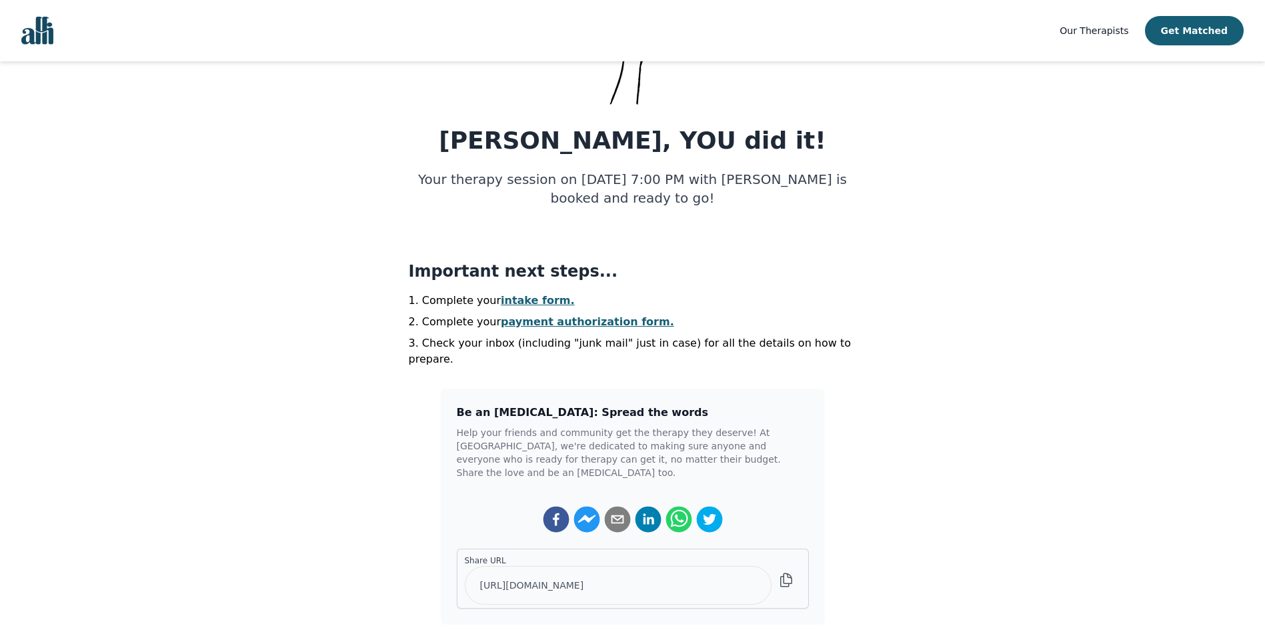
scroll to position [133, 0]
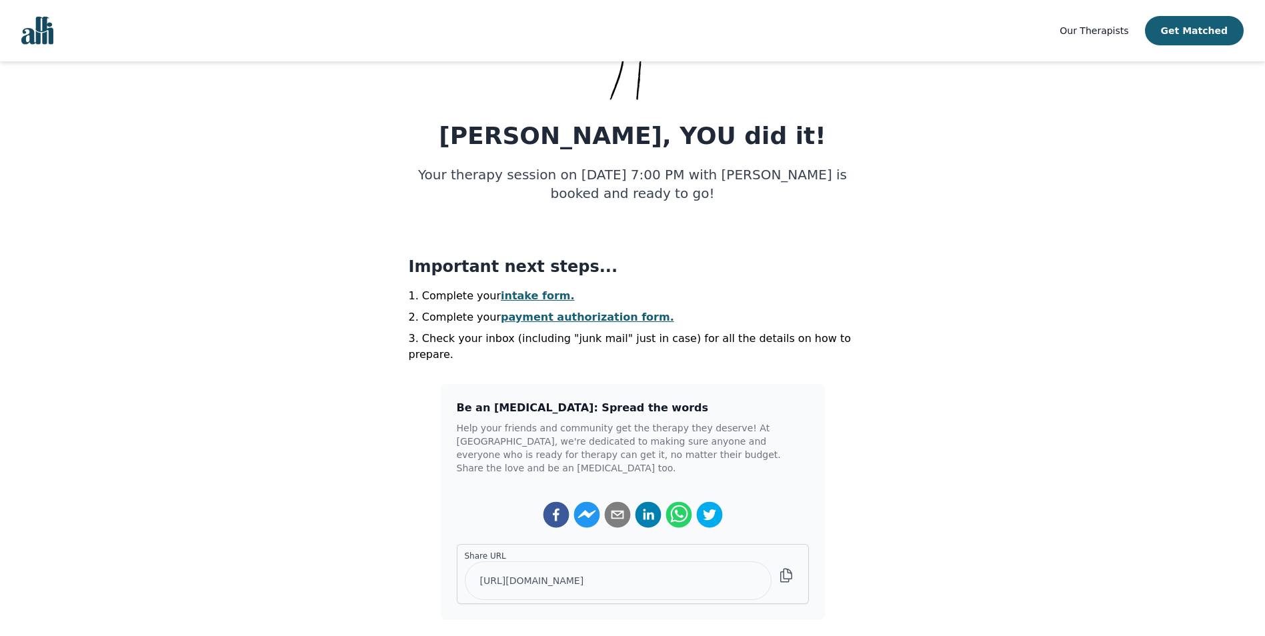
click at [509, 290] on link "intake form." at bounding box center [538, 296] width 74 height 13
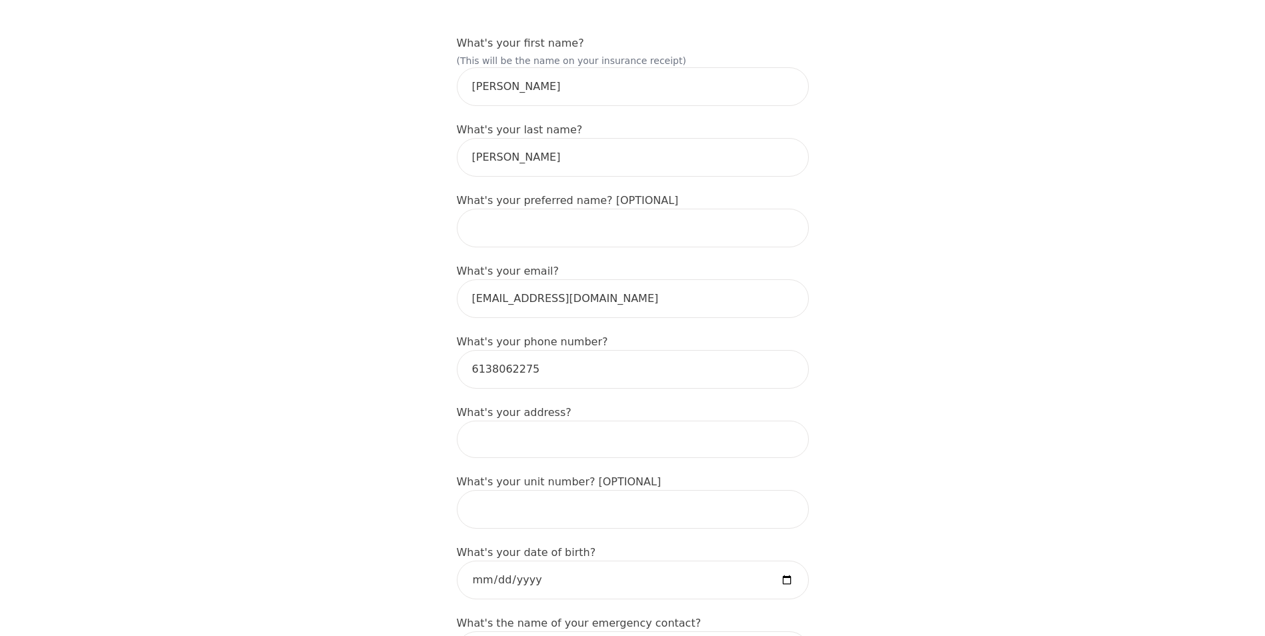
scroll to position [200, 0]
click at [560, 422] on input at bounding box center [633, 438] width 352 height 37
type input "217Argonaut circle"
type input "Argonaut Cir"
drag, startPoint x: 586, startPoint y: 490, endPoint x: 388, endPoint y: 488, distance: 198.8
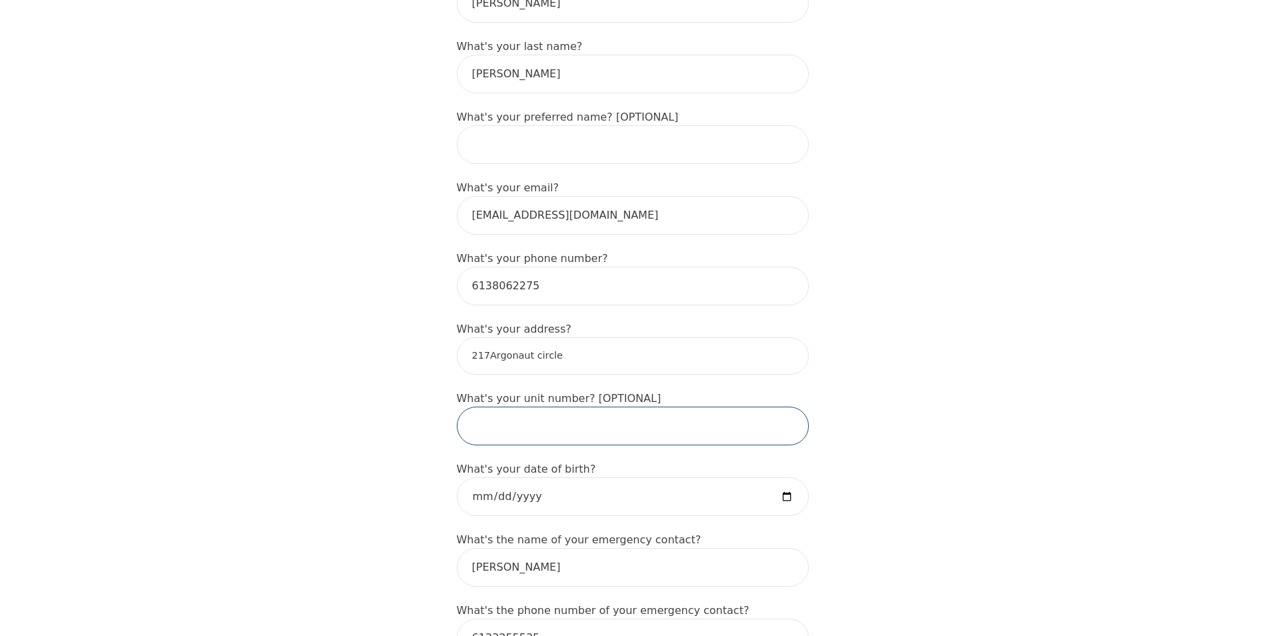
scroll to position [400, 0]
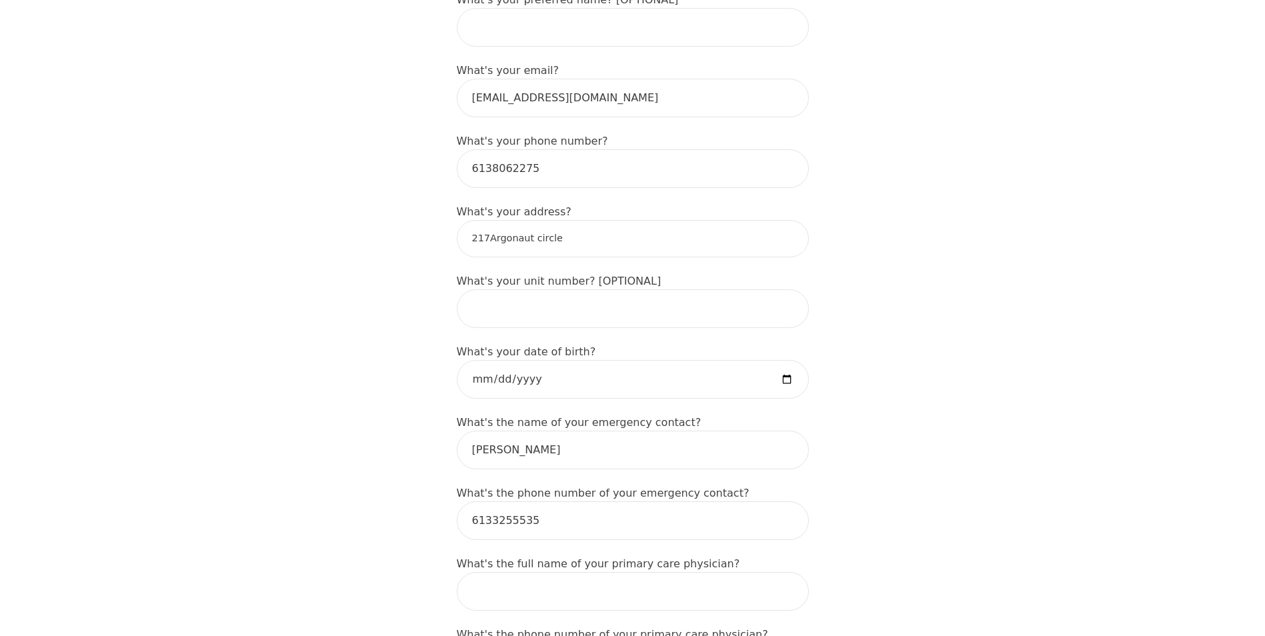
click at [598, 227] on input "217Argonaut circle" at bounding box center [633, 238] width 352 height 37
drag, startPoint x: 598, startPoint y: 227, endPoint x: 428, endPoint y: 232, distance: 170.2
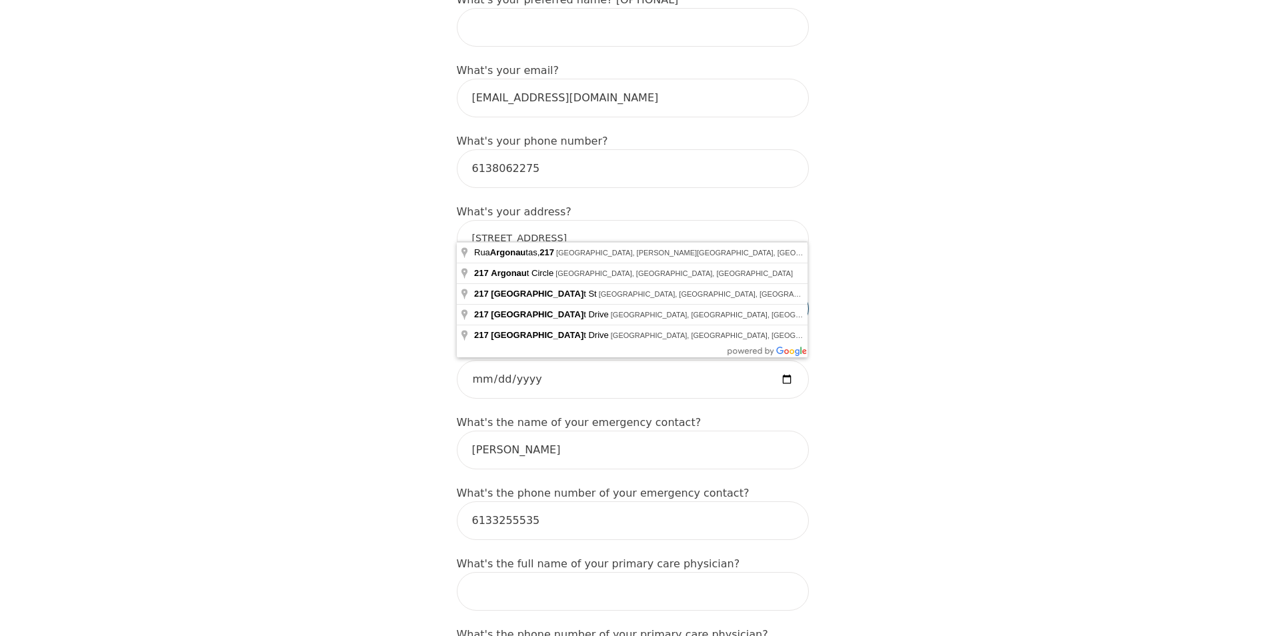
type input "[STREET_ADDRESS]"
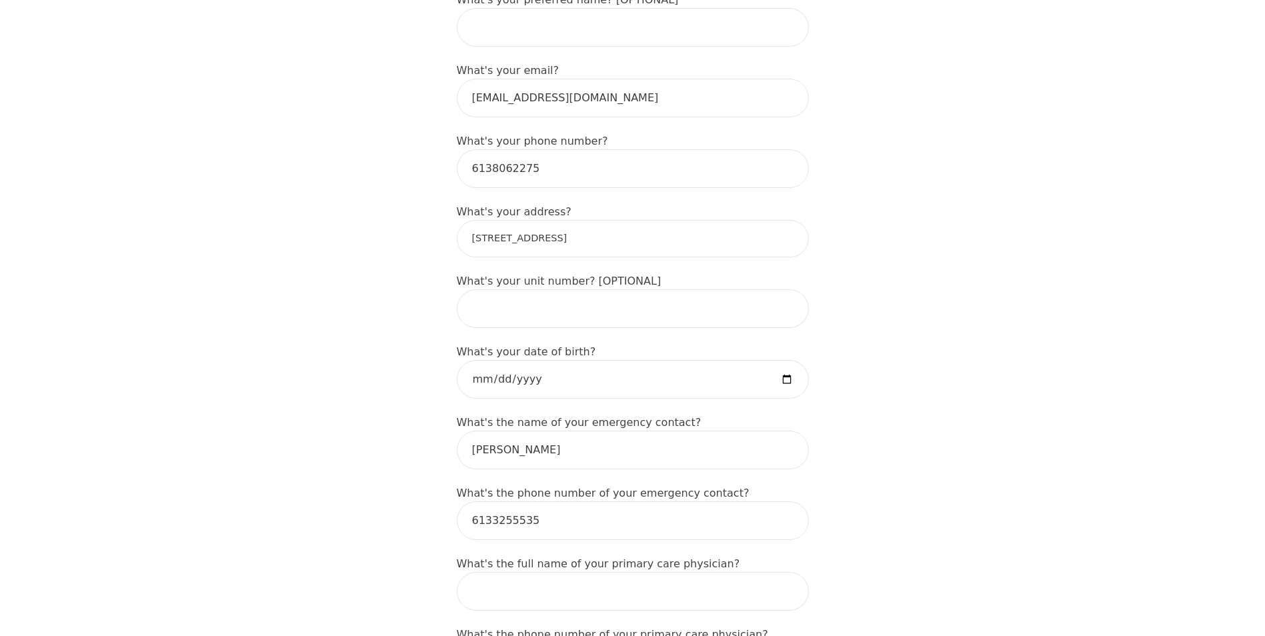
click at [778, 361] on input "date" at bounding box center [633, 379] width 352 height 39
click at [515, 361] on input "date" at bounding box center [633, 379] width 352 height 39
click at [488, 363] on input "[PHONE_NUMBER]" at bounding box center [633, 379] width 352 height 39
type input "[DATE]"
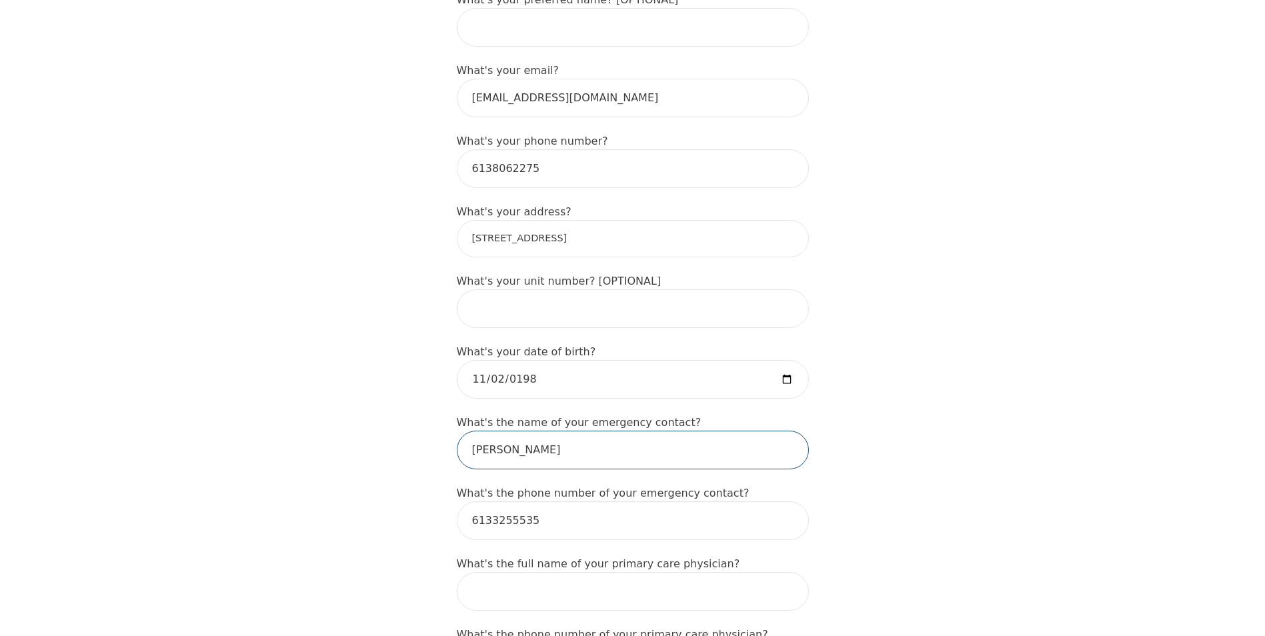
click at [654, 438] on input "[PERSON_NAME]" at bounding box center [633, 450] width 352 height 39
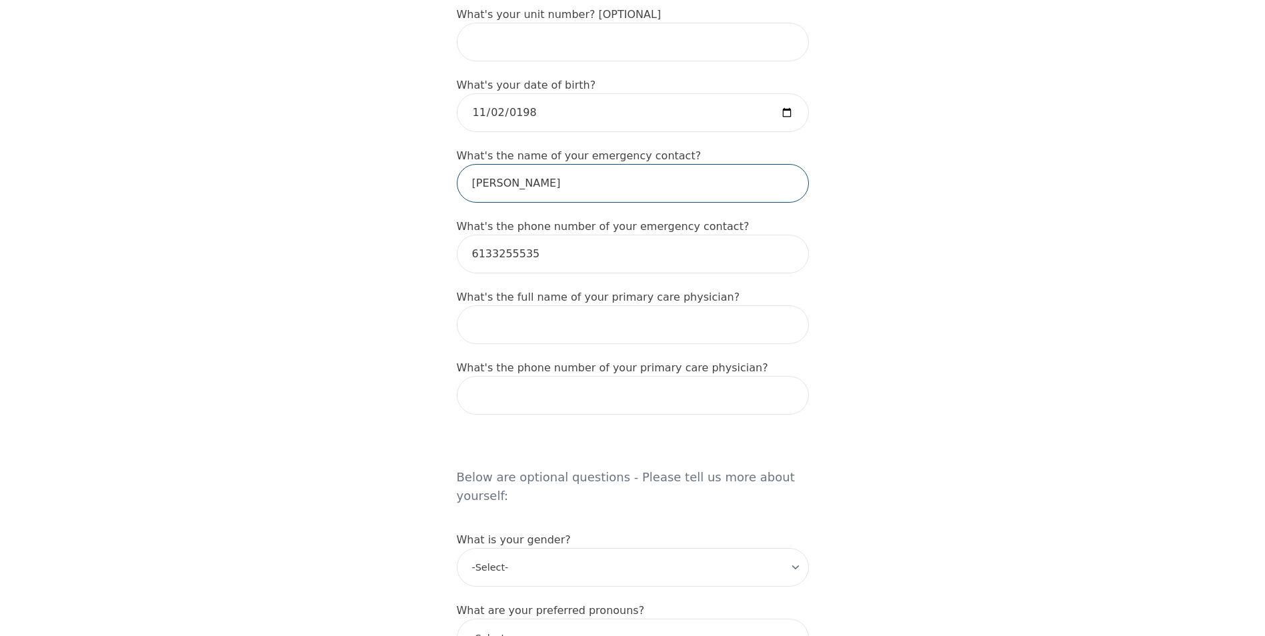
scroll to position [800, 0]
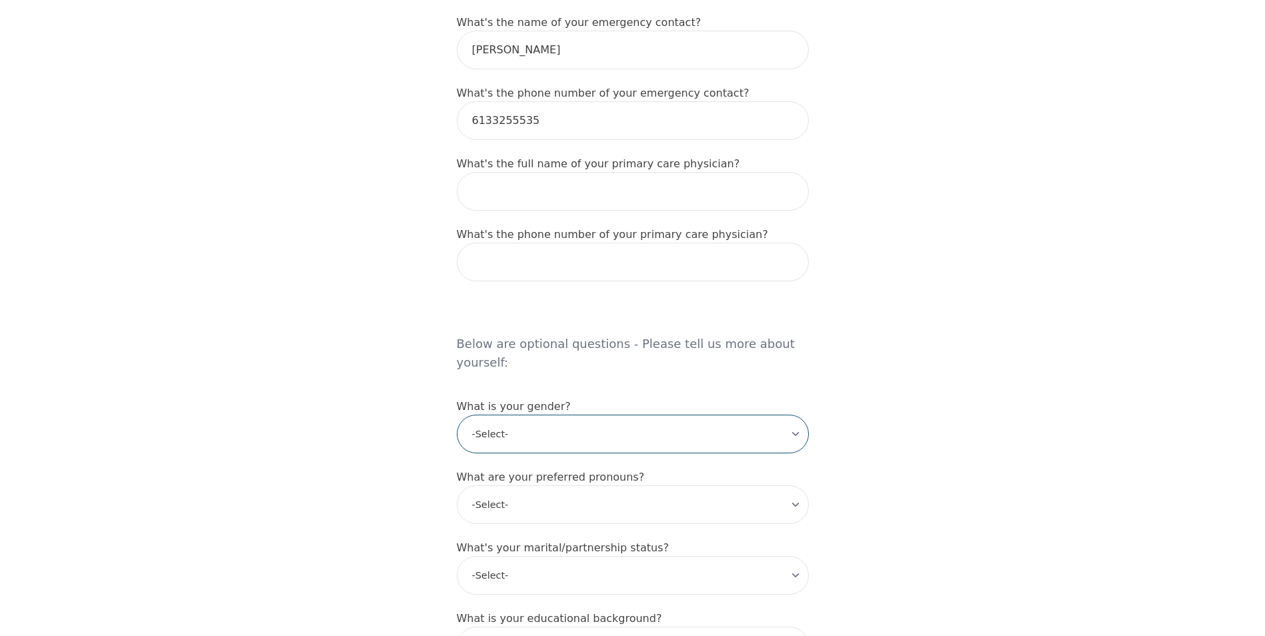
click at [544, 415] on select "-Select- [DEMOGRAPHIC_DATA] [DEMOGRAPHIC_DATA] [DEMOGRAPHIC_DATA] [DEMOGRAPHIC_…" at bounding box center [633, 434] width 352 height 39
select select "[DEMOGRAPHIC_DATA]"
click at [457, 415] on select "-Select- [DEMOGRAPHIC_DATA] [DEMOGRAPHIC_DATA] [DEMOGRAPHIC_DATA] [DEMOGRAPHIC_…" at bounding box center [633, 434] width 352 height 39
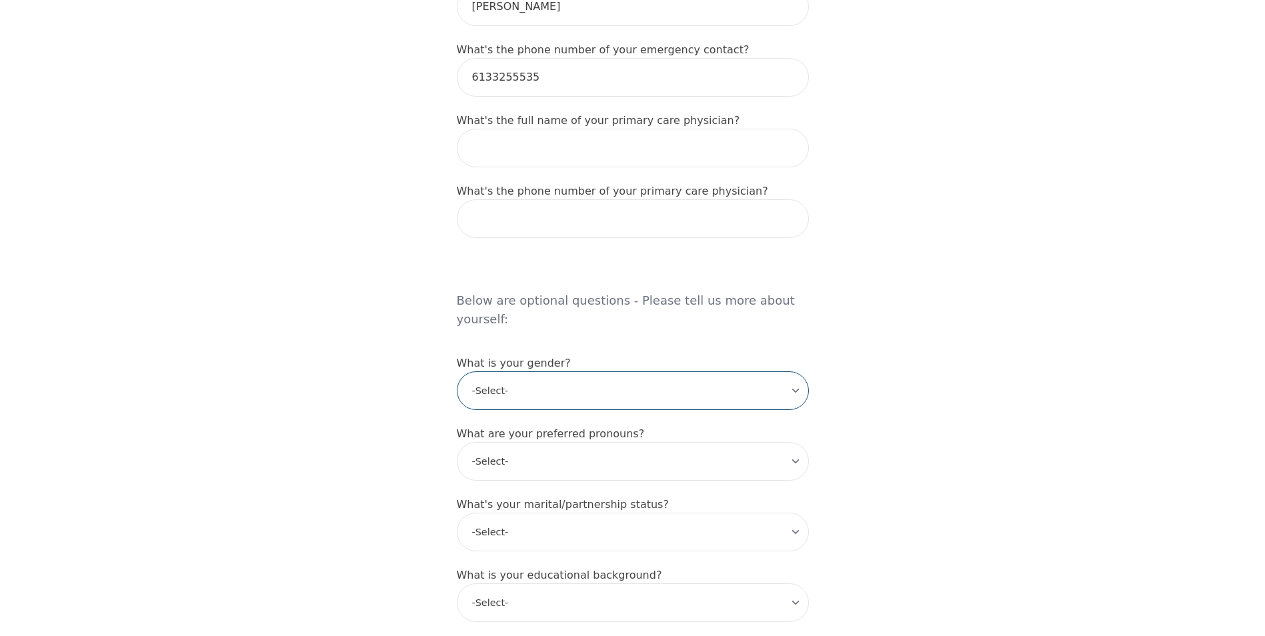
scroll to position [867, 0]
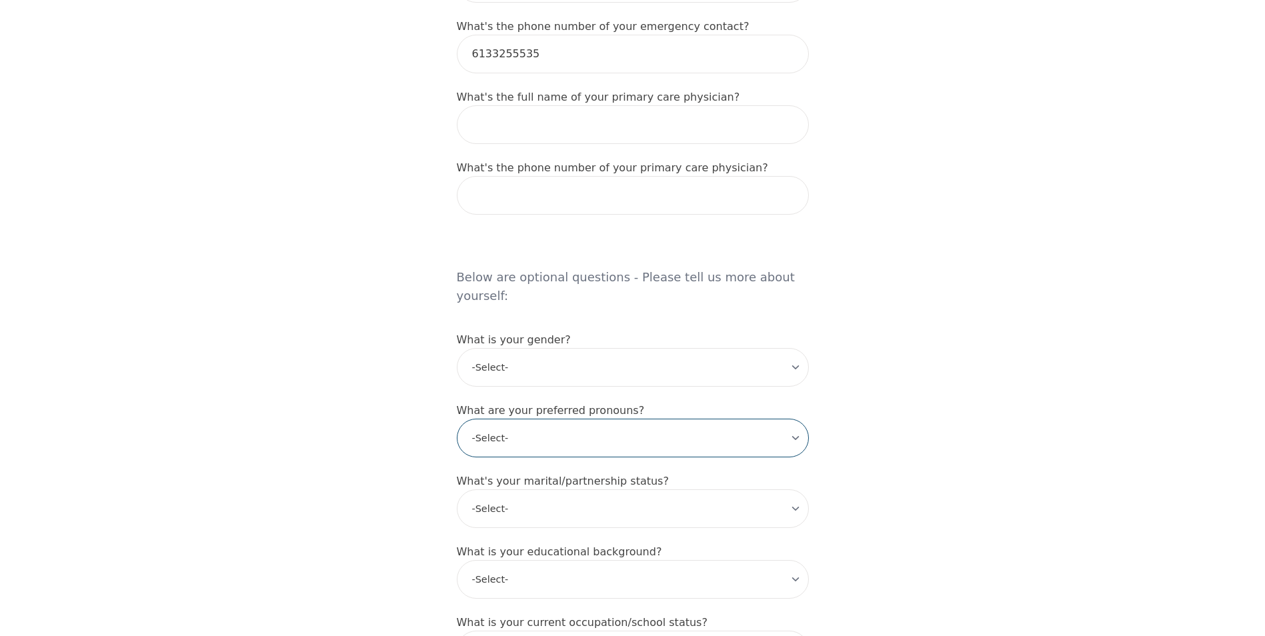
click at [550, 419] on select "-Select- he/him she/her they/them ze/zir xe/xem ey/em ve/ver tey/ter e/e per/pe…" at bounding box center [633, 438] width 352 height 39
select select "she/her"
click at [457, 419] on select "-Select- he/him she/her they/them ze/zir xe/xem ey/em ve/ver tey/ter e/e per/pe…" at bounding box center [633, 438] width 352 height 39
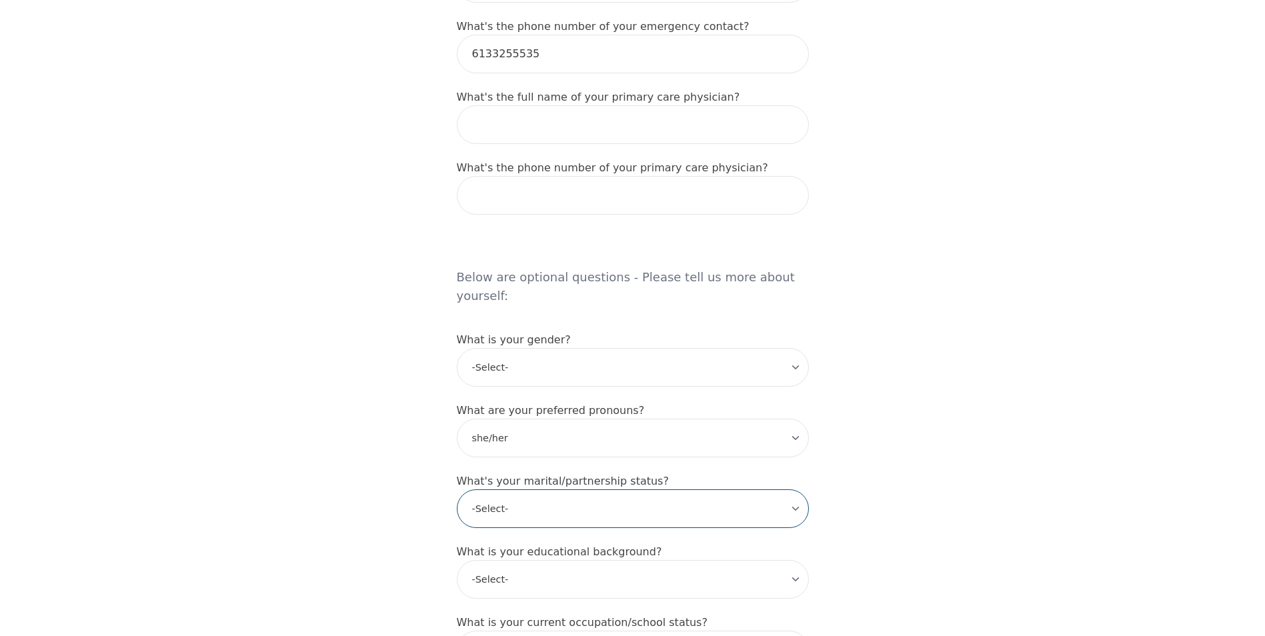
click at [557, 490] on select "-Select- Single Partnered Married Common Law Widowed Separated Divorced" at bounding box center [633, 509] width 352 height 39
select select "Married"
click at [457, 490] on select "-Select- Single Partnered Married Common Law Widowed Separated Divorced" at bounding box center [633, 509] width 352 height 39
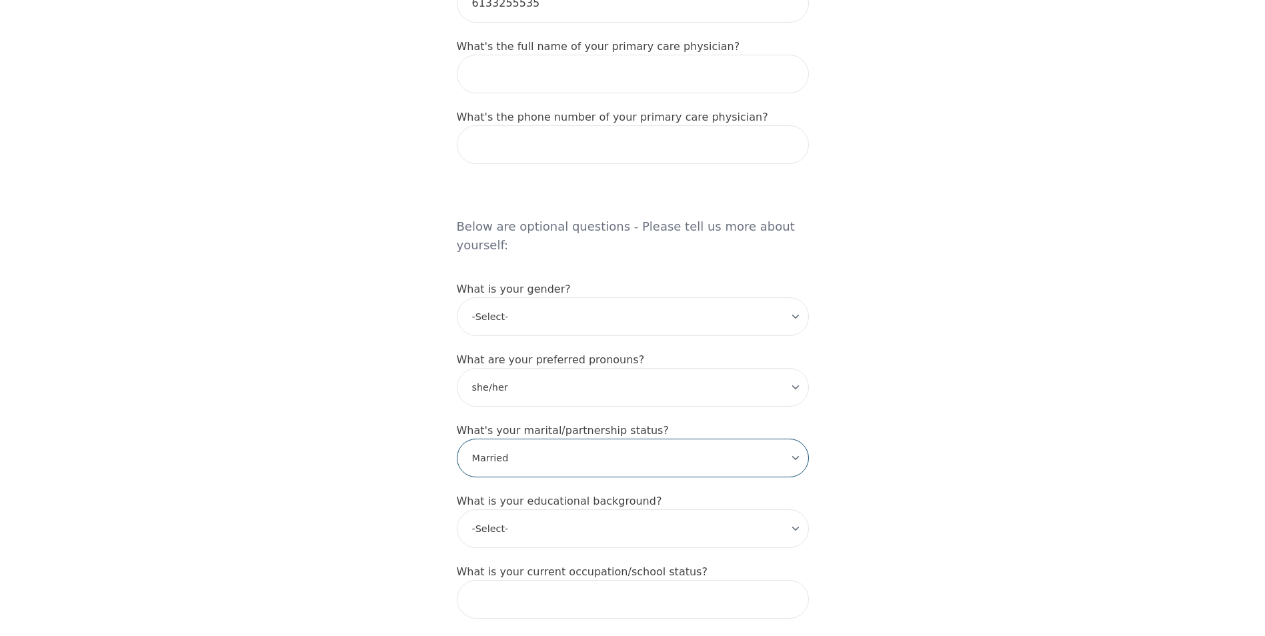
scroll to position [1001, 0]
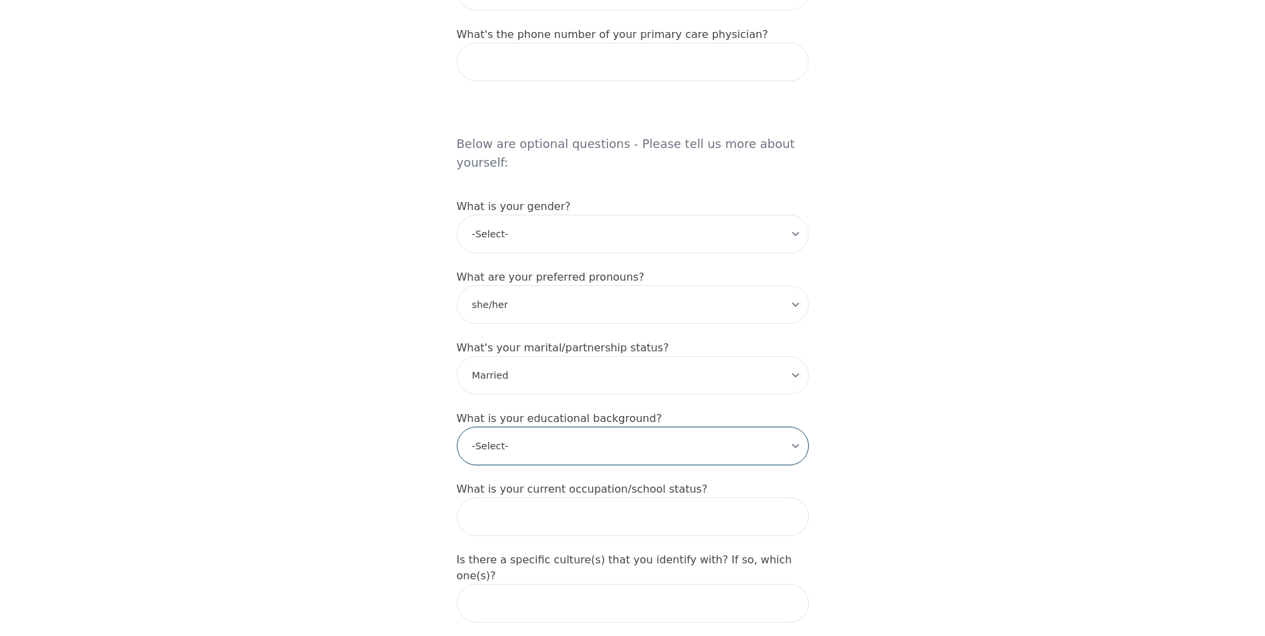
click at [542, 427] on select "-Select- Less than high school High school Associate degree Bachelor degree Mas…" at bounding box center [633, 446] width 352 height 39
select select "High school"
click at [457, 427] on select "-Select- Less than high school High school Associate degree Bachelor degree Mas…" at bounding box center [633, 446] width 352 height 39
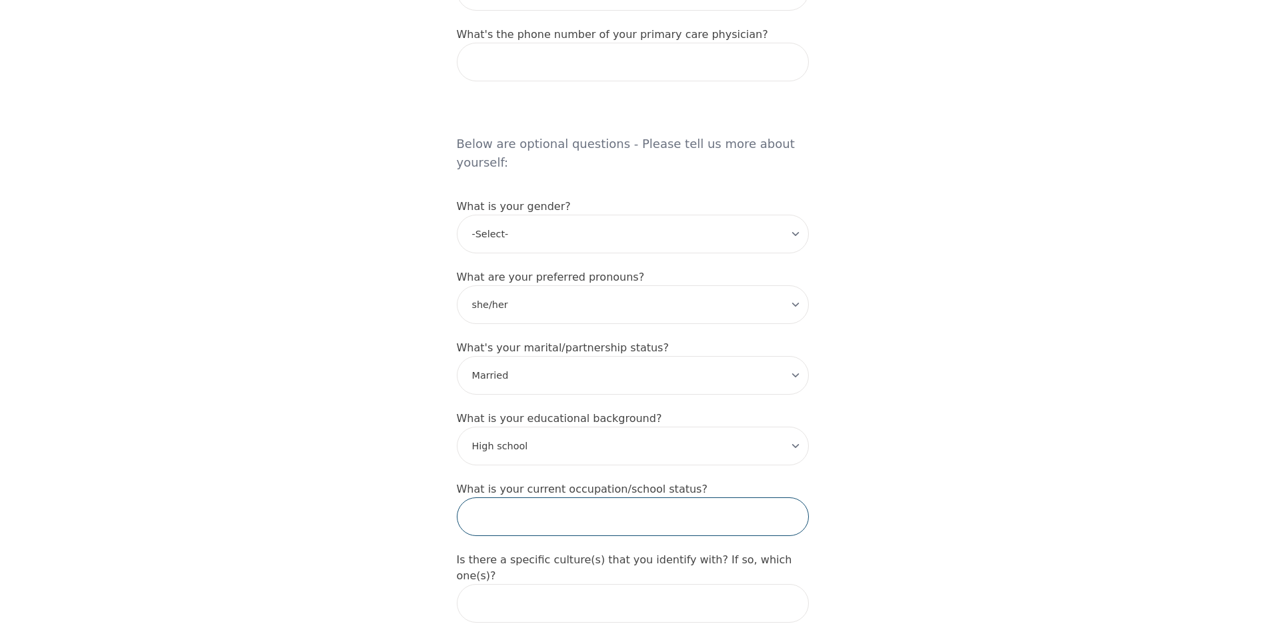
click at [573, 498] on input "text" at bounding box center [633, 517] width 352 height 39
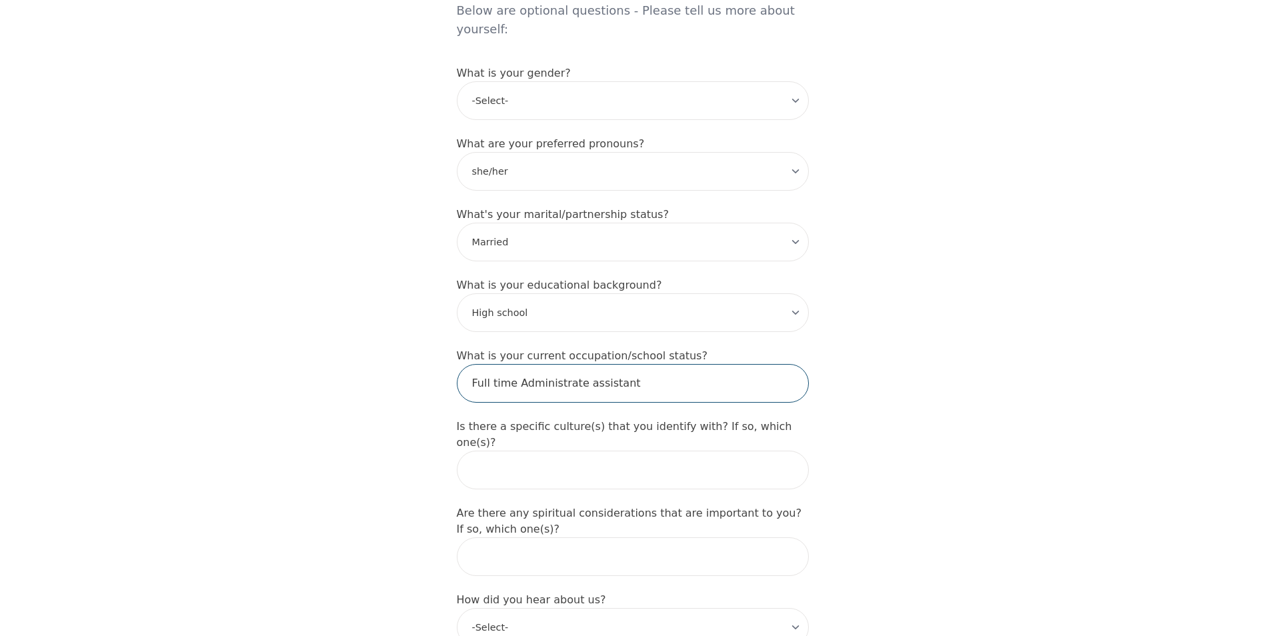
type input "Full time Administrate assistant"
click at [530, 451] on input "text" at bounding box center [633, 470] width 352 height 39
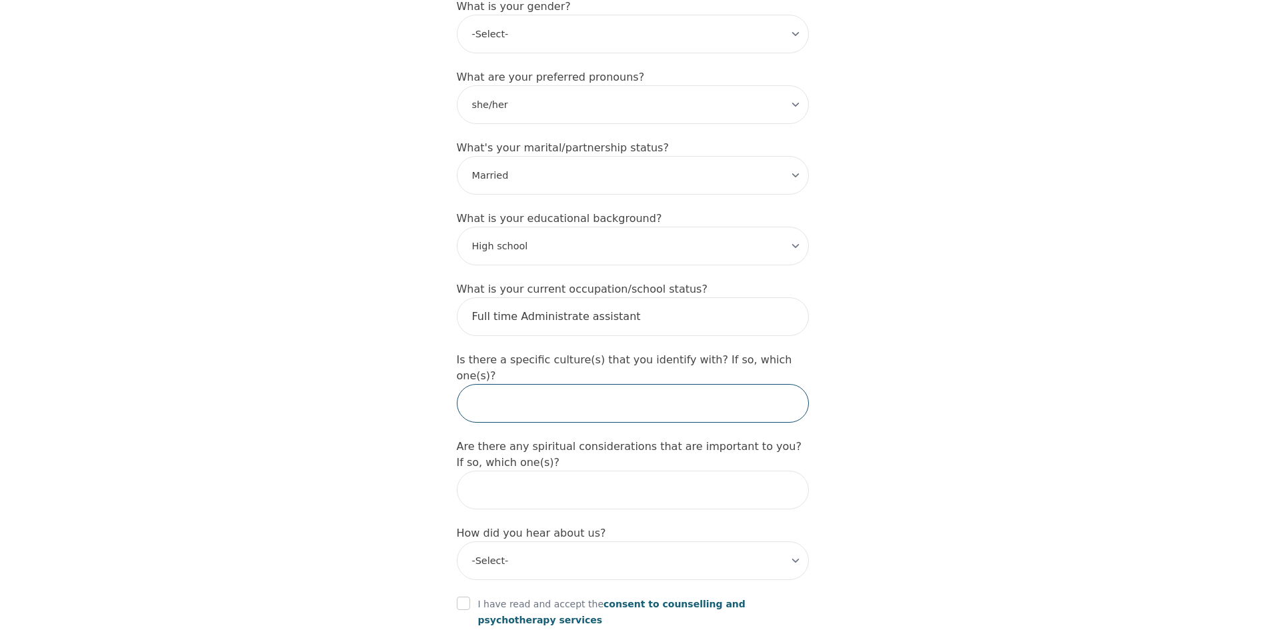
scroll to position [1267, 0]
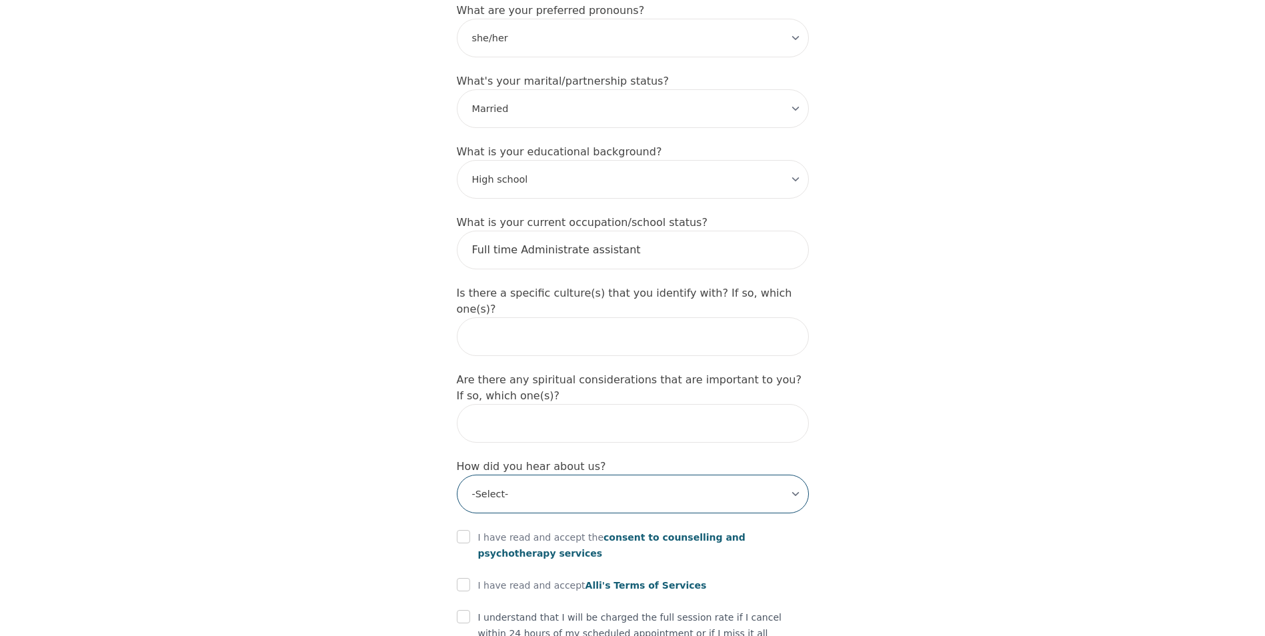
click at [532, 475] on select "-Select- Physician/Specialist Friend Facebook Instagram Google Search Google Ad…" at bounding box center [633, 494] width 352 height 39
select select "Friend"
click at [457, 475] on select "-Select- Physician/Specialist Friend Facebook Instagram Google Search Google Ad…" at bounding box center [633, 494] width 352 height 39
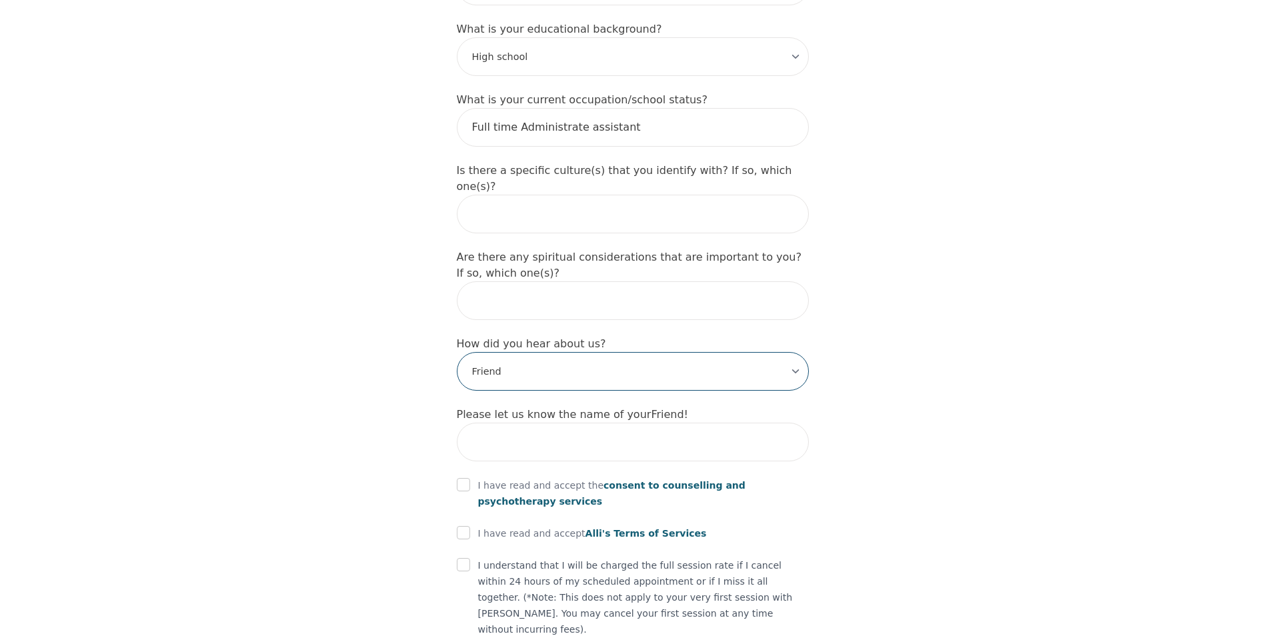
scroll to position [1401, 0]
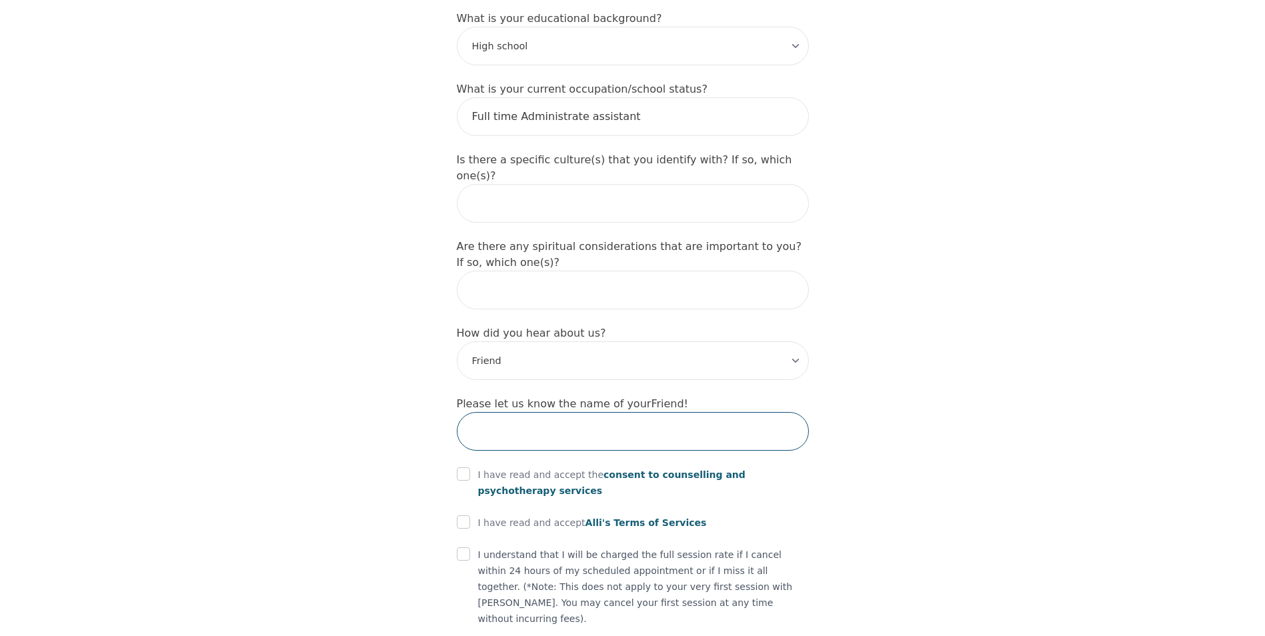
click at [565, 412] on input "text" at bounding box center [633, 431] width 352 height 39
type input "[PERSON_NAME]"
click at [461, 468] on input "checkbox" at bounding box center [463, 474] width 13 height 13
checkbox input "true"
click at [462, 516] on input "checkbox" at bounding box center [463, 522] width 13 height 13
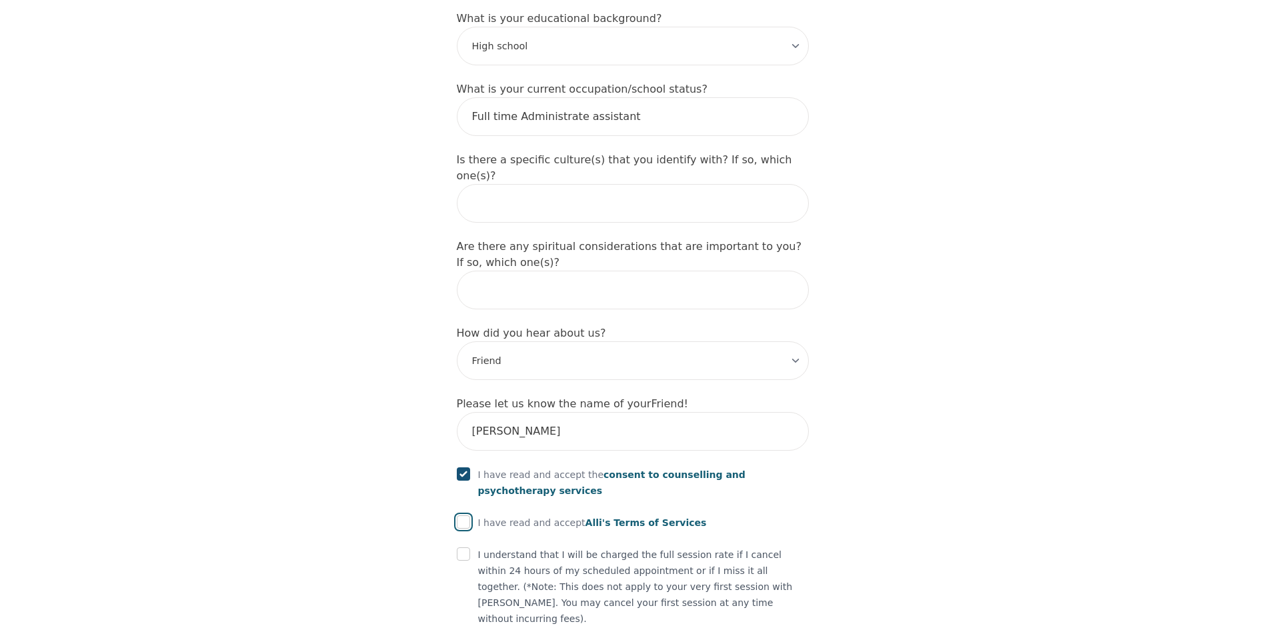
checkbox input "true"
click at [470, 548] on input "checkbox" at bounding box center [463, 554] width 13 height 13
checkbox input "true"
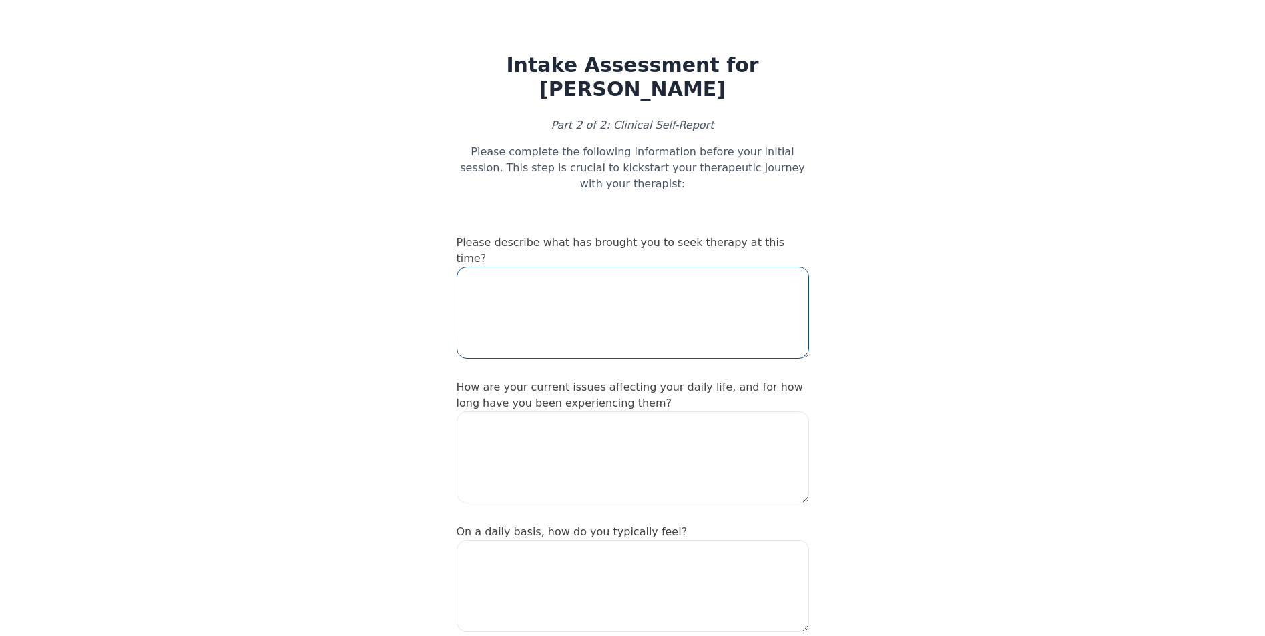
click at [589, 267] on textarea at bounding box center [633, 313] width 352 height 92
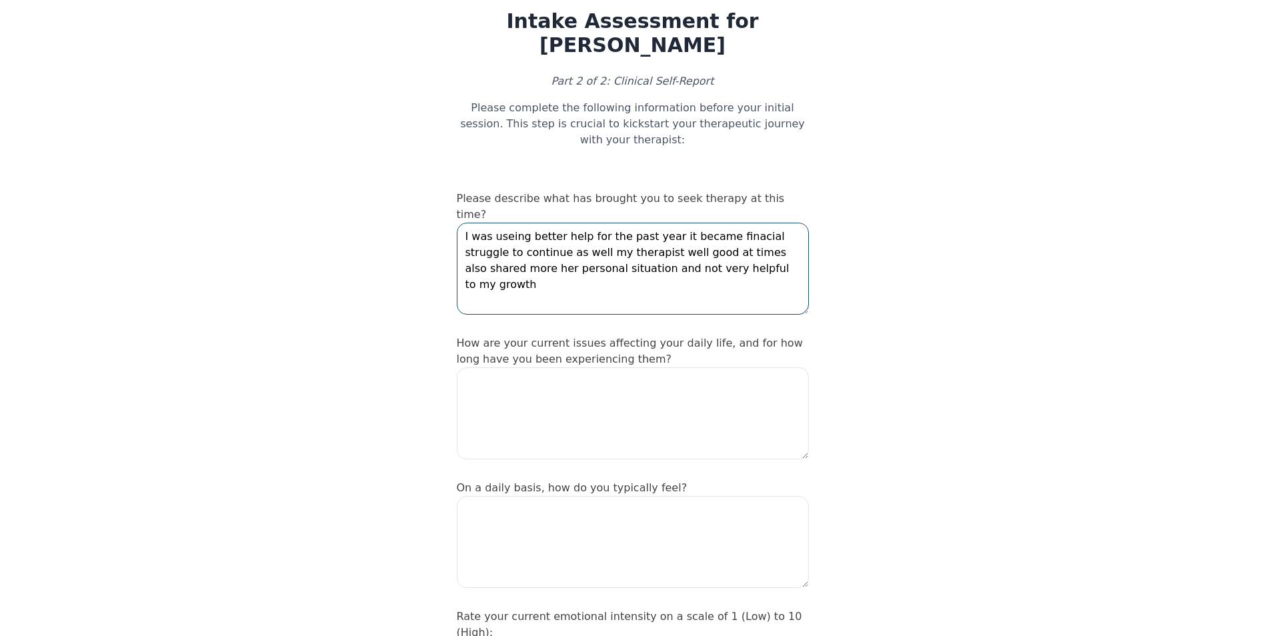
scroll to position [67, 0]
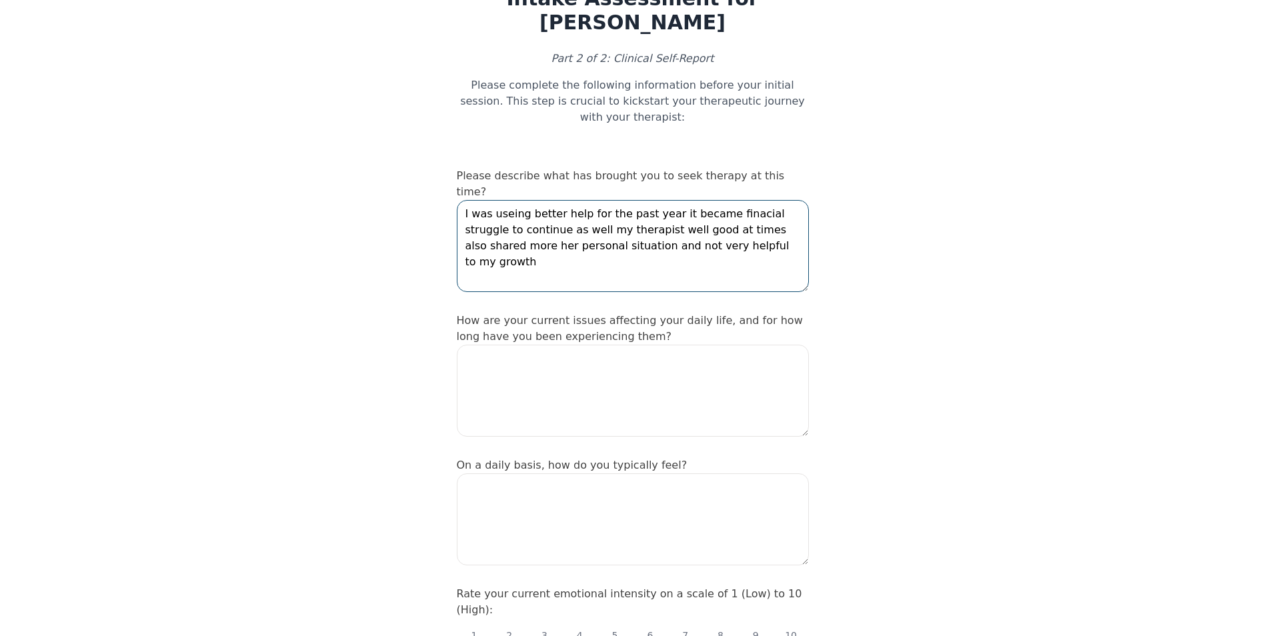
type textarea "I was useing better help for the past year it became finacial struggle to conti…"
click at [600, 358] on textarea at bounding box center [633, 391] width 352 height 92
click at [562, 381] on textarea "Financial struggles. Family court matters for children over a year now" at bounding box center [633, 391] width 352 height 92
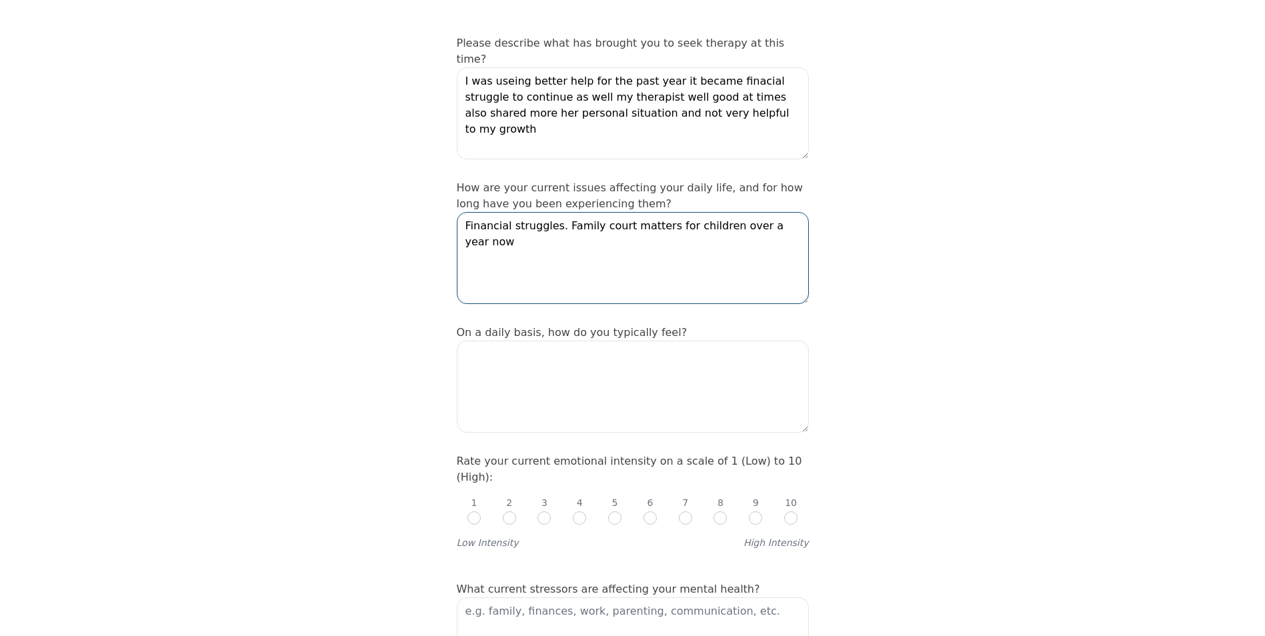
scroll to position [200, 0]
type textarea "Financial struggles. Family court matters for children over a year now"
click at [560, 340] on textarea at bounding box center [633, 386] width 352 height 92
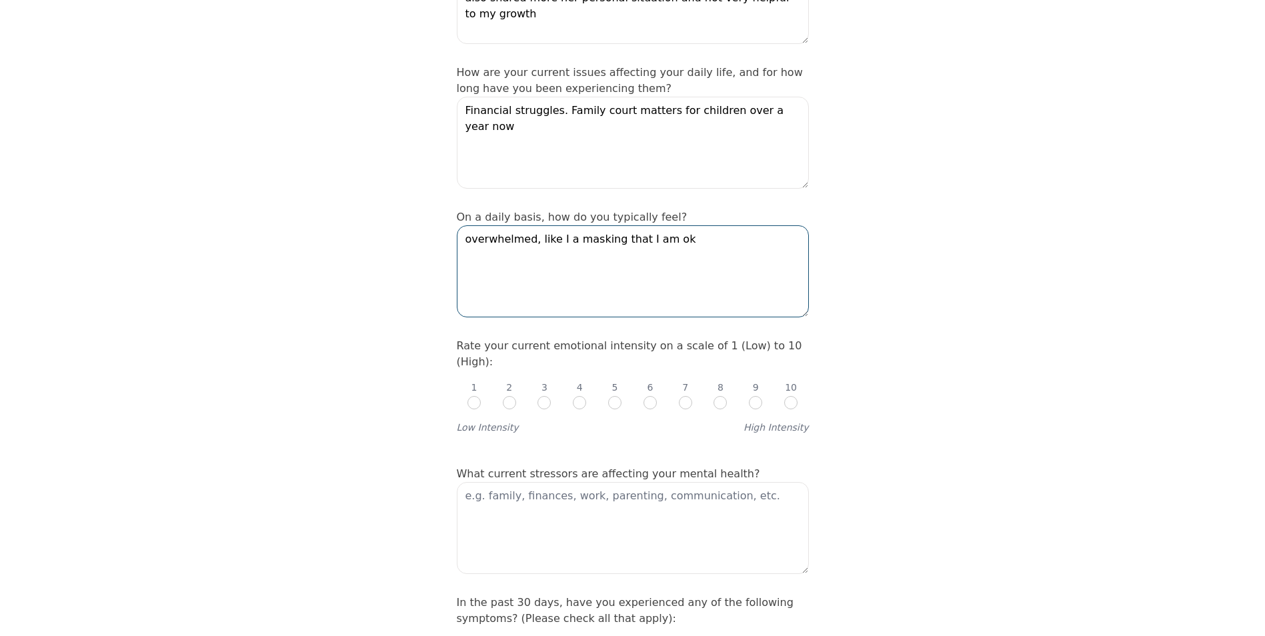
scroll to position [334, 0]
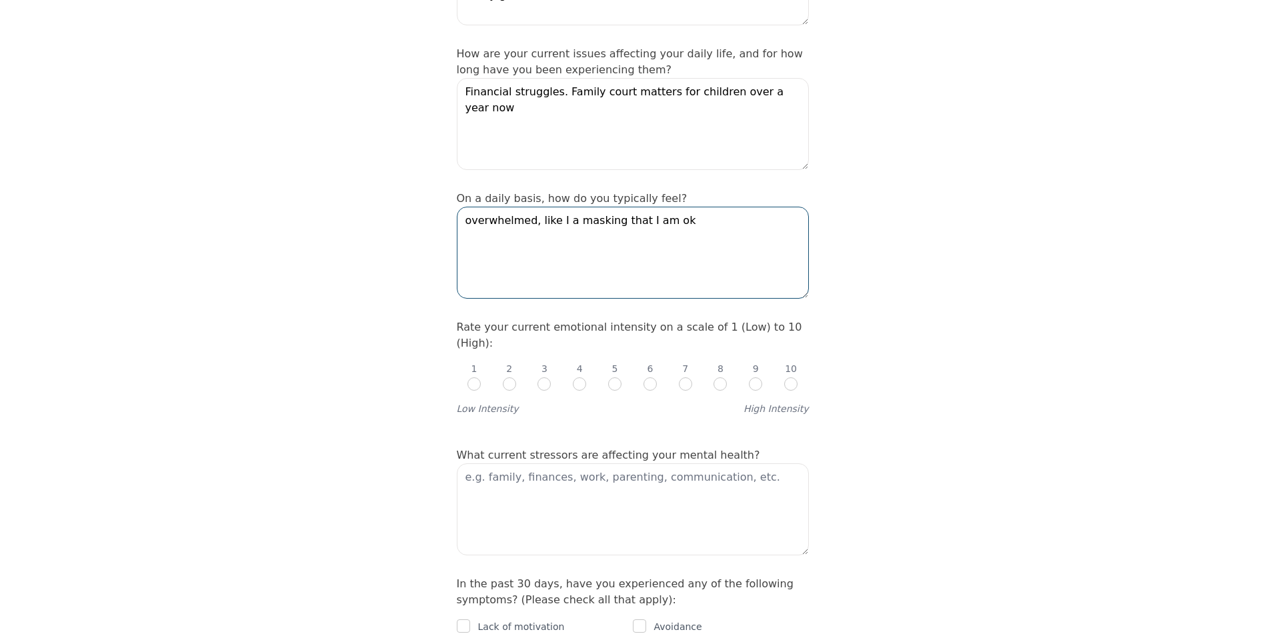
type textarea "overwhelmed, like I a masking that I am ok"
click at [585, 464] on textarea at bounding box center [633, 510] width 352 height 92
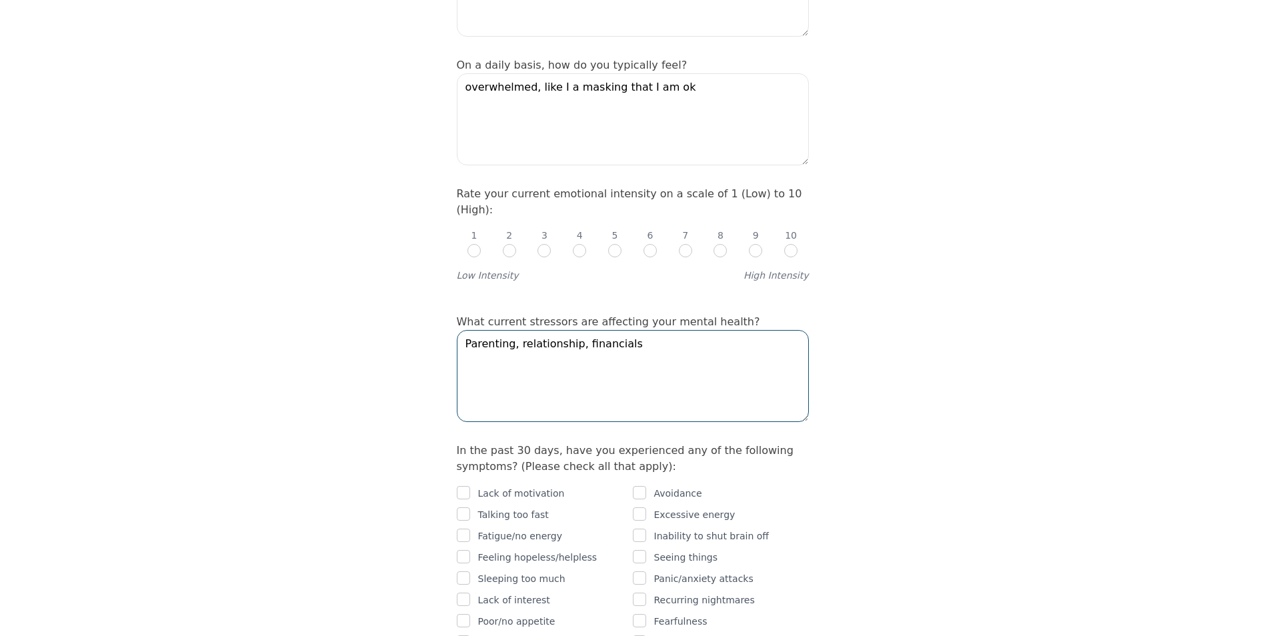
scroll to position [534, 0]
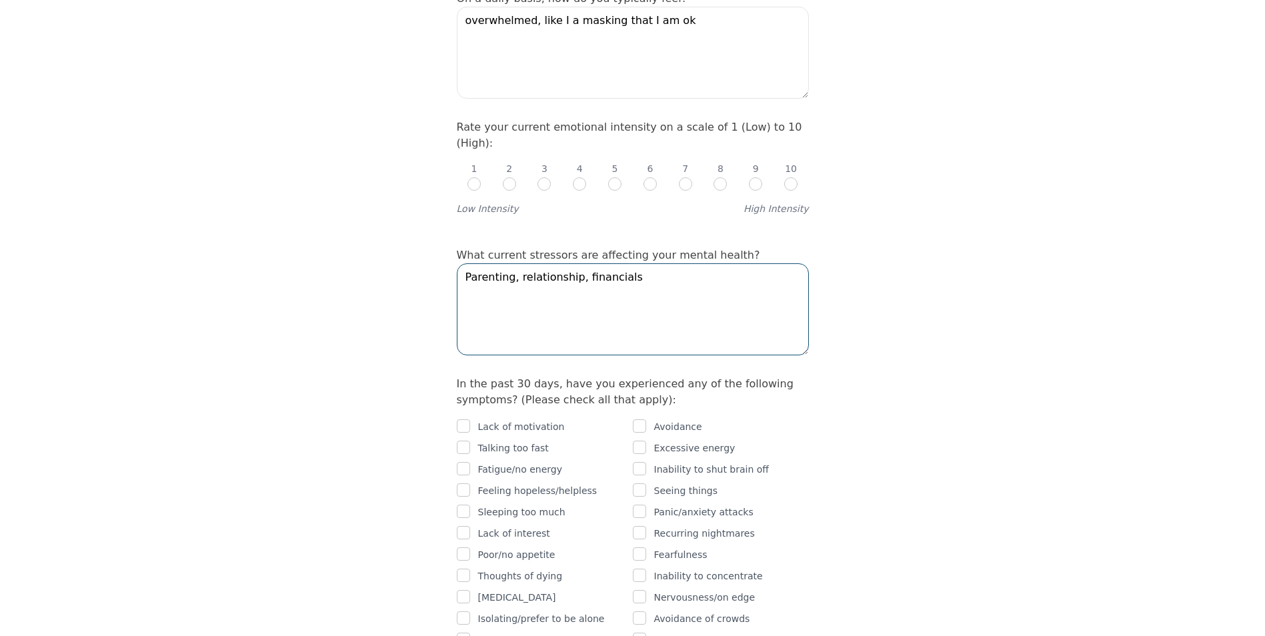
type textarea "Parenting, relationship, financials"
click at [468, 420] on input "checkbox" at bounding box center [463, 426] width 13 height 13
checkbox input "true"
click at [642, 420] on input "checkbox" at bounding box center [639, 426] width 13 height 13
checkbox input "true"
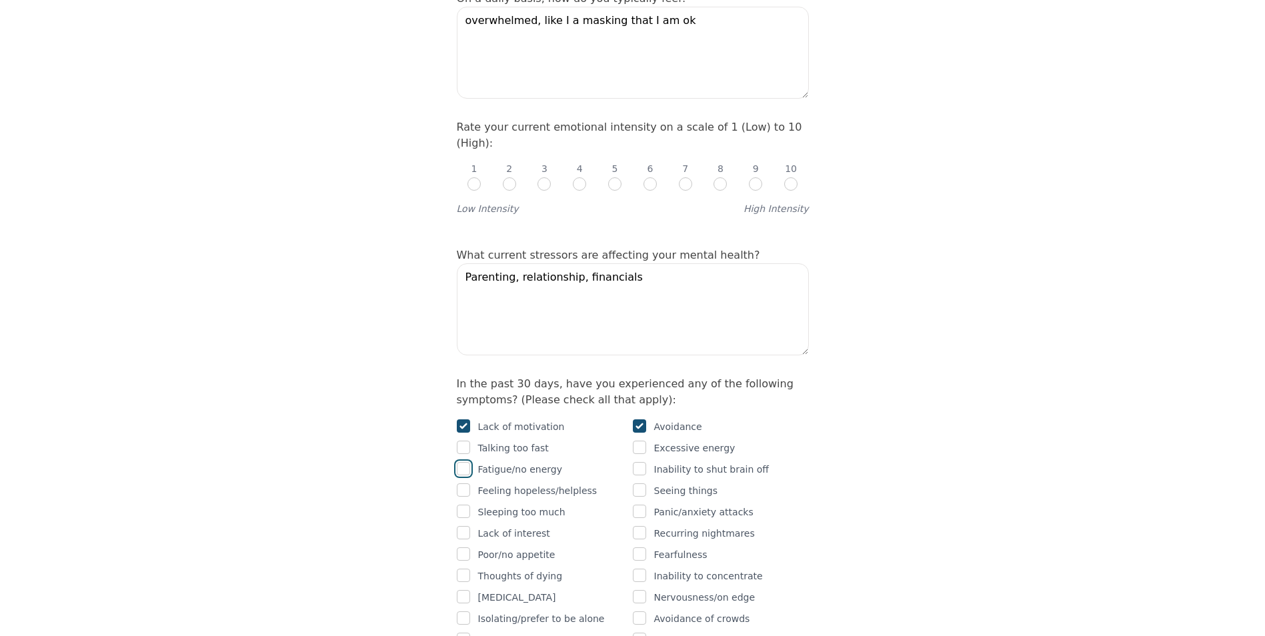
click at [465, 462] on input "checkbox" at bounding box center [463, 468] width 13 height 13
checkbox input "true"
click at [640, 462] on input "checkbox" at bounding box center [639, 468] width 13 height 13
checkbox input "true"
click at [464, 484] on input "checkbox" at bounding box center [463, 490] width 13 height 13
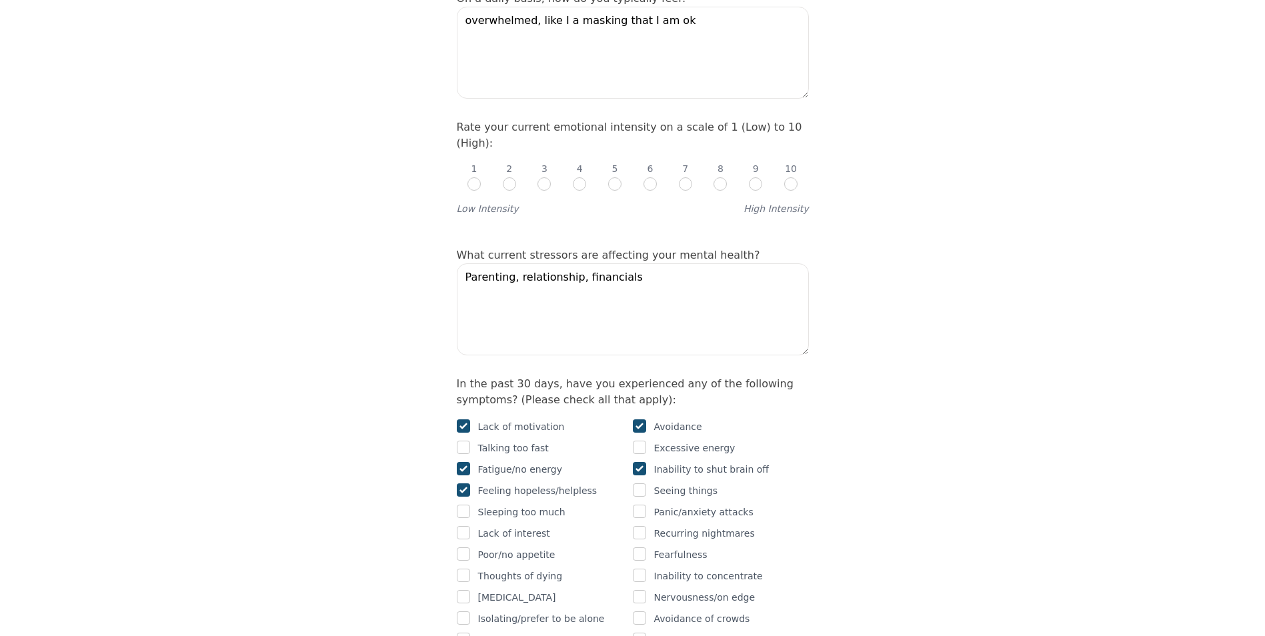
checkbox input "true"
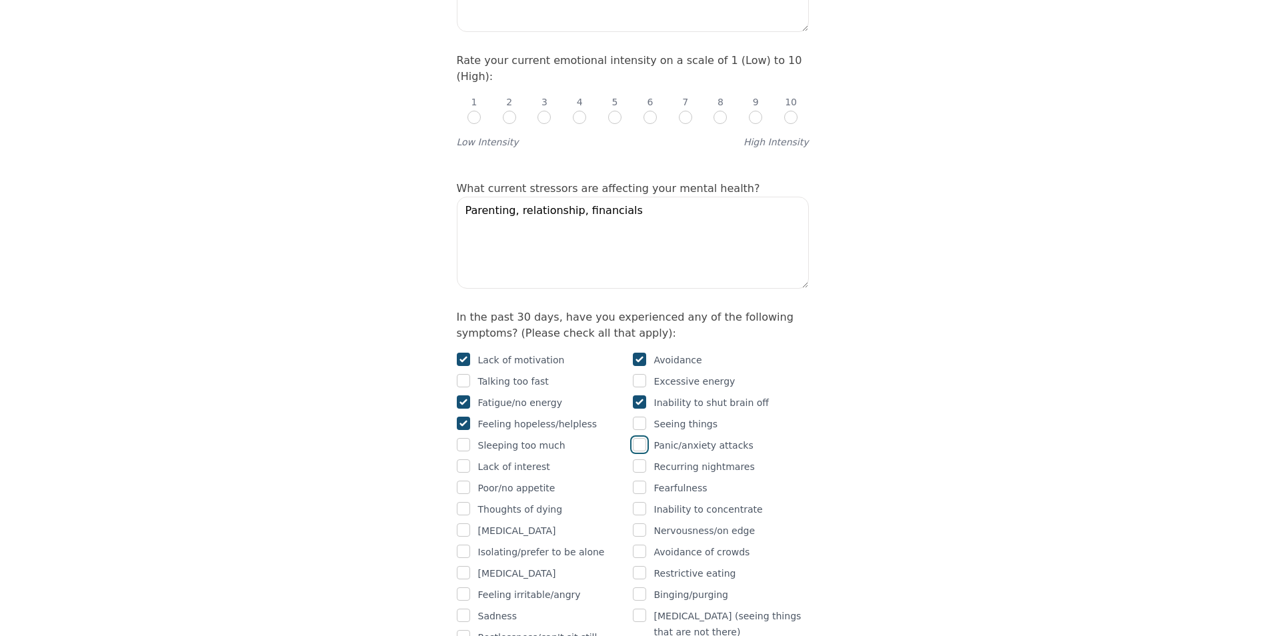
click at [645, 438] on input "checkbox" at bounding box center [639, 444] width 13 height 13
checkbox input "true"
click at [464, 481] on input "checkbox" at bounding box center [463, 487] width 13 height 13
checkbox input "true"
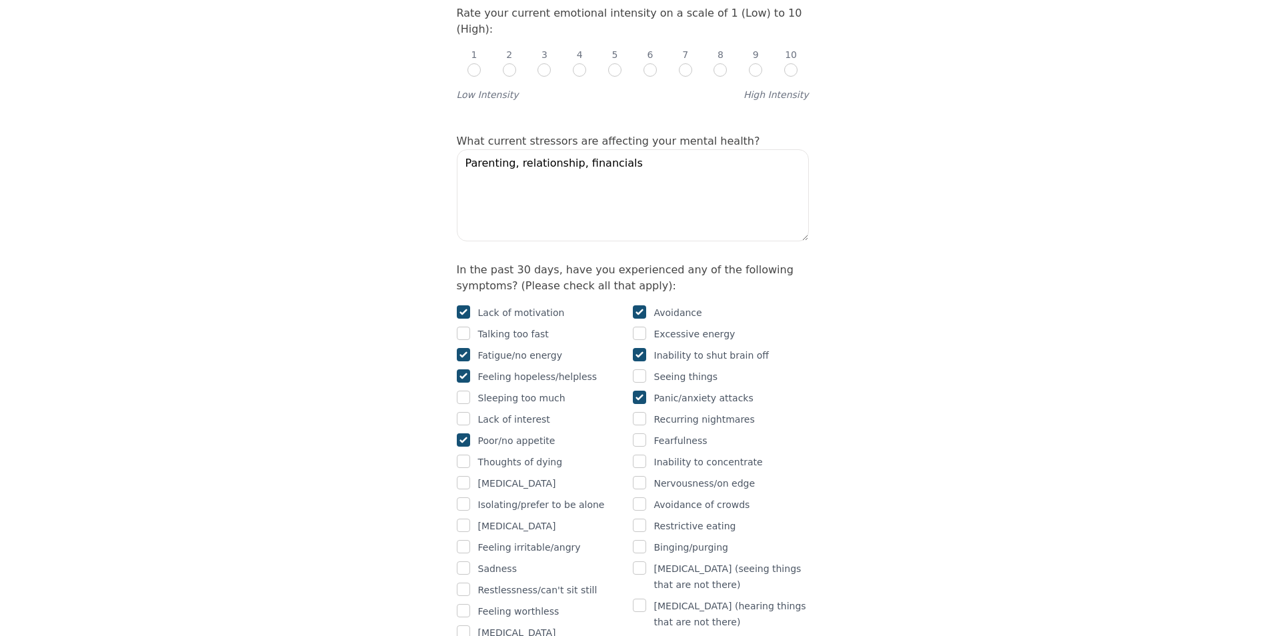
scroll to position [667, 0]
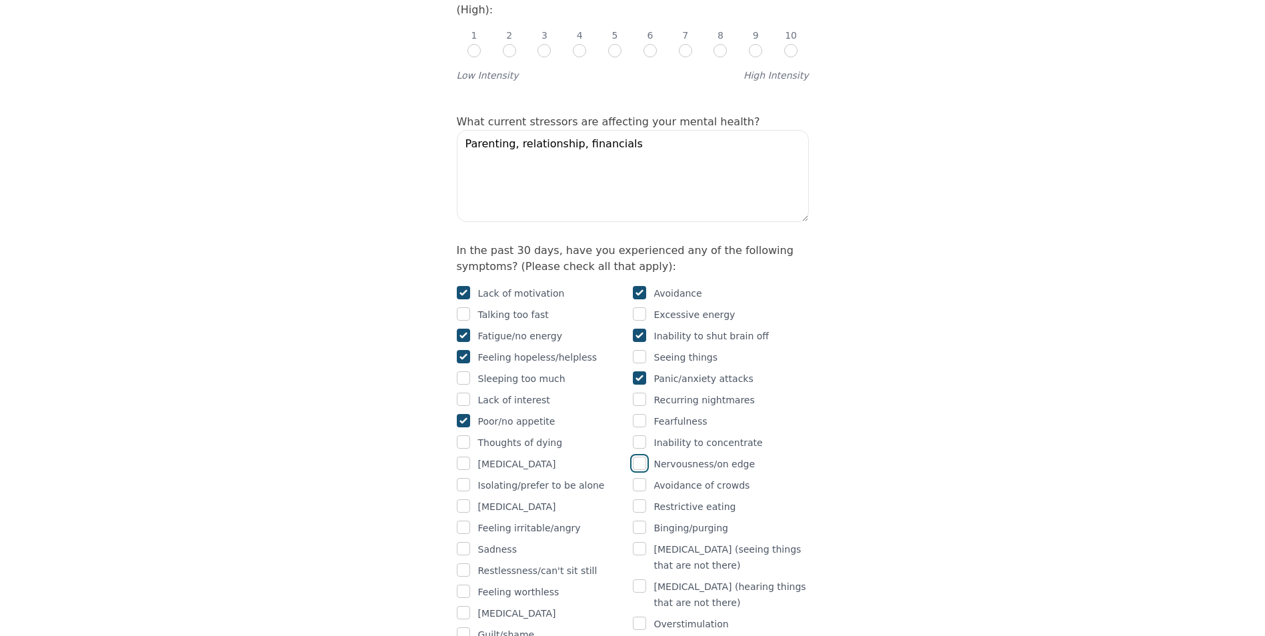
click at [644, 457] on input "checkbox" at bounding box center [639, 463] width 13 height 13
checkbox input "true"
click at [640, 478] on input "checkbox" at bounding box center [639, 484] width 13 height 13
checkbox input "true"
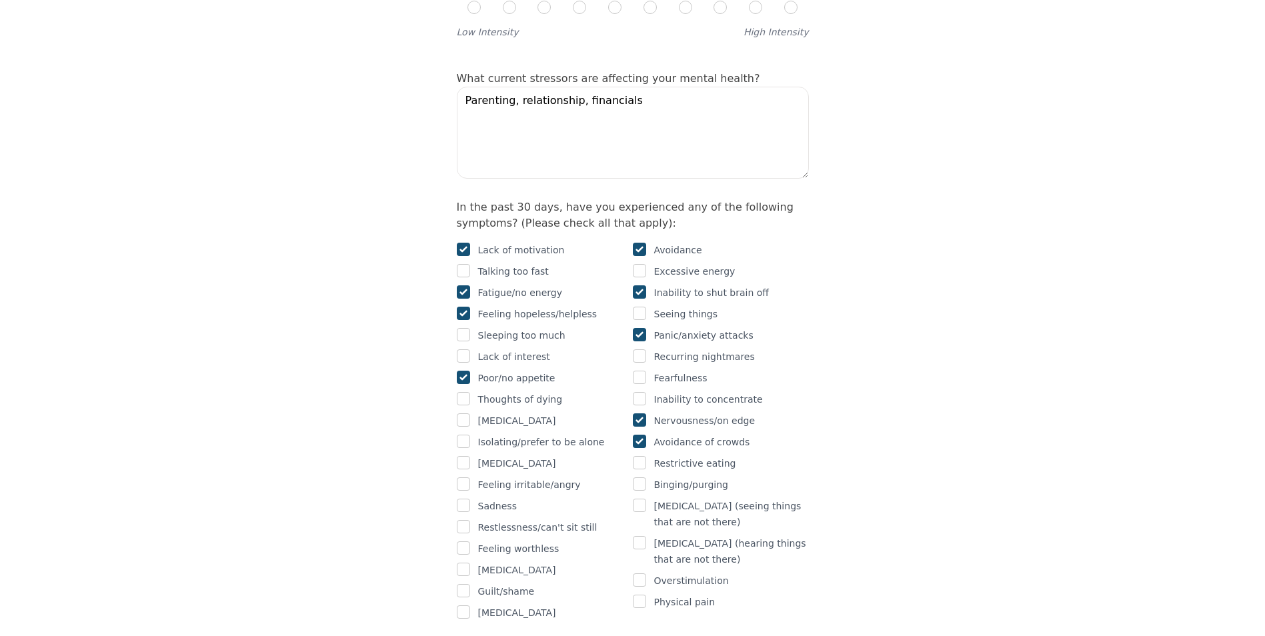
scroll to position [734, 0]
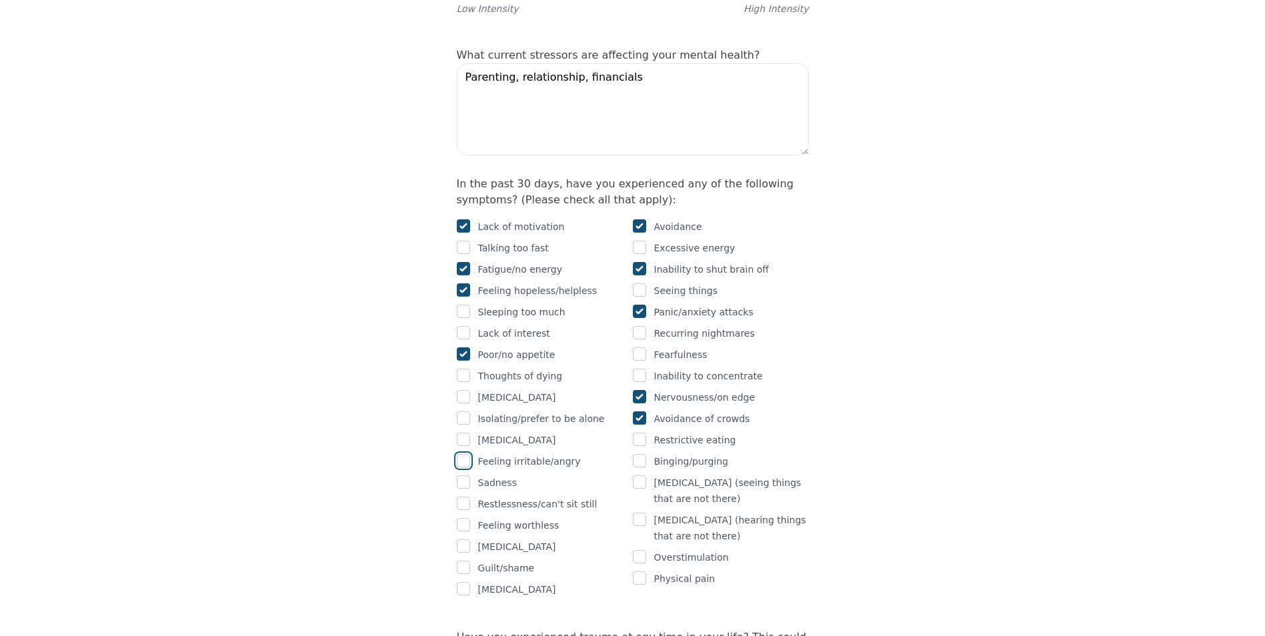
click at [464, 454] on input "checkbox" at bounding box center [463, 460] width 13 height 13
checkbox input "true"
drag, startPoint x: 469, startPoint y: 426, endPoint x: 544, endPoint y: 420, distance: 75.6
click at [470, 476] on input "checkbox" at bounding box center [463, 482] width 13 height 13
checkbox input "true"
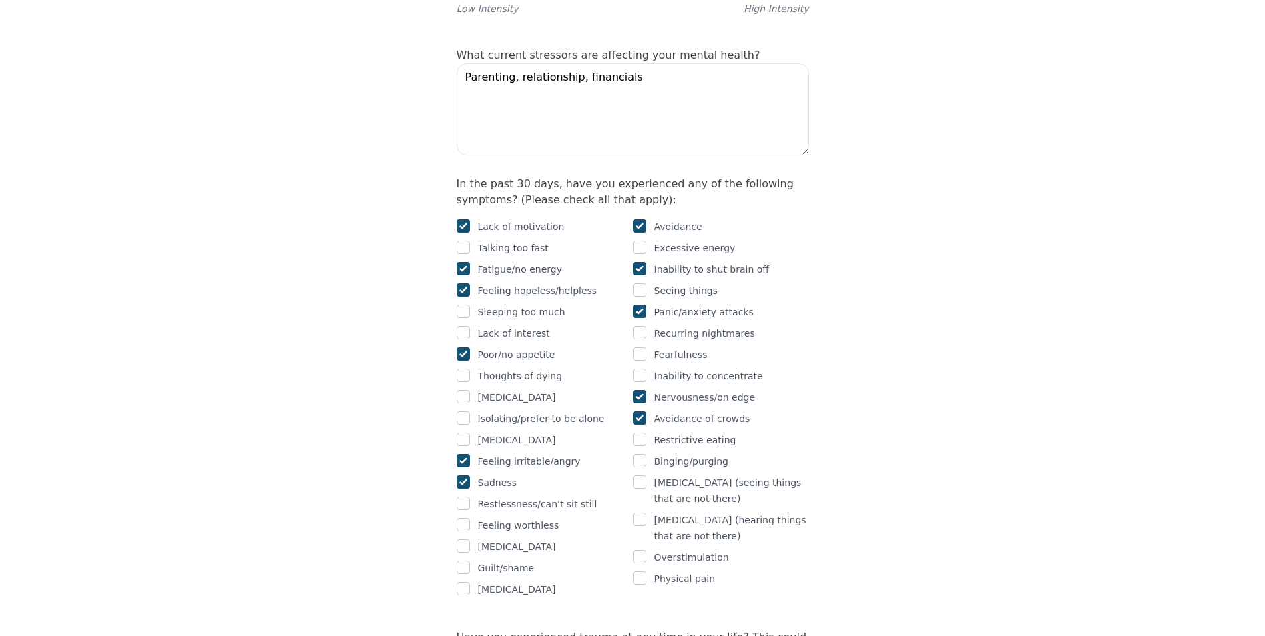
drag, startPoint x: 524, startPoint y: 516, endPoint x: 506, endPoint y: 521, distance: 18.0
click at [522, 560] on p "Guilt/shame" at bounding box center [506, 568] width 57 height 16
click at [463, 561] on input "checkbox" at bounding box center [463, 567] width 13 height 13
checkbox input "true"
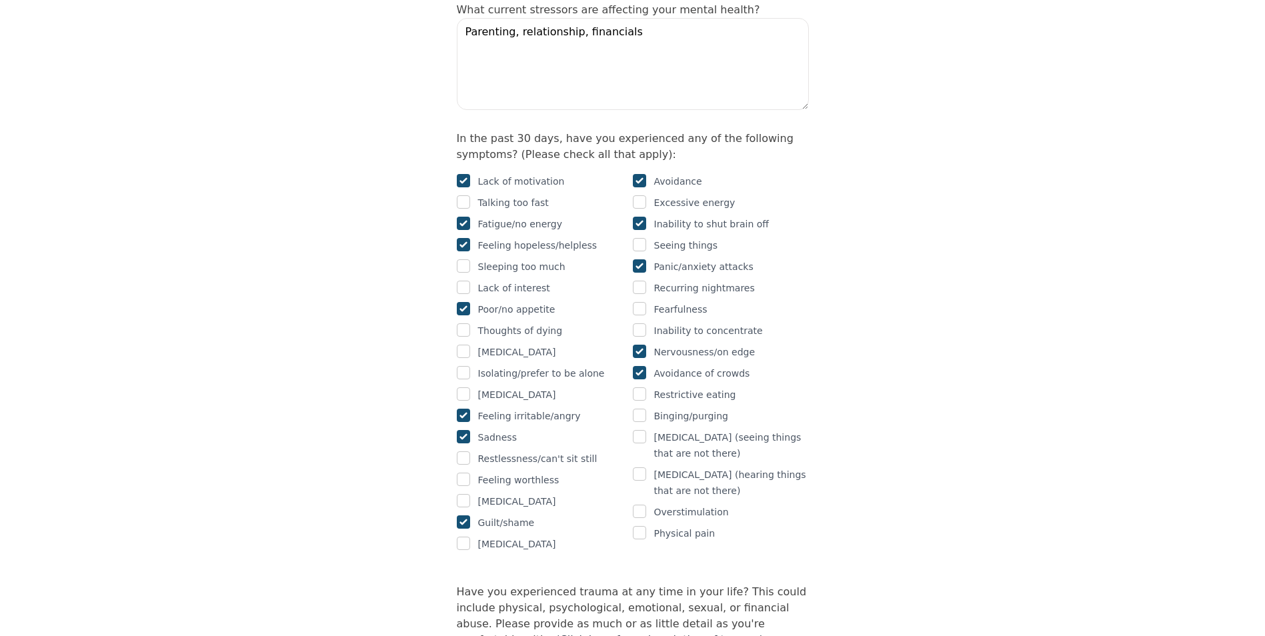
scroll to position [800, 0]
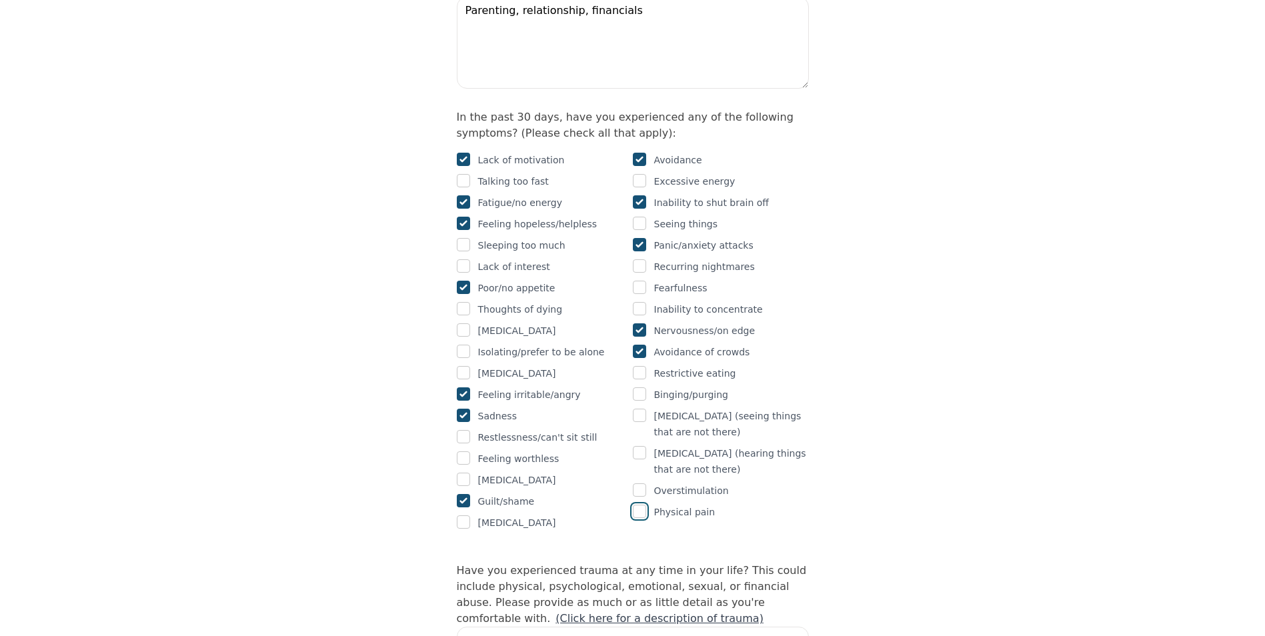
click at [640, 505] on input "checkbox" at bounding box center [639, 511] width 13 height 13
checkbox input "true"
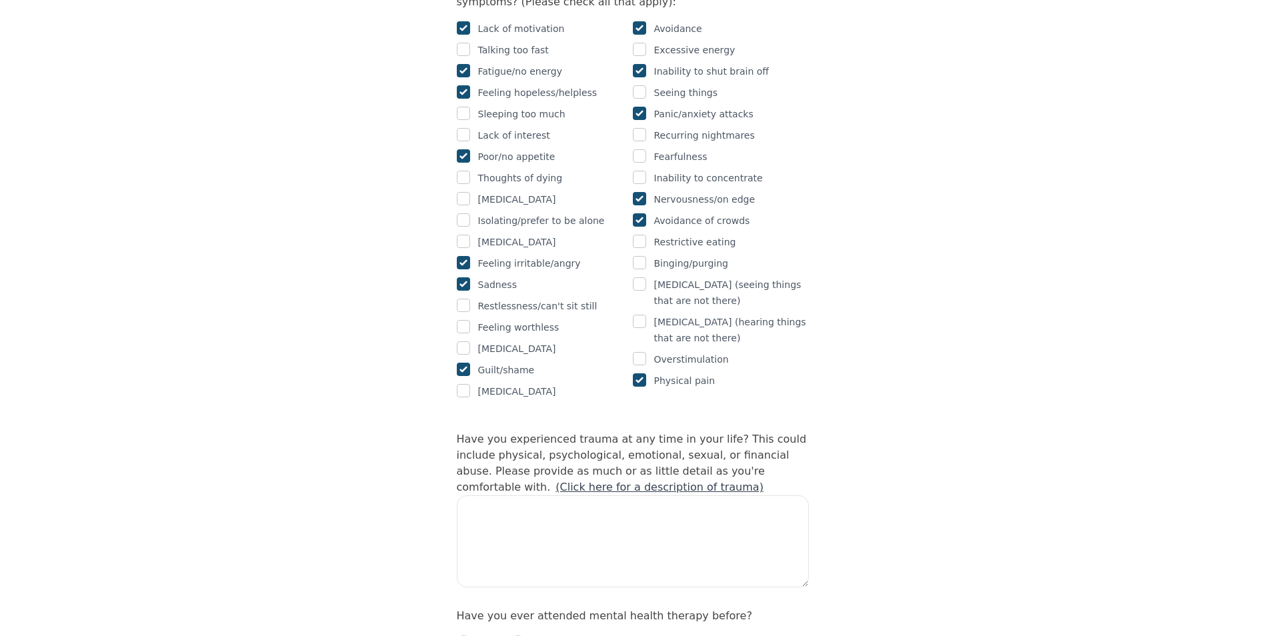
scroll to position [934, 0]
click at [574, 494] on textarea at bounding box center [633, 540] width 352 height 92
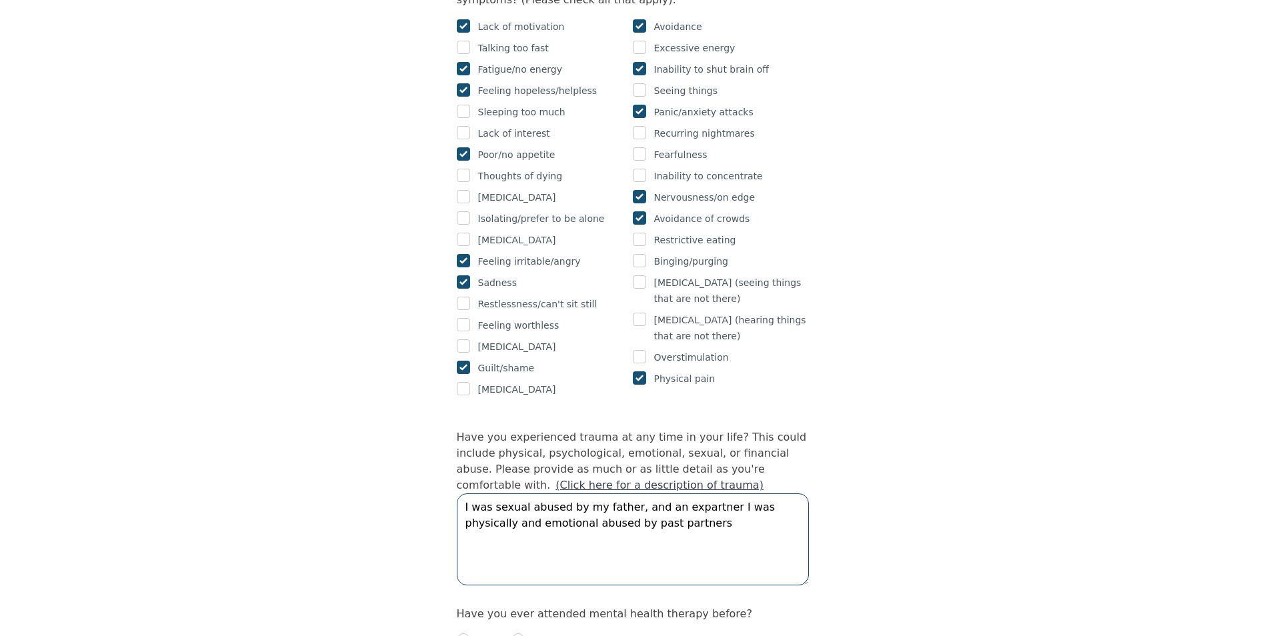
drag, startPoint x: 678, startPoint y: 461, endPoint x: 684, endPoint y: 483, distance: 23.0
click at [696, 526] on textarea "I was sexual abused by my father, and an expartner I was physically and emotion…" at bounding box center [633, 540] width 352 height 92
click at [670, 494] on textarea "I was sexual abused by my father, and an expartner I was physically and emotion…" at bounding box center [633, 540] width 352 height 92
click at [664, 501] on textarea "I was sexual abused by my father, and an ex partner I was physically and emotio…" at bounding box center [633, 540] width 352 height 92
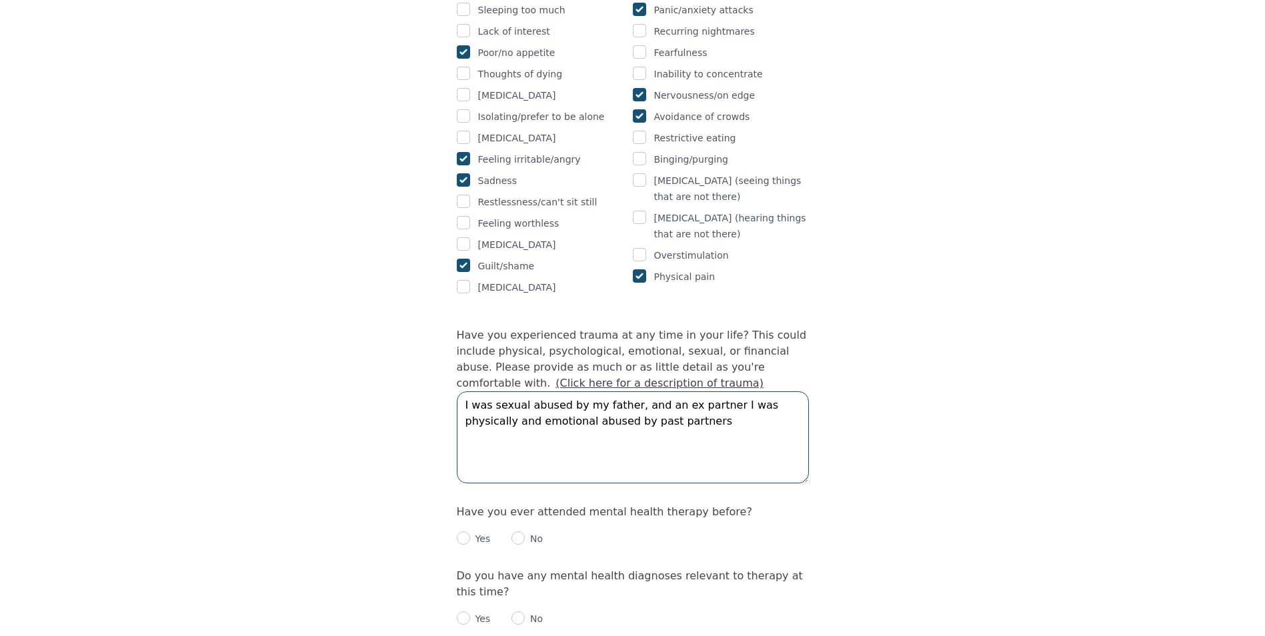
scroll to position [1134, 0]
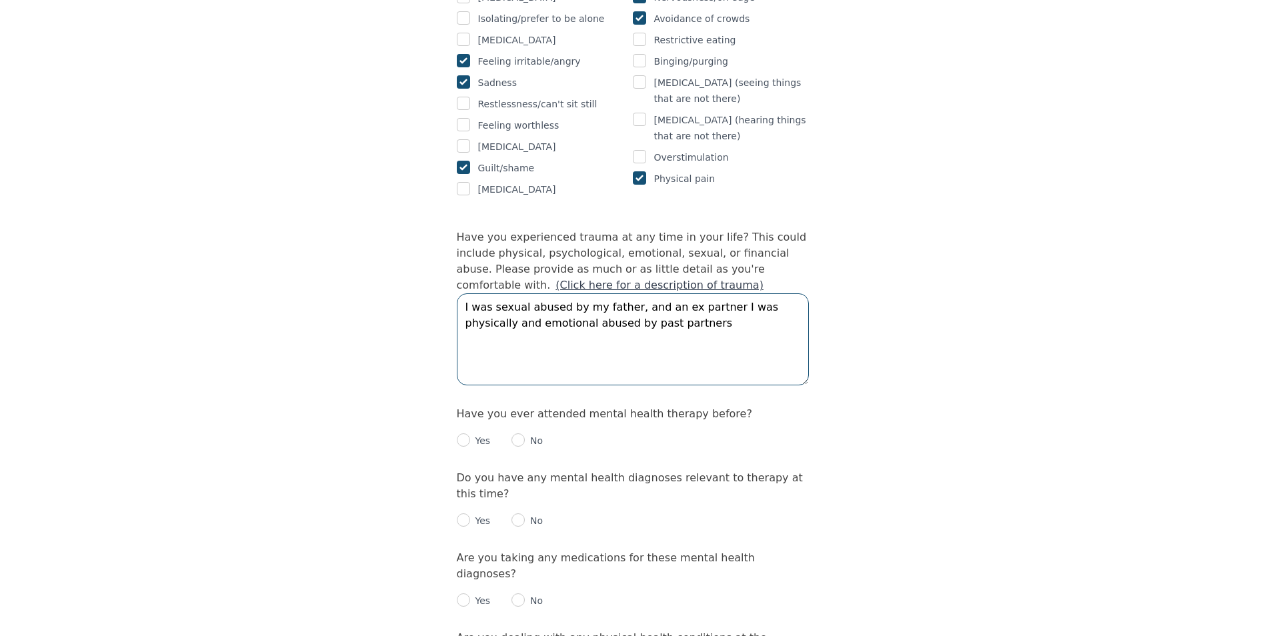
type textarea "I was sexual abused by my father, and an ex partner I was physically and emotio…"
drag, startPoint x: 468, startPoint y: 393, endPoint x: 484, endPoint y: 392, distance: 16.0
click at [470, 434] on input "radio" at bounding box center [463, 440] width 13 height 13
radio input "true"
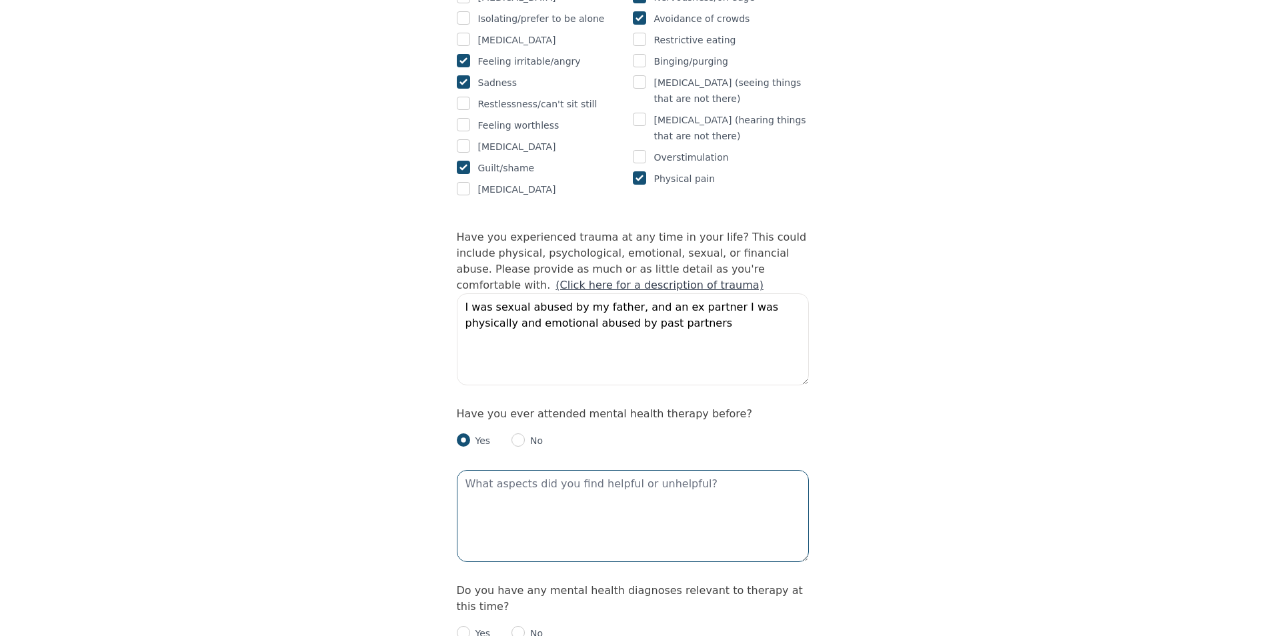
click at [602, 470] on textarea at bounding box center [633, 516] width 352 height 92
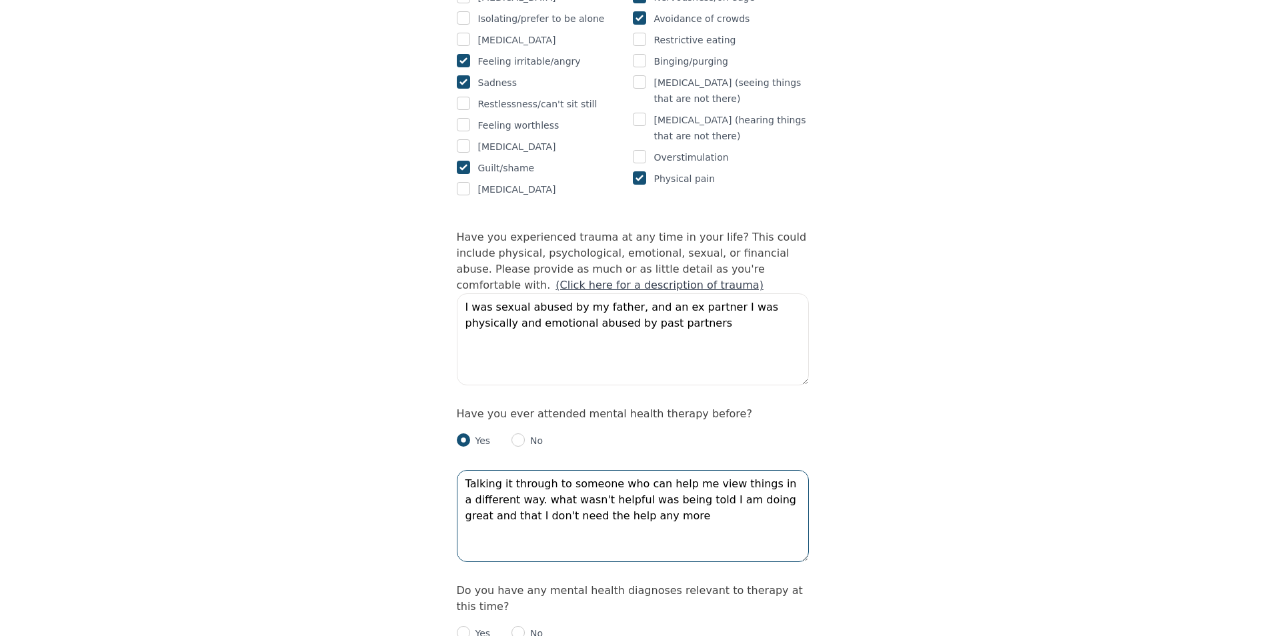
click at [655, 488] on textarea "Talking it through to someone who can help me view things in a different way. w…" at bounding box center [633, 516] width 352 height 92
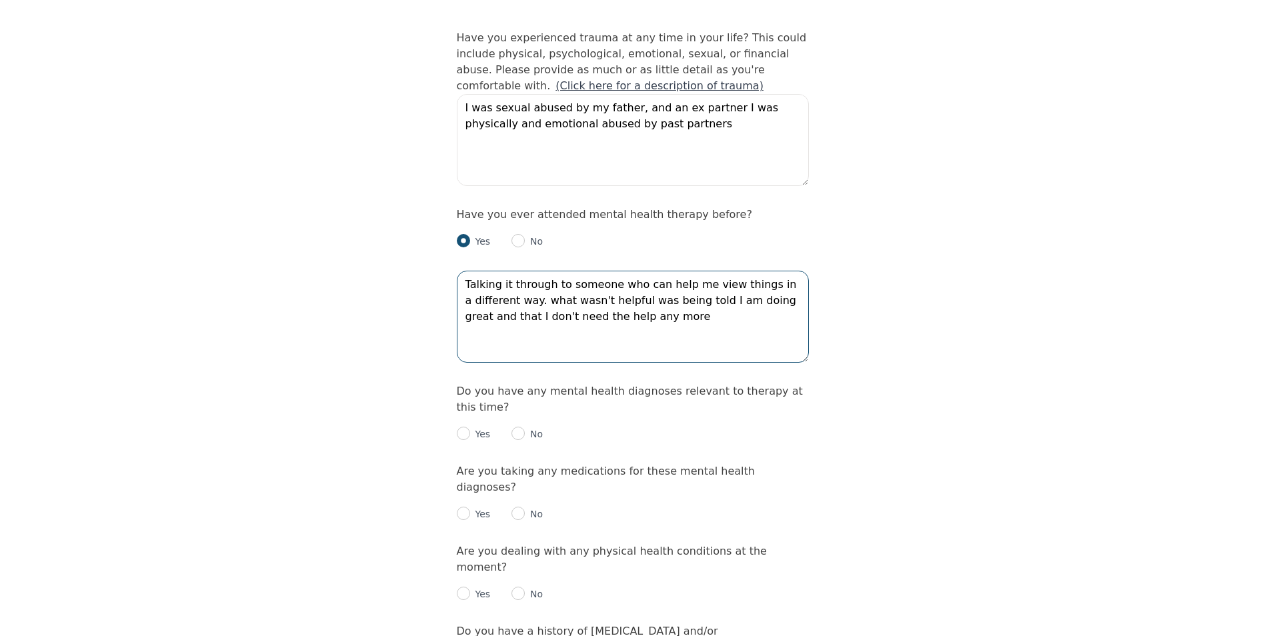
scroll to position [1334, 0]
type textarea "Talking it through to someone who can help me view things in a different way. w…"
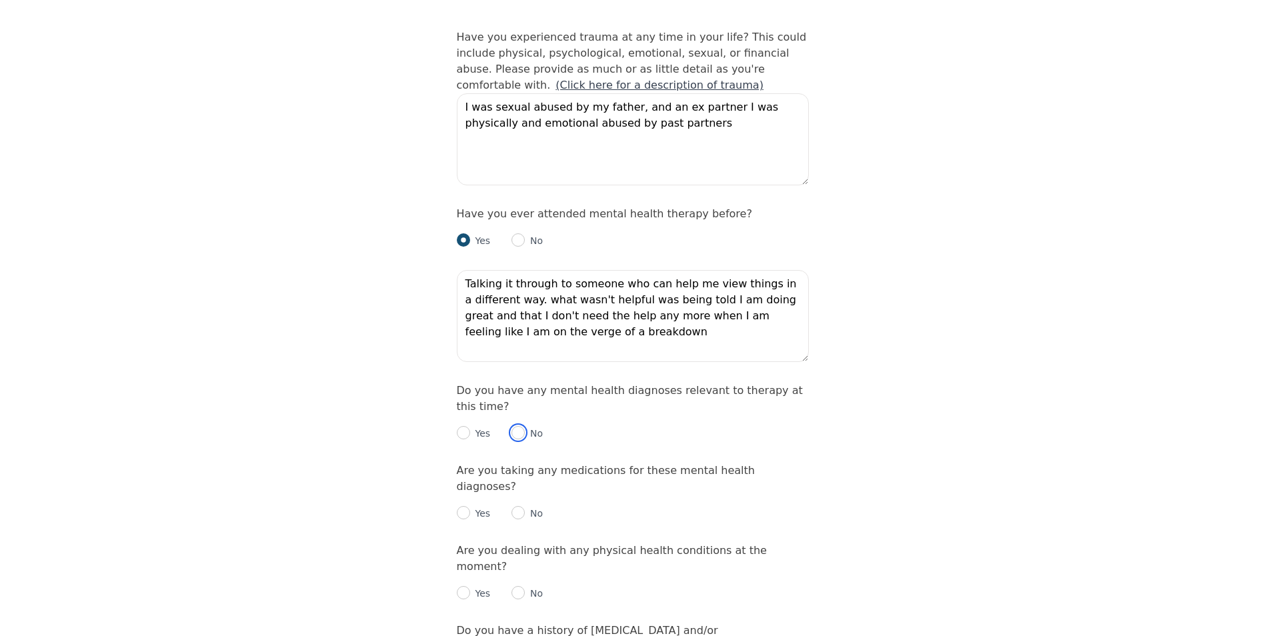
click at [521, 426] on input "radio" at bounding box center [518, 432] width 13 height 13
radio input "true"
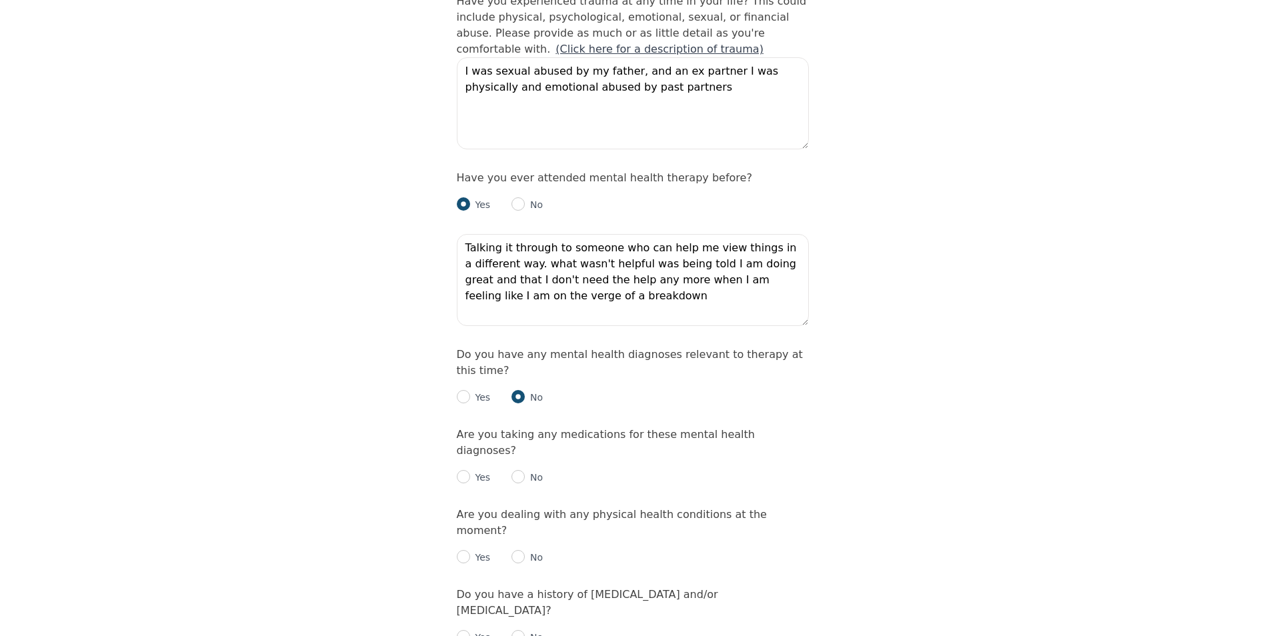
scroll to position [1401, 0]
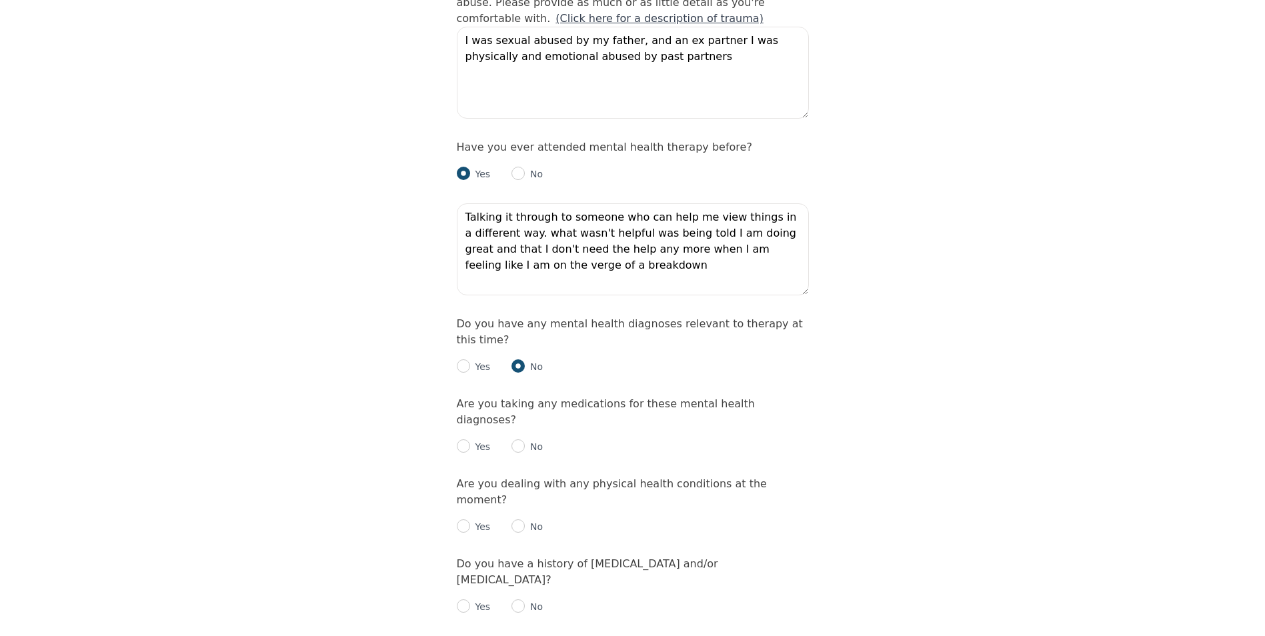
click at [522, 439] on div "No" at bounding box center [527, 447] width 31 height 16
click at [518, 440] on input "radio" at bounding box center [518, 446] width 13 height 13
radio input "true"
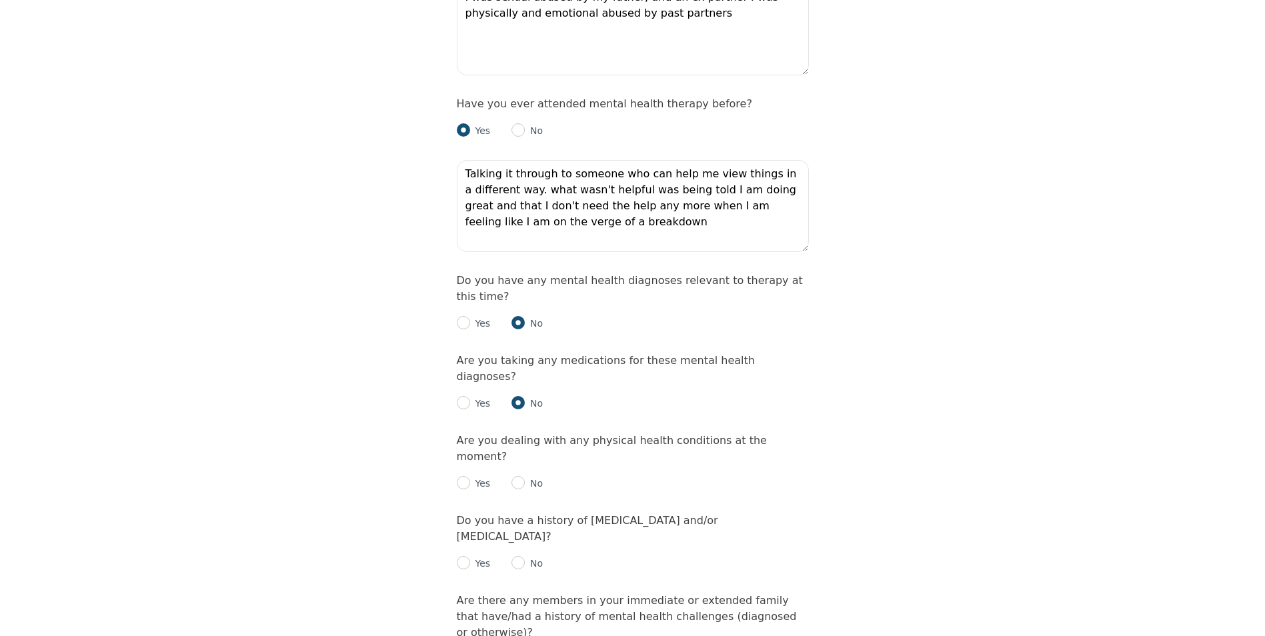
scroll to position [1468, 0]
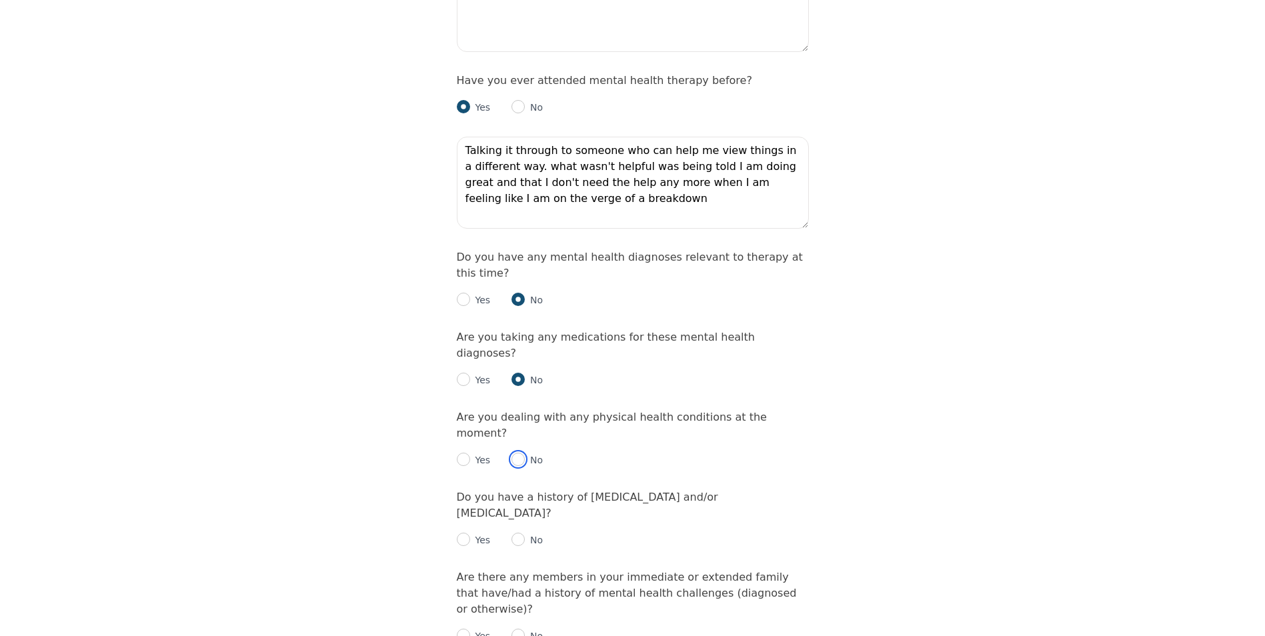
click at [514, 453] on input "radio" at bounding box center [518, 459] width 13 height 13
radio input "true"
click at [525, 534] on p "No" at bounding box center [534, 540] width 18 height 13
click at [466, 533] on input "radio" at bounding box center [463, 539] width 13 height 13
radio input "true"
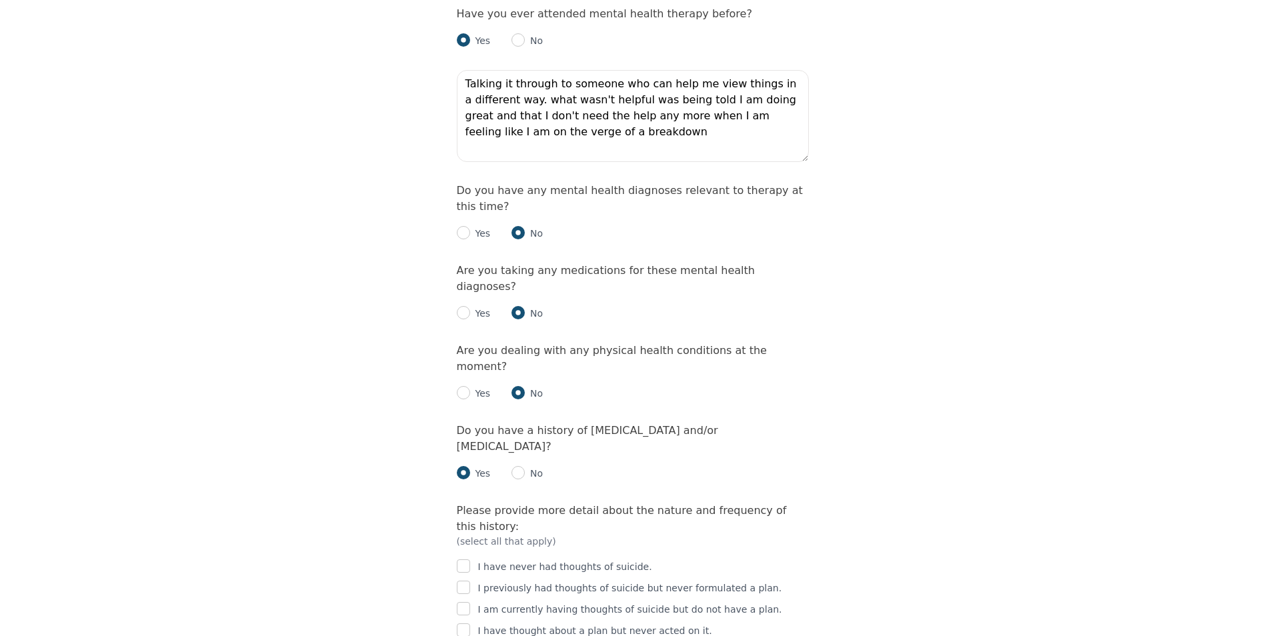
scroll to position [1601, 0]
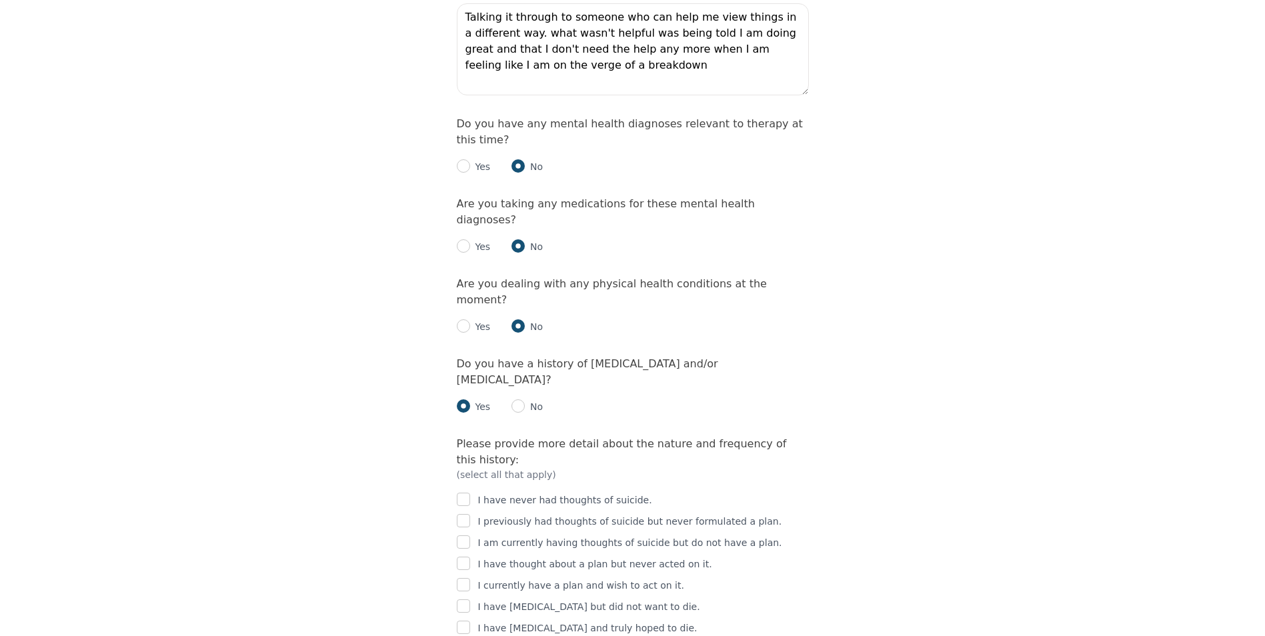
checkbox input "true"
drag, startPoint x: 459, startPoint y: 527, endPoint x: 464, endPoint y: 522, distance: 7.1
click at [460, 525] on div "I have never had thoughts of suicide. I previously had thoughts of suicide but …" at bounding box center [633, 591] width 352 height 219
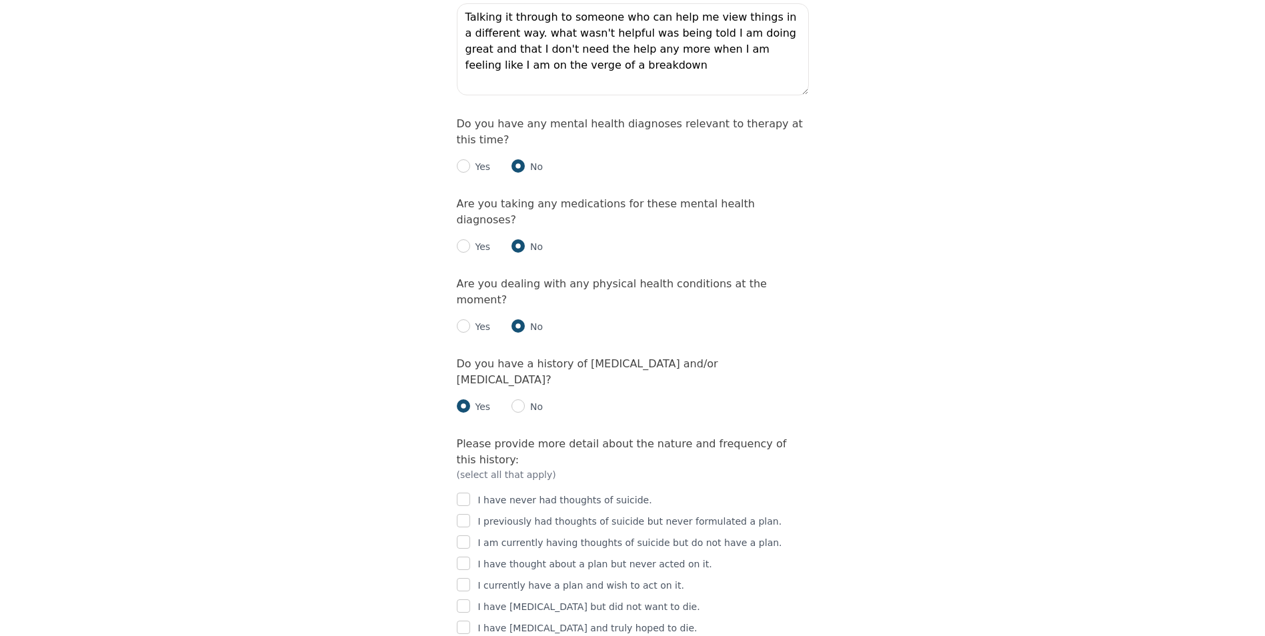
checkbox input "true"
checkbox input "false"
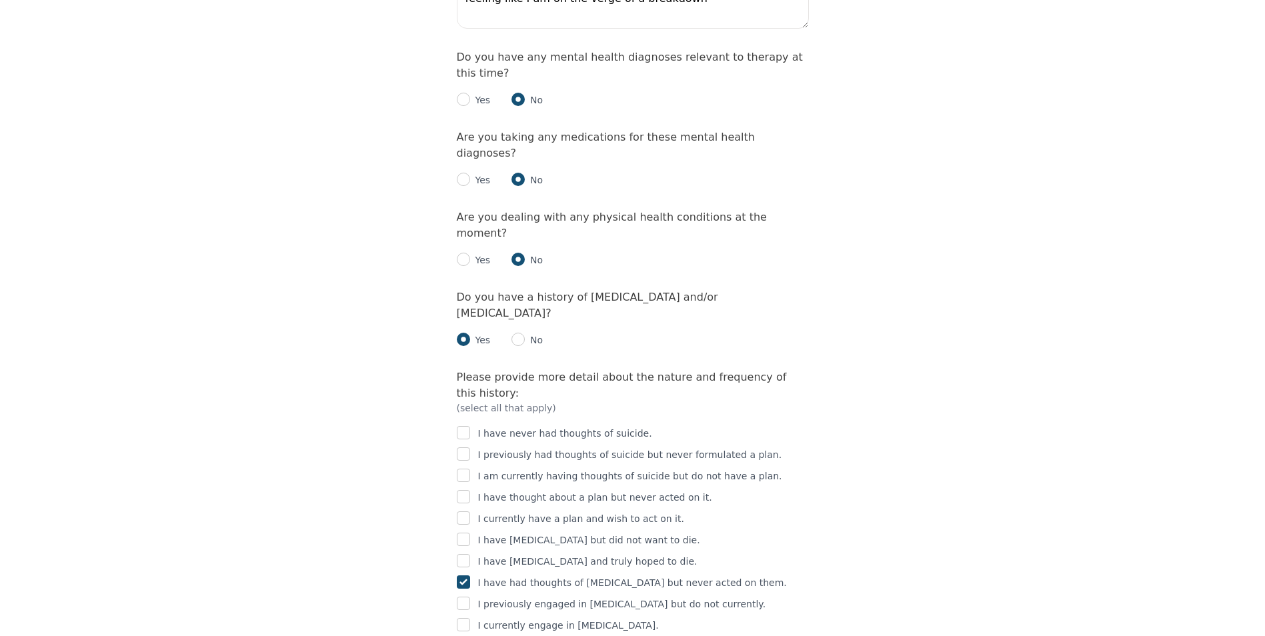
click at [462, 576] on input "checkbox" at bounding box center [463, 582] width 13 height 13
checkbox input "false"
drag, startPoint x: 516, startPoint y: 229, endPoint x: 551, endPoint y: 219, distance: 36.1
click at [518, 333] on input "radio" at bounding box center [518, 339] width 13 height 13
radio input "true"
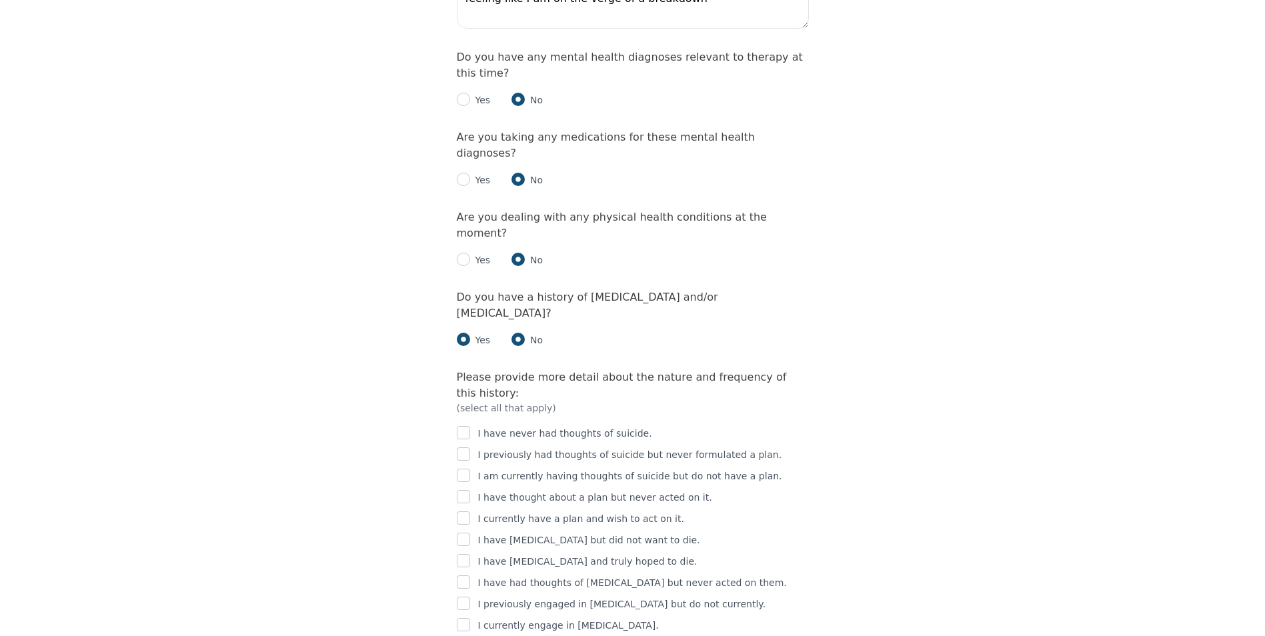
radio input "false"
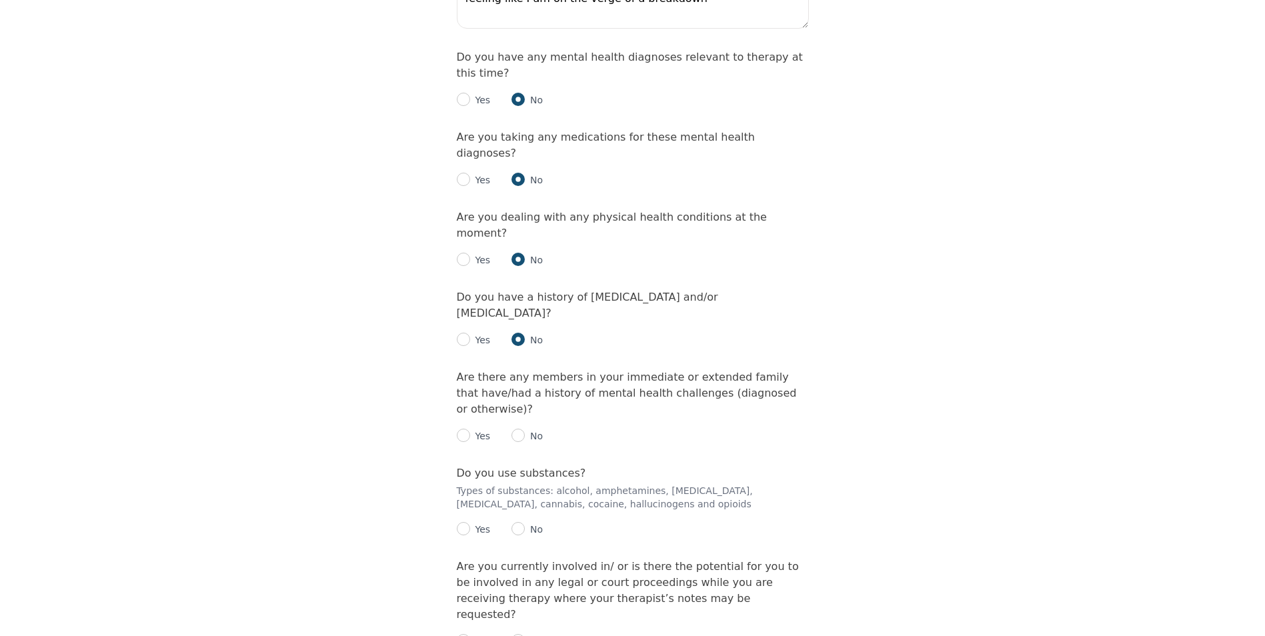
click at [466, 428] on div "Yes" at bounding box center [474, 436] width 34 height 16
click at [465, 429] on input "radio" at bounding box center [463, 435] width 13 height 13
radio input "true"
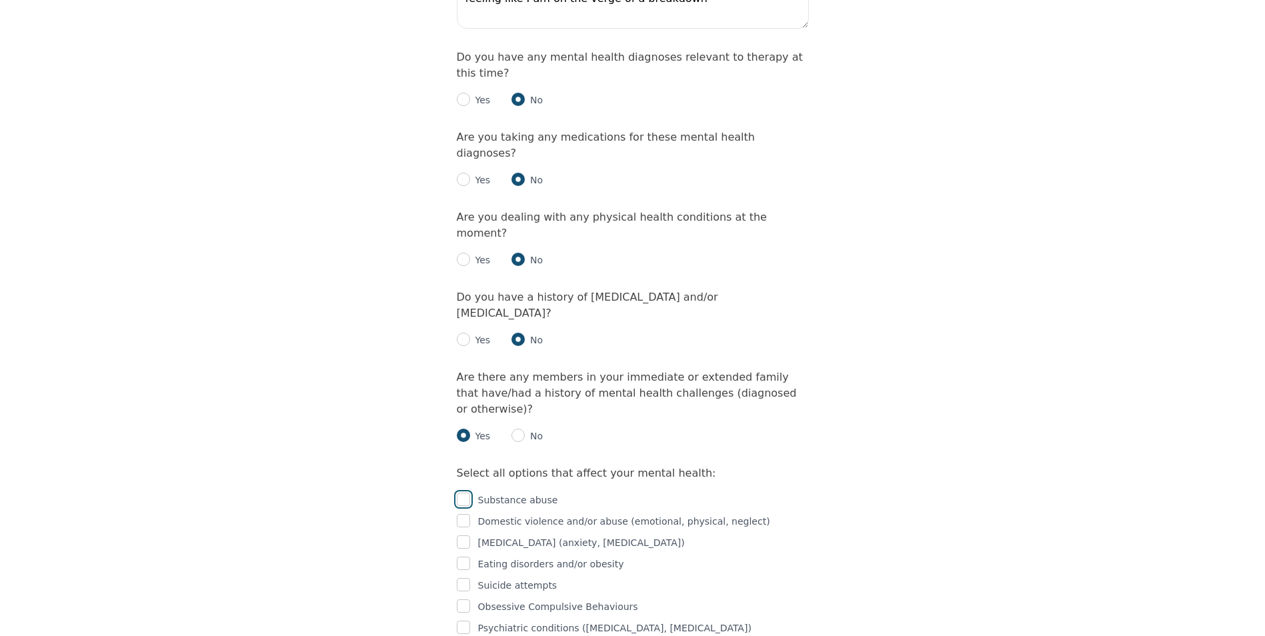
drag, startPoint x: 461, startPoint y: 367, endPoint x: 464, endPoint y: 380, distance: 13.0
click at [462, 493] on input "checkbox" at bounding box center [463, 499] width 13 height 13
checkbox input "true"
click at [462, 514] on input "checkbox" at bounding box center [463, 520] width 13 height 13
checkbox input "true"
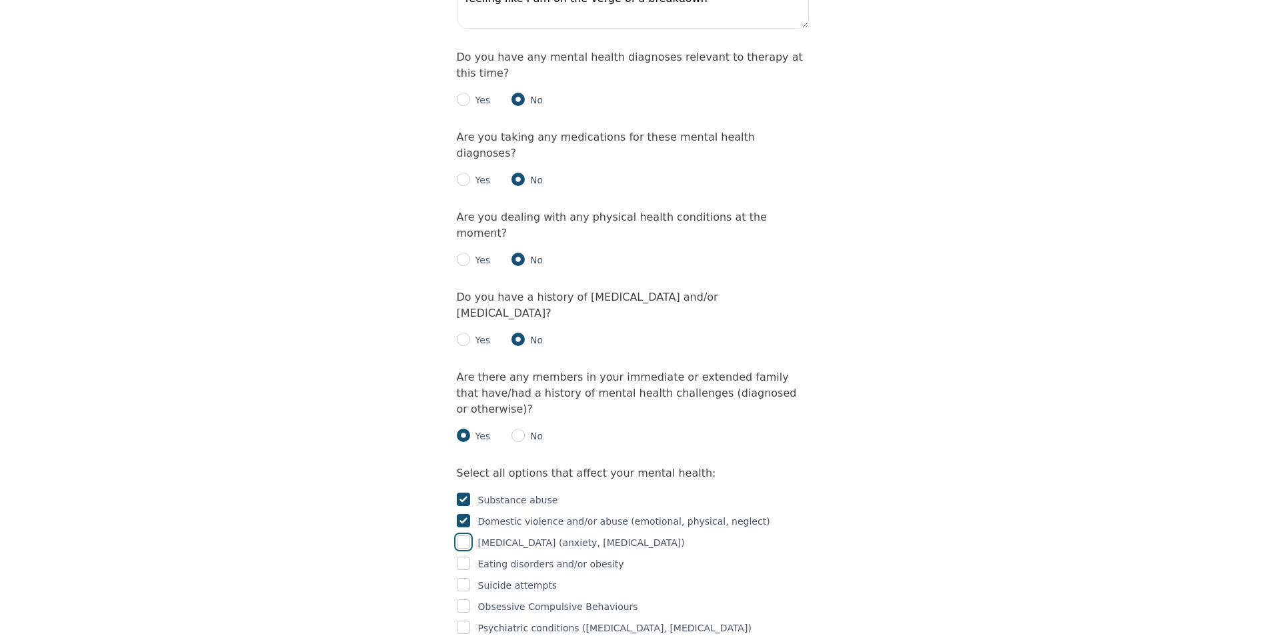
click at [466, 536] on input "checkbox" at bounding box center [463, 542] width 13 height 13
checkbox input "true"
click at [461, 557] on input "checkbox" at bounding box center [463, 563] width 13 height 13
checkbox input "true"
drag, startPoint x: 460, startPoint y: 454, endPoint x: 730, endPoint y: 472, distance: 270.7
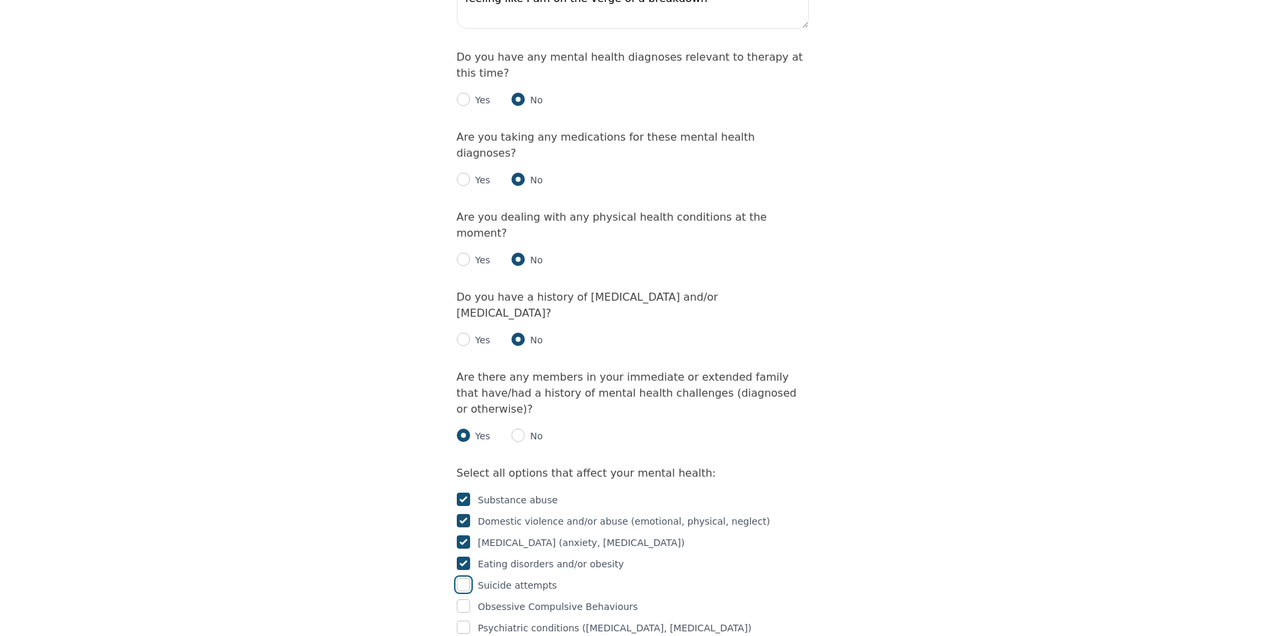
click at [741, 482] on div "Substance abuse Domestic violence and/or abuse (emotional, physical, neglect) […" at bounding box center [633, 570] width 352 height 176
click at [464, 600] on input "checkbox" at bounding box center [463, 606] width 13 height 13
click at [465, 600] on input "checkbox" at bounding box center [463, 606] width 13 height 13
checkbox input "false"
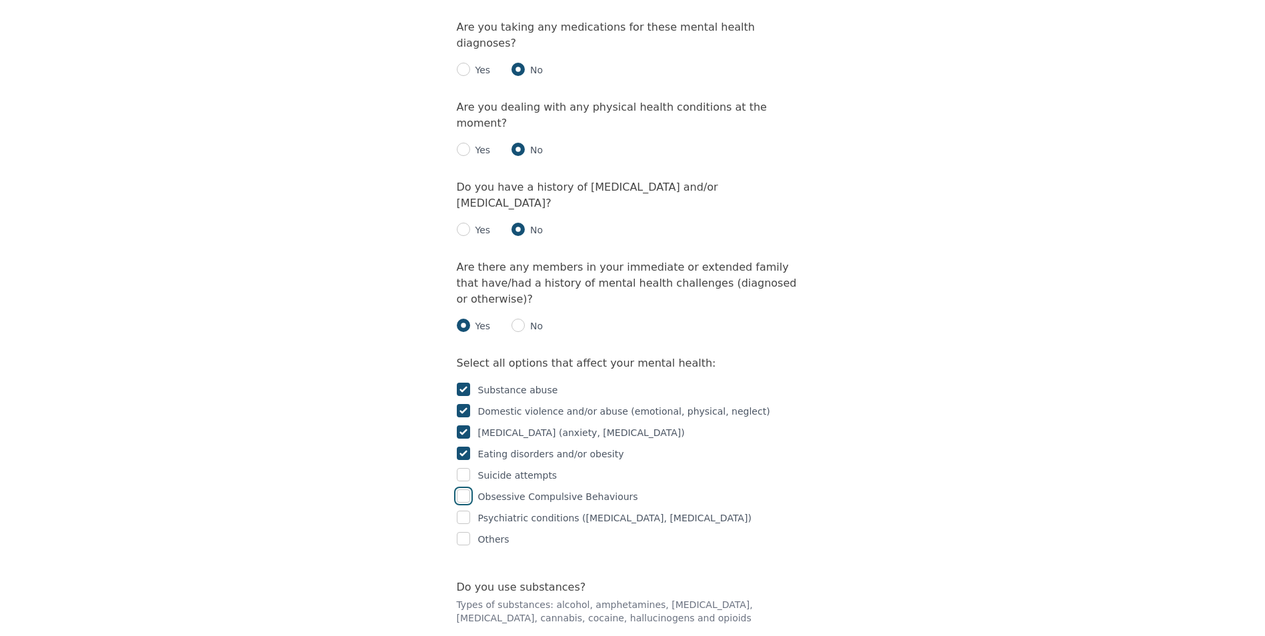
scroll to position [1801, 0]
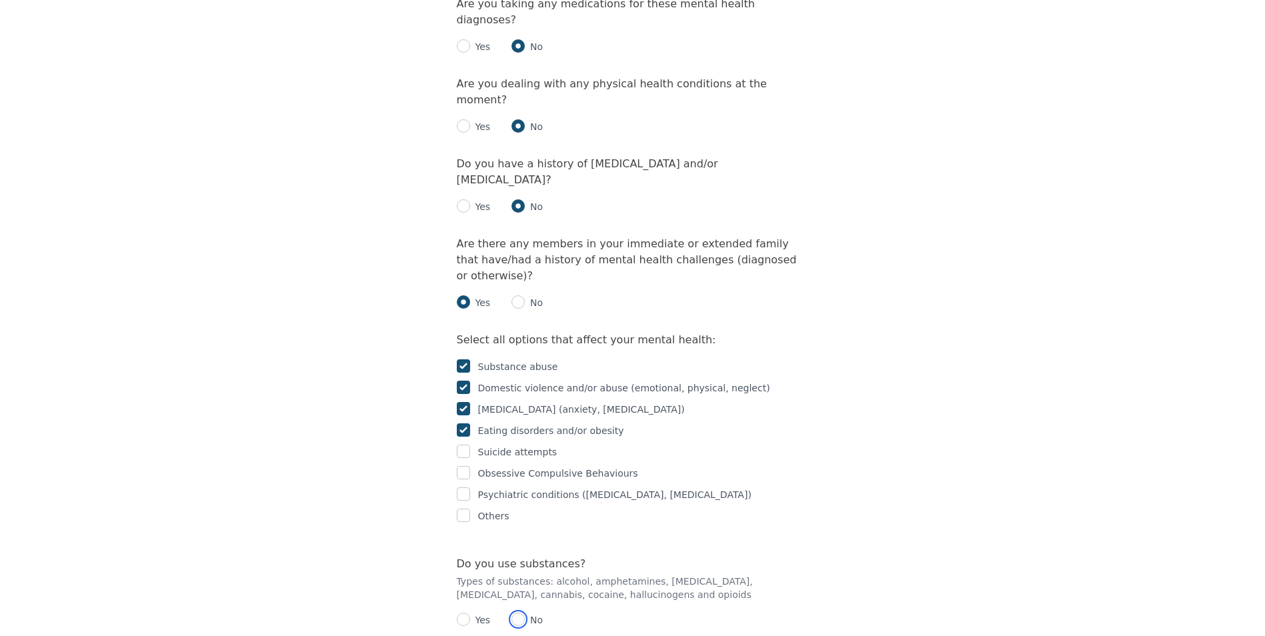
click at [516, 613] on input "radio" at bounding box center [518, 619] width 13 height 13
radio input "true"
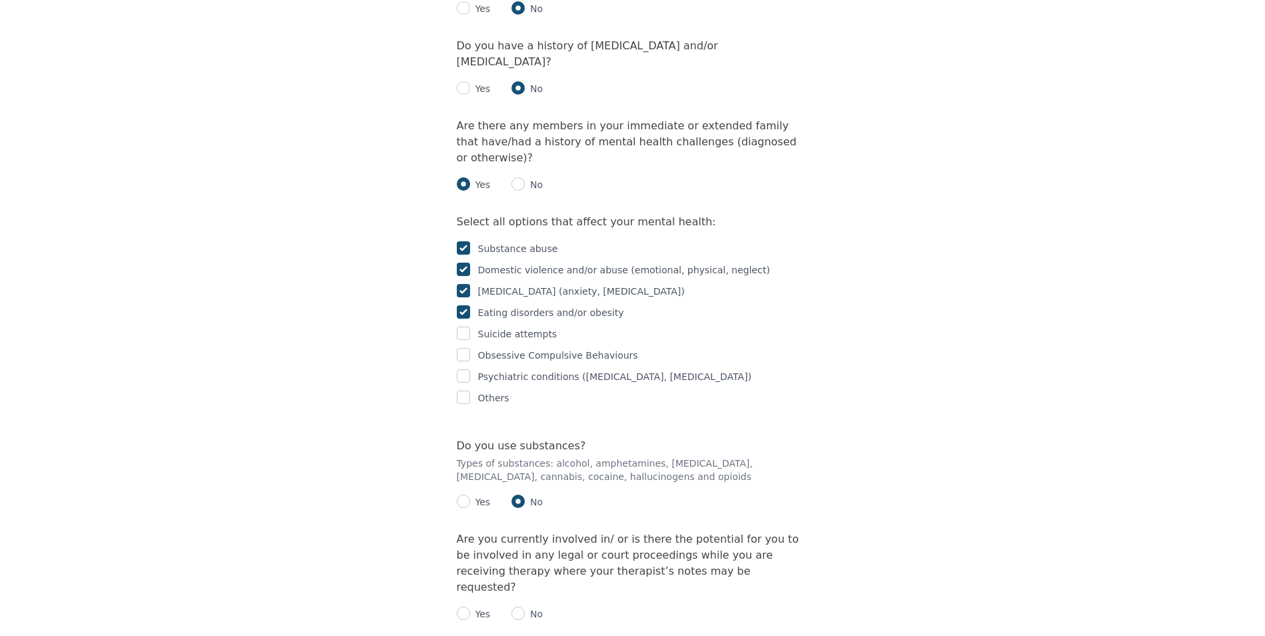
scroll to position [1935, 0]
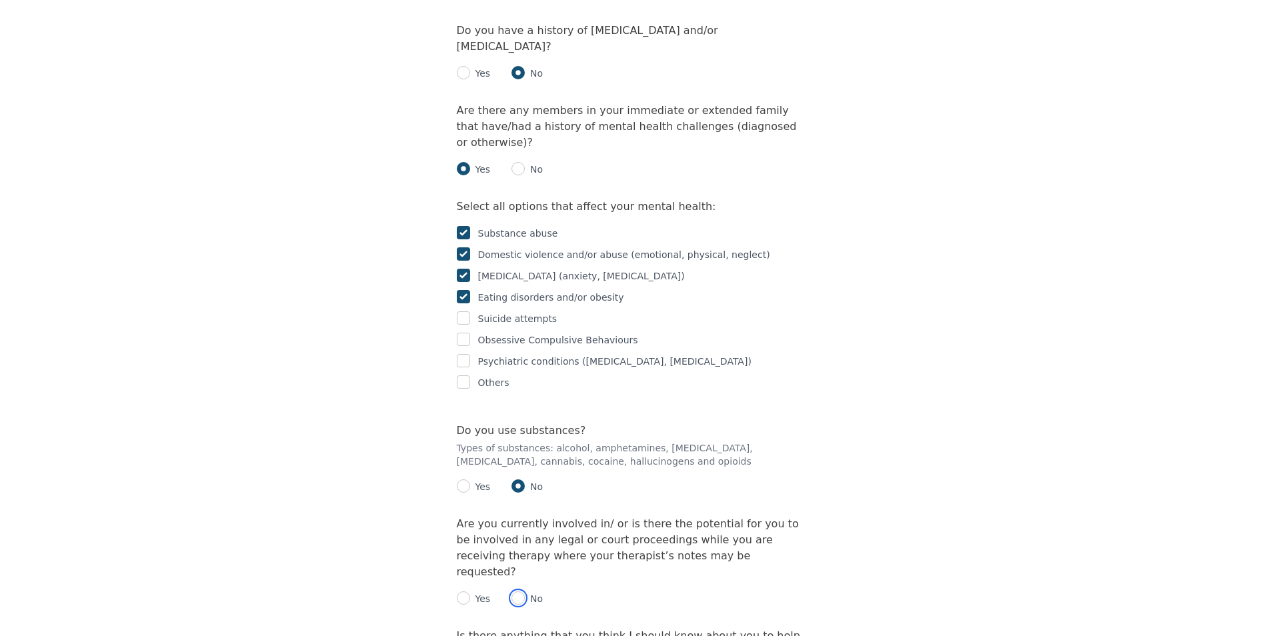
drag, startPoint x: 519, startPoint y: 454, endPoint x: 482, endPoint y: 454, distance: 37.4
click at [482, 580] on div "Yes No" at bounding box center [633, 593] width 352 height 27
click at [514, 592] on input "radio" at bounding box center [518, 598] width 13 height 13
radio input "true"
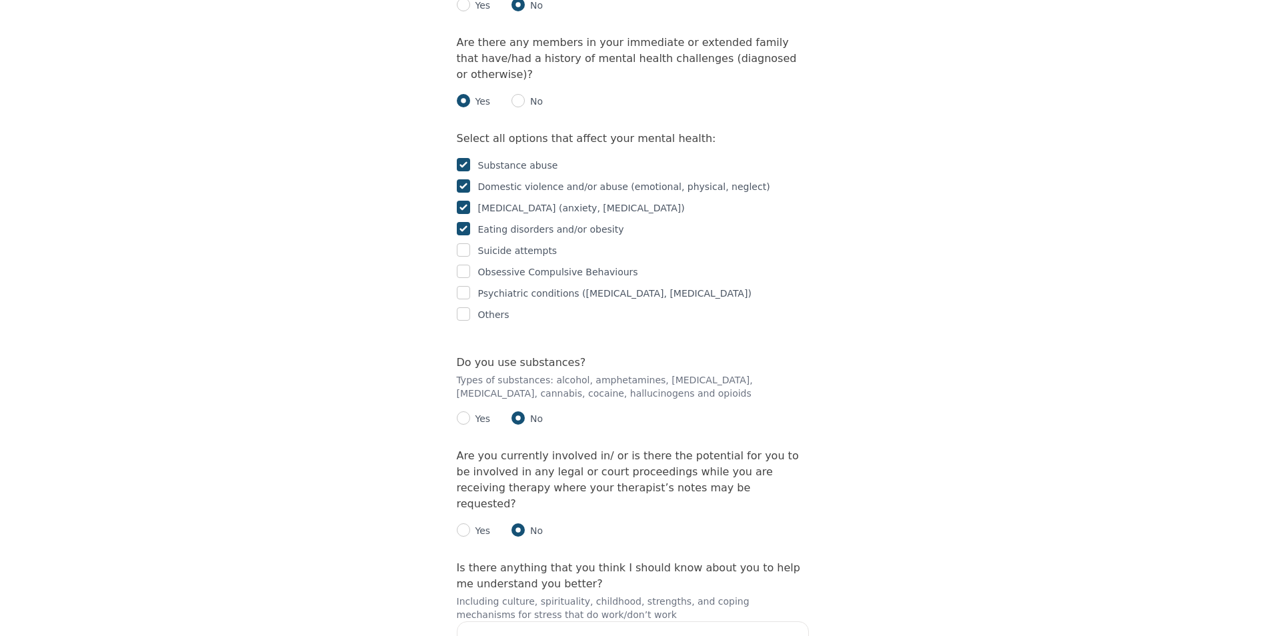
scroll to position [2131, 0]
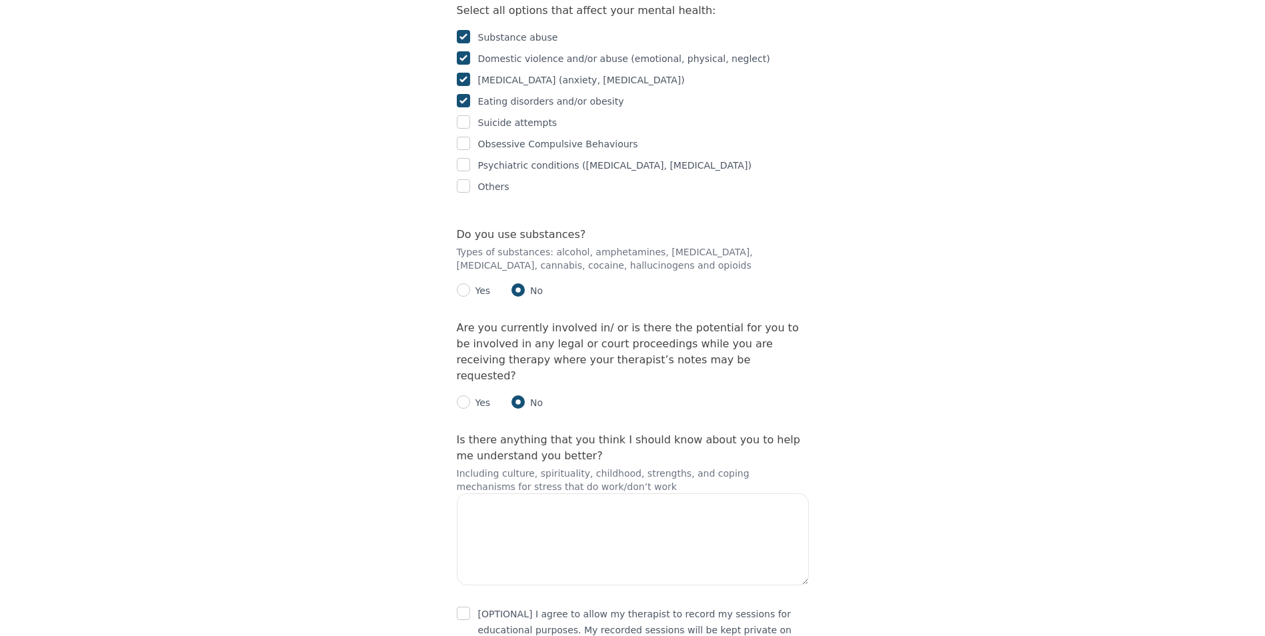
click at [470, 396] on p "Yes" at bounding box center [480, 402] width 21 height 13
click at [465, 396] on input "radio" at bounding box center [463, 402] width 13 height 13
radio input "true"
click at [512, 396] on input "radio" at bounding box center [518, 402] width 13 height 13
radio input "true"
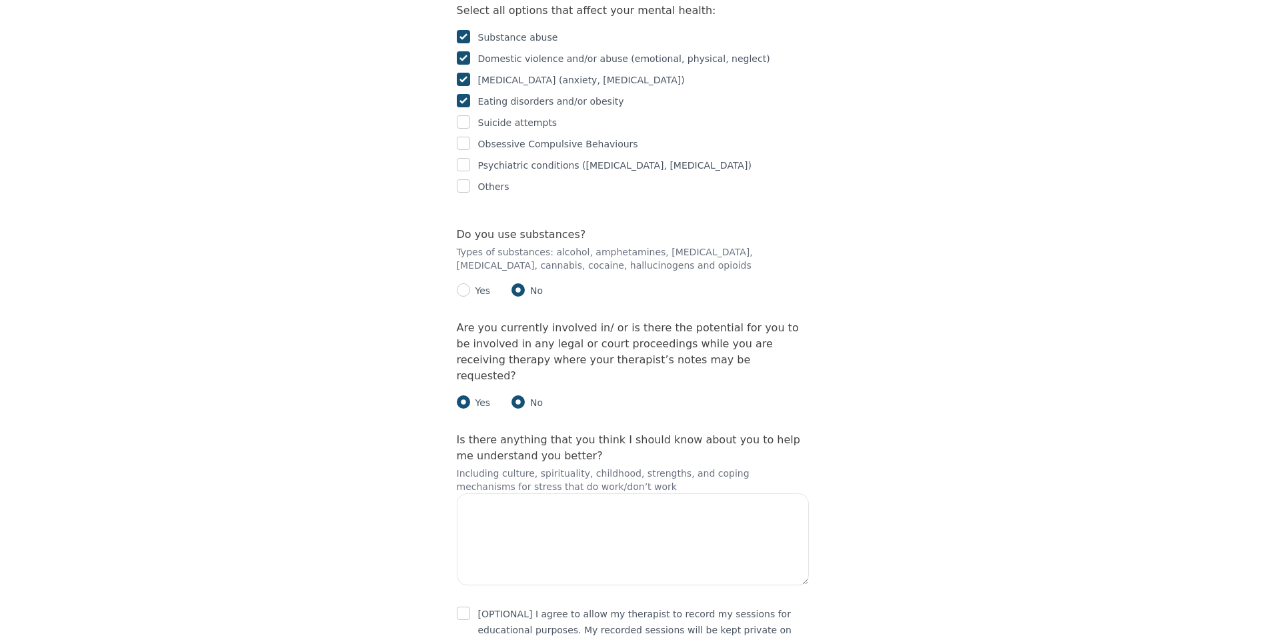
radio input "false"
click at [596, 494] on textarea at bounding box center [633, 540] width 352 height 92
click at [463, 607] on input "checkbox" at bounding box center [463, 613] width 13 height 13
checkbox input "true"
click at [573, 494] on textarea at bounding box center [633, 540] width 352 height 92
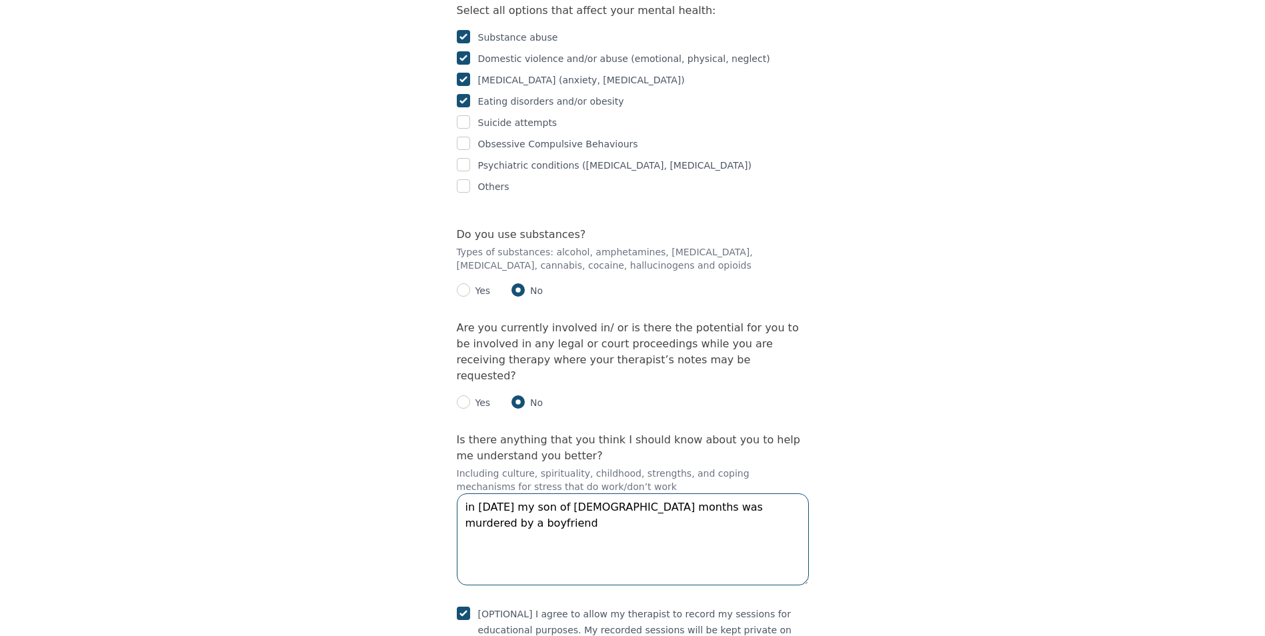
type textarea "in [DATE] my son of [DEMOGRAPHIC_DATA] months was murdered by a boyfriend"
